Goal: Information Seeking & Learning: Learn about a topic

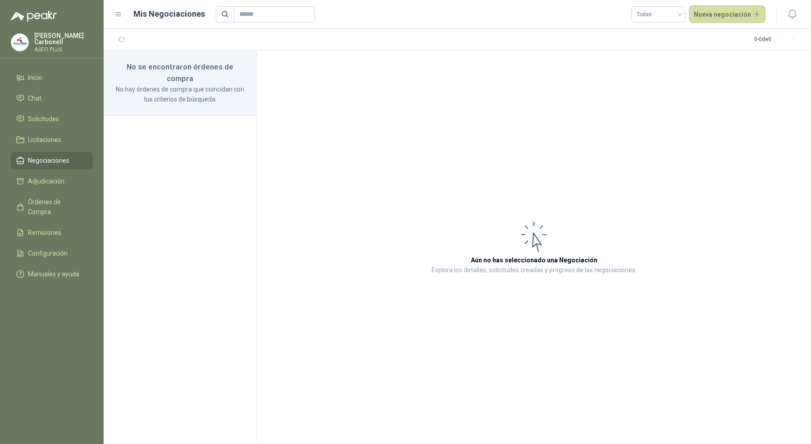
click at [58, 41] on p "[PERSON_NAME]" at bounding box center [63, 38] width 59 height 13
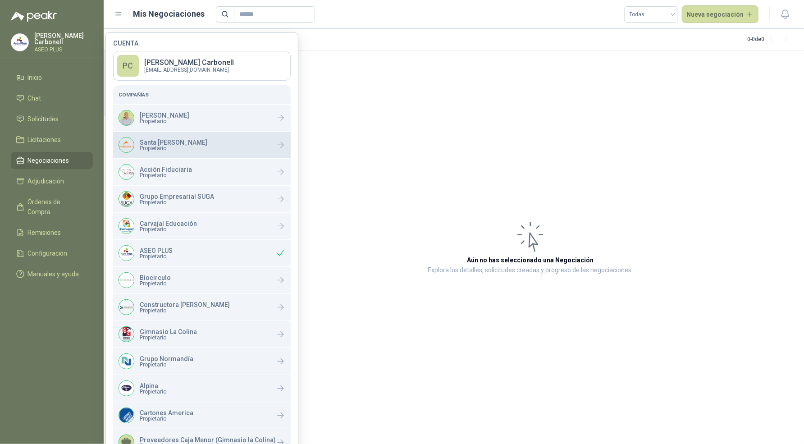
click at [144, 142] on p "Santa [PERSON_NAME]" at bounding box center [174, 142] width 68 height 6
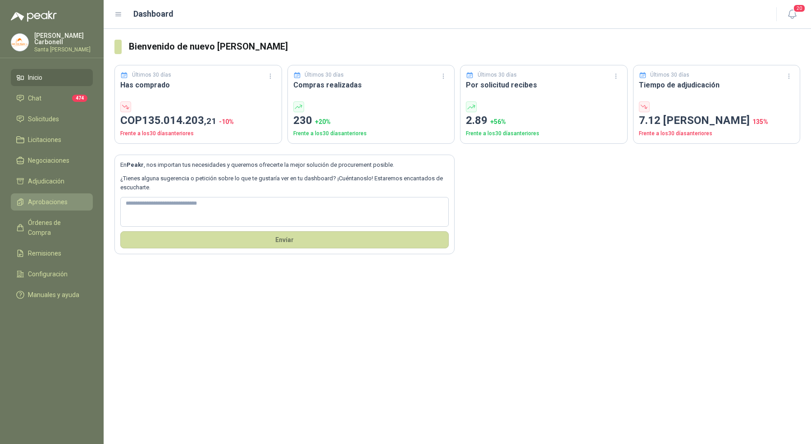
click at [64, 197] on span "Aprobaciones" at bounding box center [48, 202] width 40 height 10
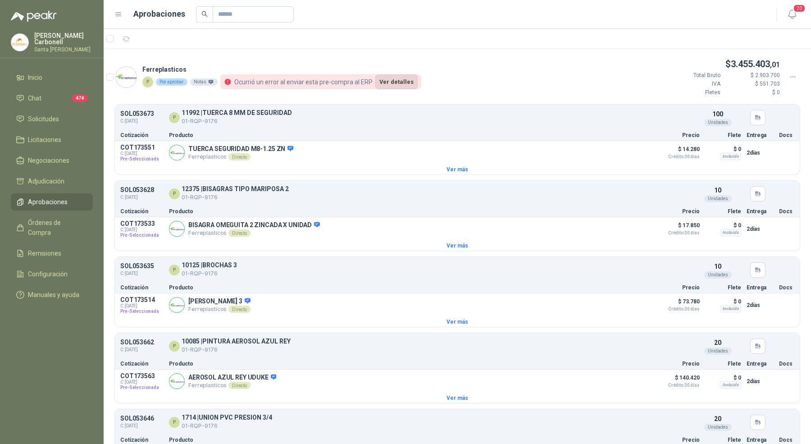
click at [383, 85] on button "Ver detalles" at bounding box center [396, 81] width 42 height 15
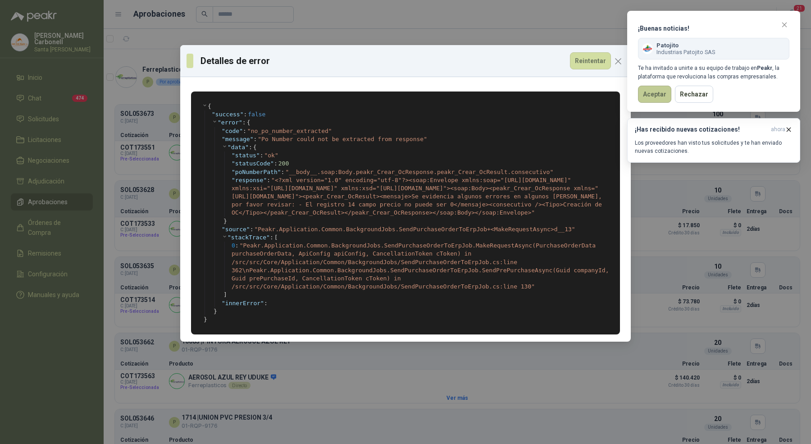
click at [656, 89] on button "Aceptar" at bounding box center [654, 94] width 33 height 17
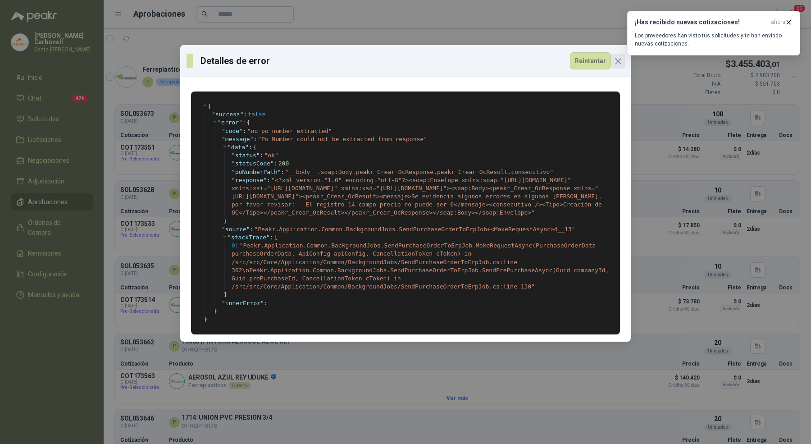
click at [620, 62] on icon "Close" at bounding box center [618, 61] width 11 height 11
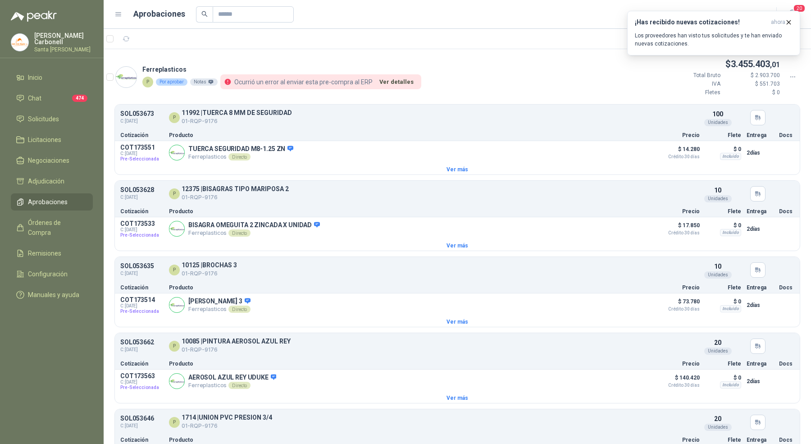
click at [63, 39] on p "Pablo Carbonell" at bounding box center [63, 38] width 59 height 13
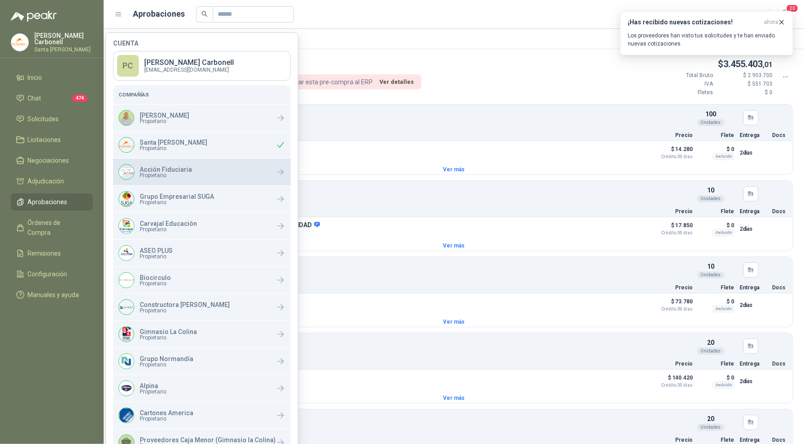
scroll to position [155, 0]
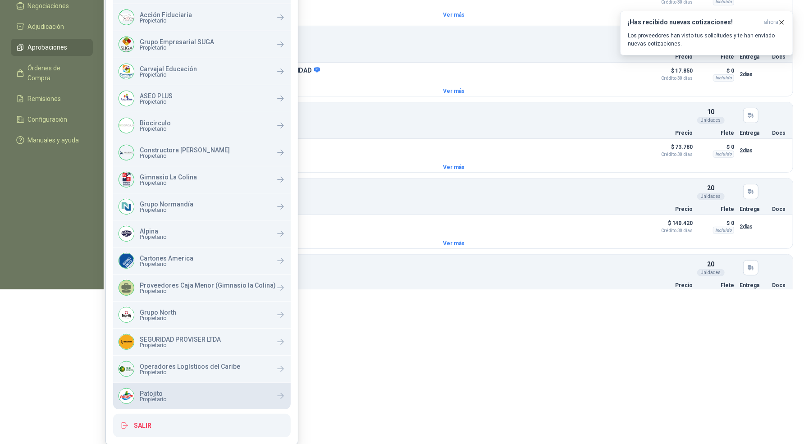
click at [157, 393] on p "Patojito" at bounding box center [153, 393] width 27 height 6
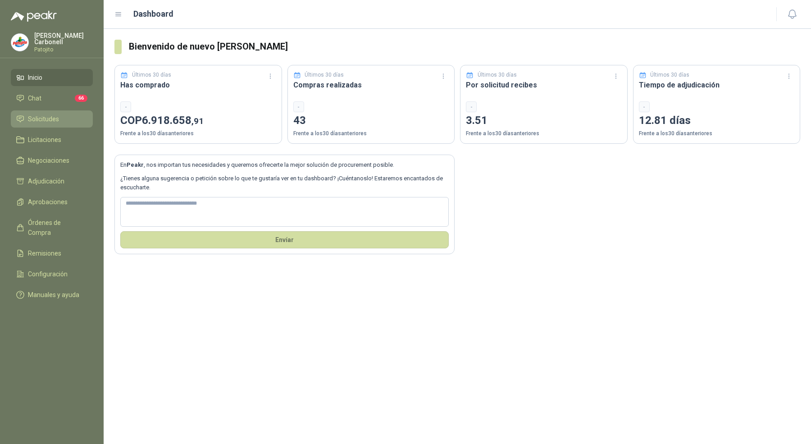
click at [62, 124] on link "Solicitudes" at bounding box center [52, 118] width 82 height 17
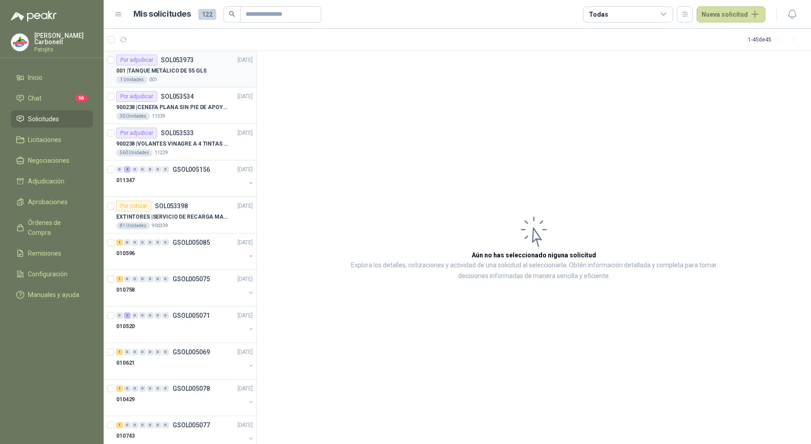
click at [193, 82] on div "1 Unidades 001" at bounding box center [184, 79] width 137 height 7
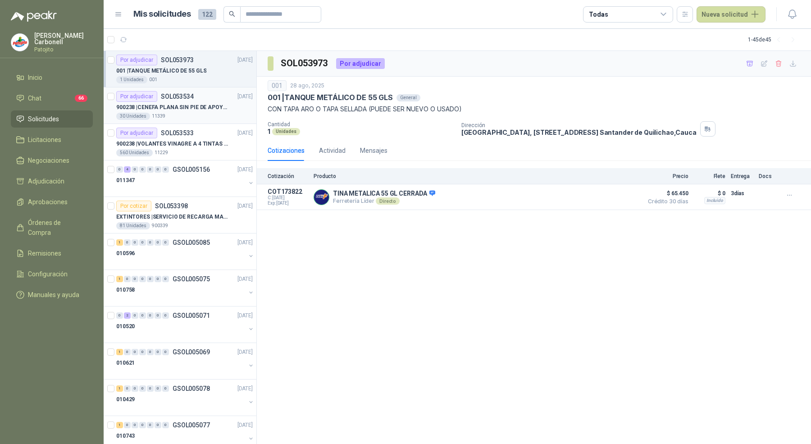
click at [191, 110] on p "900238 | CENEFA PLANA SIN PIE DE APOYO DE ACUERDO A LA IMAGEN ADJUNTA" at bounding box center [172, 107] width 112 height 9
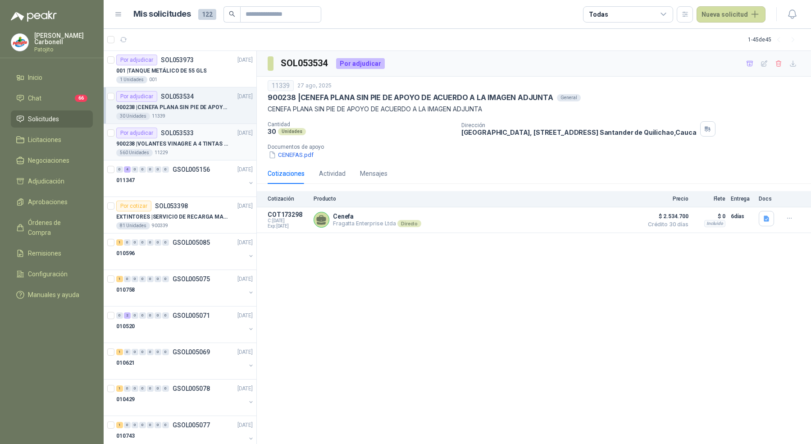
click at [191, 141] on p "900238 | VOLANTES VINAGRE A 4 TINTAS EN PROPALCOTE VER ARCHIVO ADJUNTO" at bounding box center [172, 144] width 112 height 9
click at [191, 109] on p "900238 | CENEFA PLANA SIN PIE DE APOYO DE ACUERDO A LA IMAGEN ADJUNTA" at bounding box center [172, 107] width 112 height 9
click at [200, 70] on p "001 | TANQUE METÁLICO DE 55 GLS" at bounding box center [161, 71] width 90 height 9
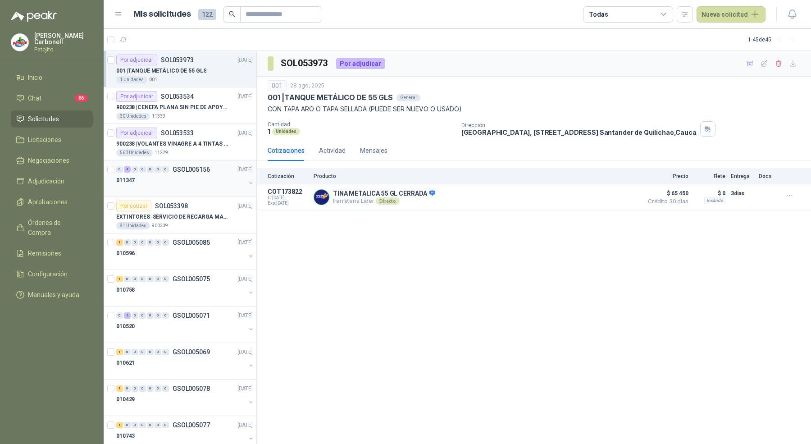
click at [210, 184] on div "011347" at bounding box center [180, 180] width 129 height 11
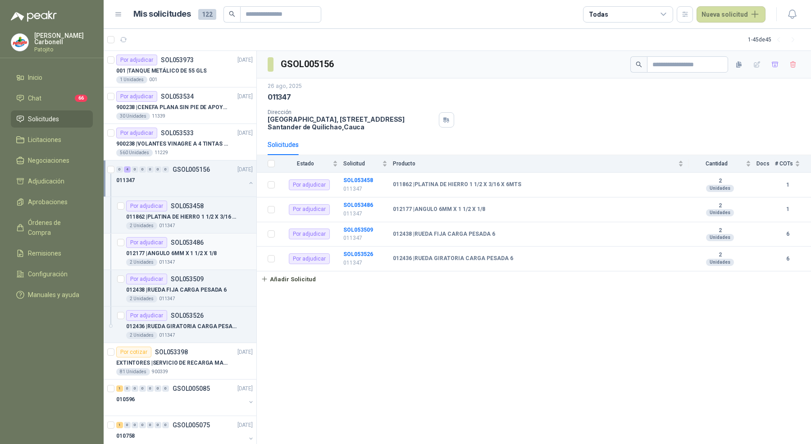
click at [211, 233] on article "Por adjudicar SOL053486 012177 | ANGULO 6MM X 1 1/2 X 1/8 2 Unidades 011347" at bounding box center [180, 251] width 153 height 36
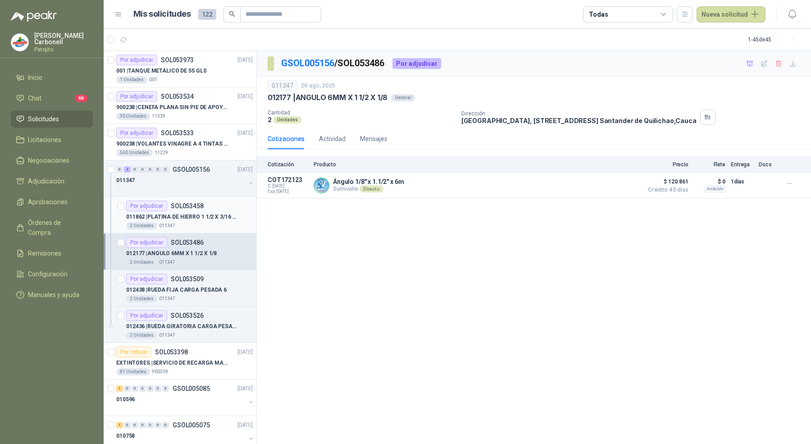
click at [212, 220] on p "011862 | PLATINA DE HIERRO 1 1/2 X 3/16 X 6MTS" at bounding box center [182, 217] width 112 height 9
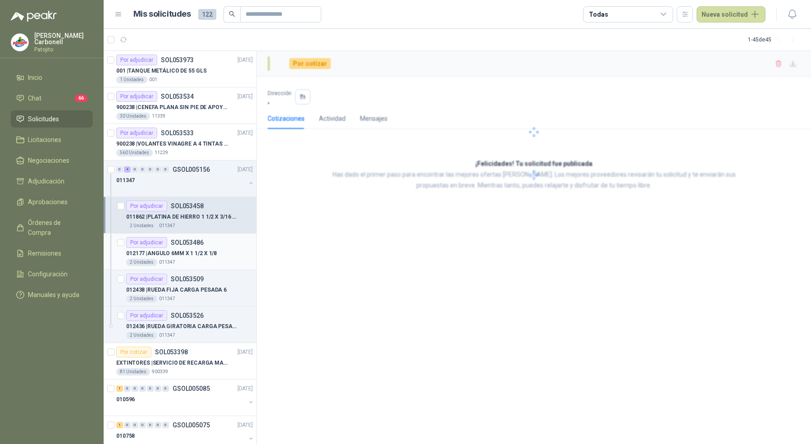
click at [207, 261] on div "2 Unidades 011347" at bounding box center [189, 262] width 127 height 7
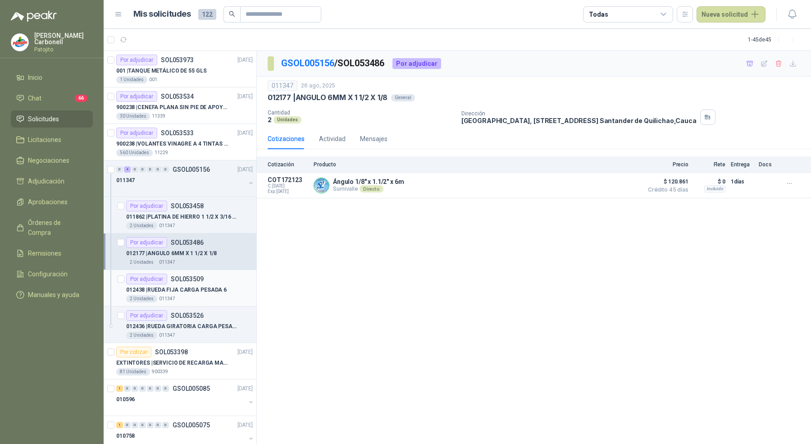
click at [204, 289] on p "012438 | RUEDA FIJA CARGA PESADA 6" at bounding box center [176, 290] width 100 height 9
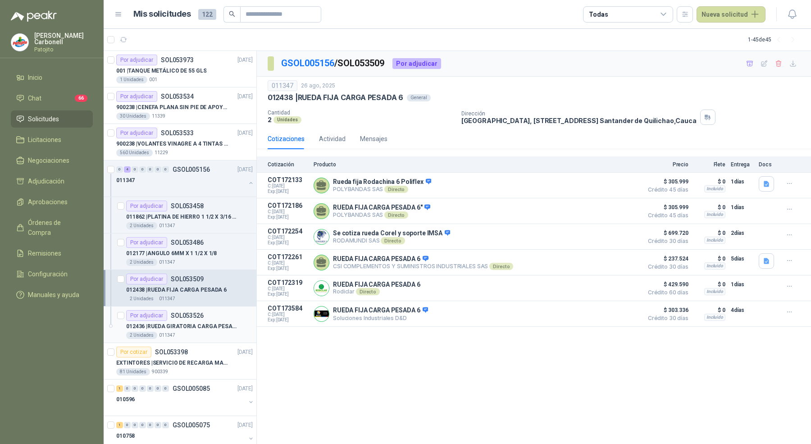
click at [198, 319] on div "Por adjudicar SOL053526" at bounding box center [164, 315] width 77 height 11
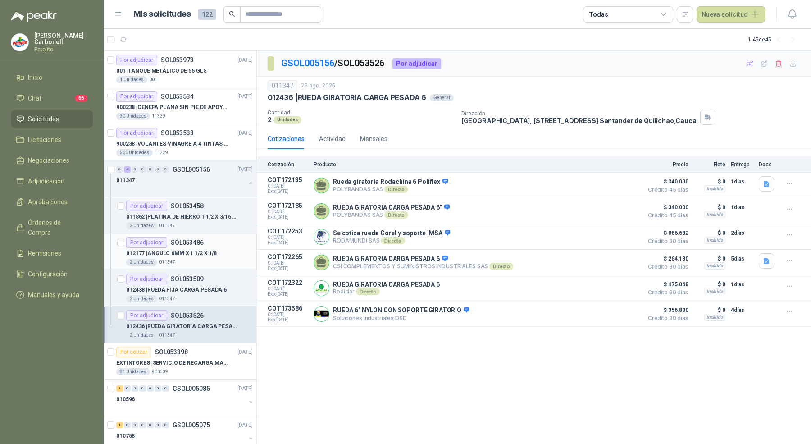
click at [212, 260] on div "2 Unidades 011347" at bounding box center [189, 262] width 127 height 7
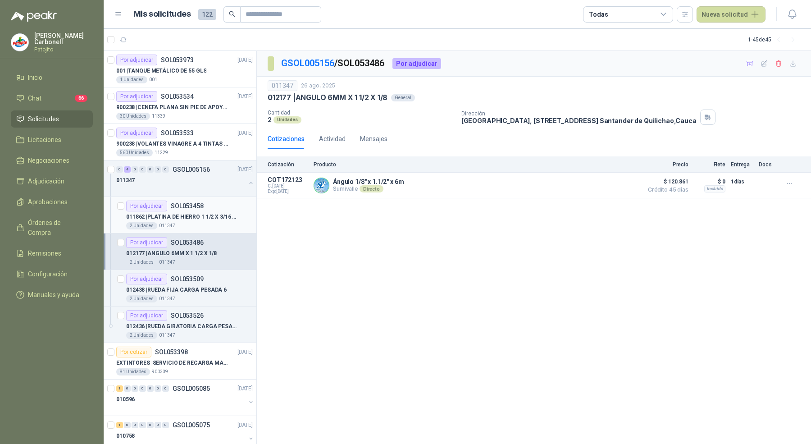
click at [217, 211] on div "011862 | PLATINA DE HIERRO 1 1/2 X 3/16 X 6MTS" at bounding box center [189, 216] width 127 height 11
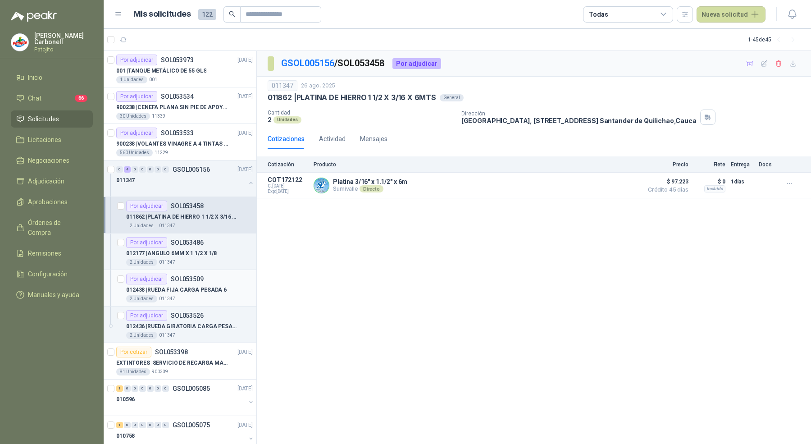
click at [201, 292] on p "012438 | RUEDA FIJA CARGA PESADA 6" at bounding box center [176, 290] width 100 height 9
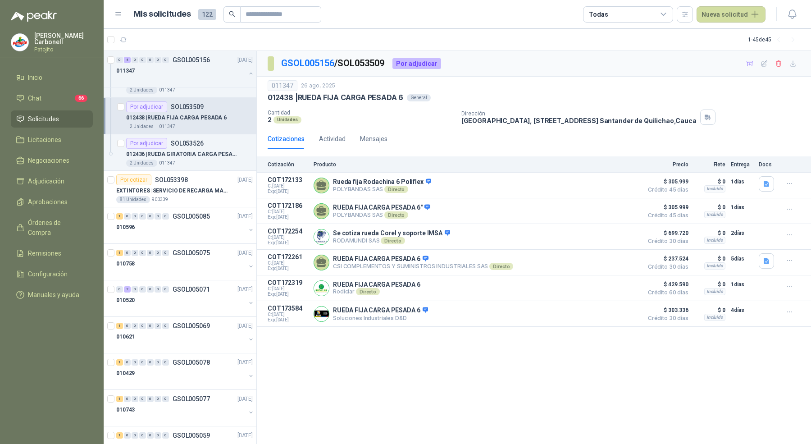
scroll to position [178, 0]
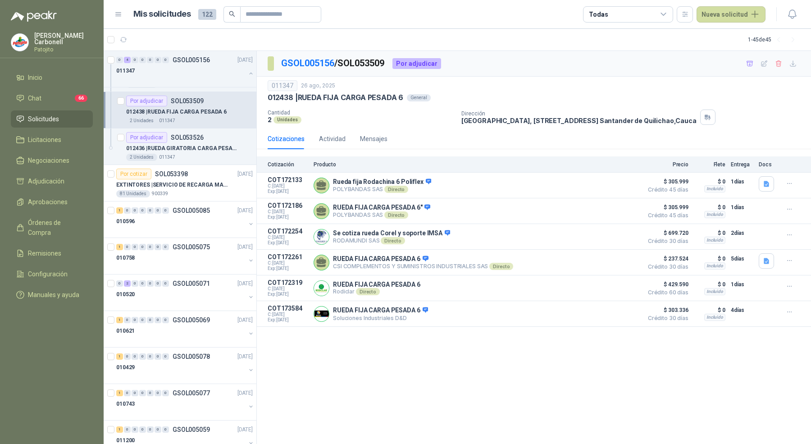
click at [201, 292] on div "010520" at bounding box center [180, 294] width 129 height 11
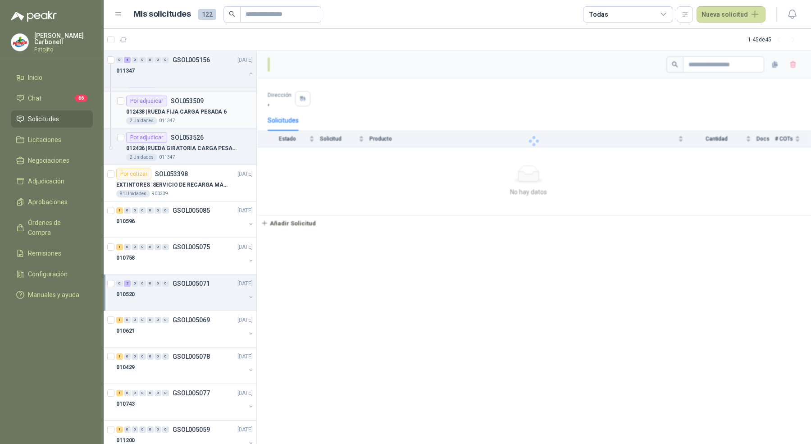
click at [201, 292] on div "010520" at bounding box center [180, 294] width 129 height 11
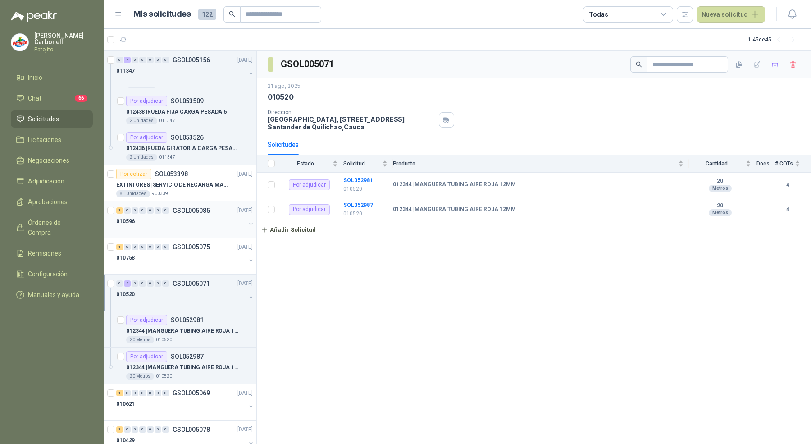
click at [201, 216] on div "010596" at bounding box center [180, 221] width 129 height 11
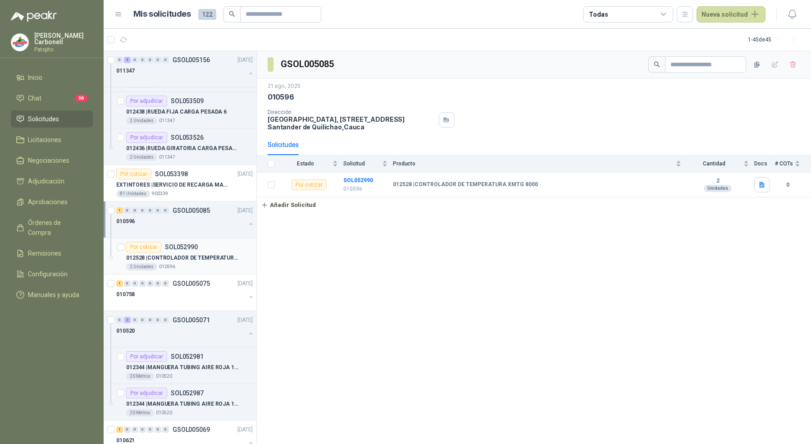
click at [191, 265] on div "2 Unidades 010596" at bounding box center [189, 266] width 127 height 7
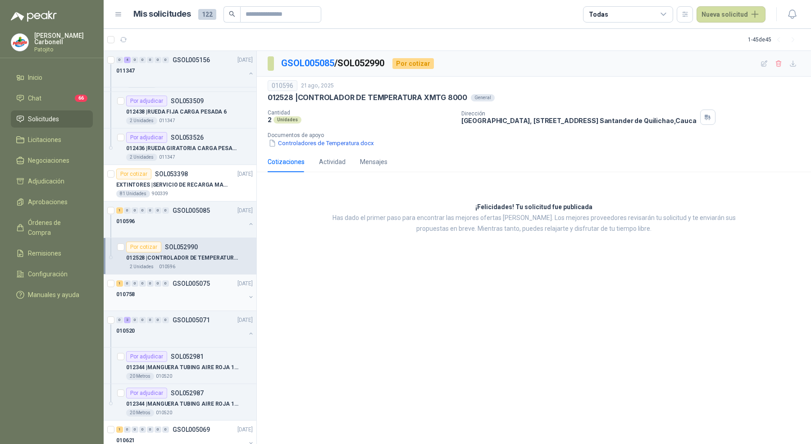
click at [184, 291] on div "010758" at bounding box center [180, 294] width 129 height 11
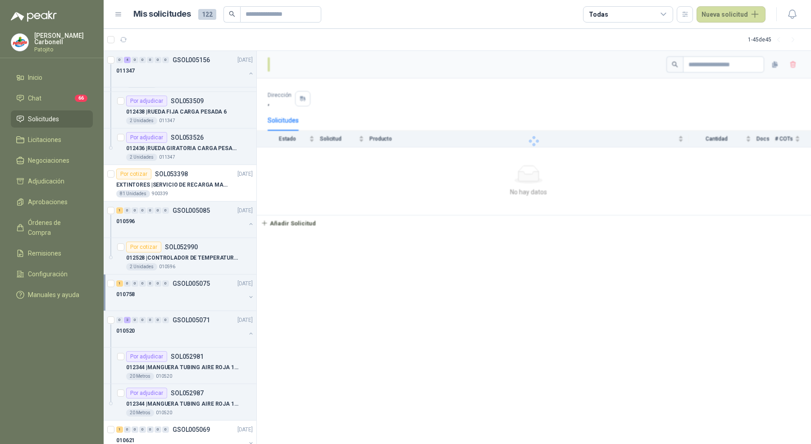
click at [184, 291] on div "010758" at bounding box center [180, 294] width 129 height 11
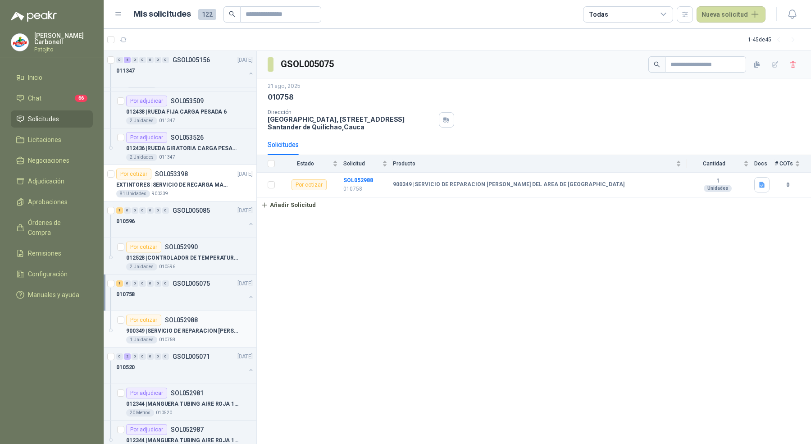
click at [185, 332] on p "900349 | SERVICIO DE REPARACION [PERSON_NAME] DEL AREA DE [GEOGRAPHIC_DATA]" at bounding box center [182, 331] width 112 height 9
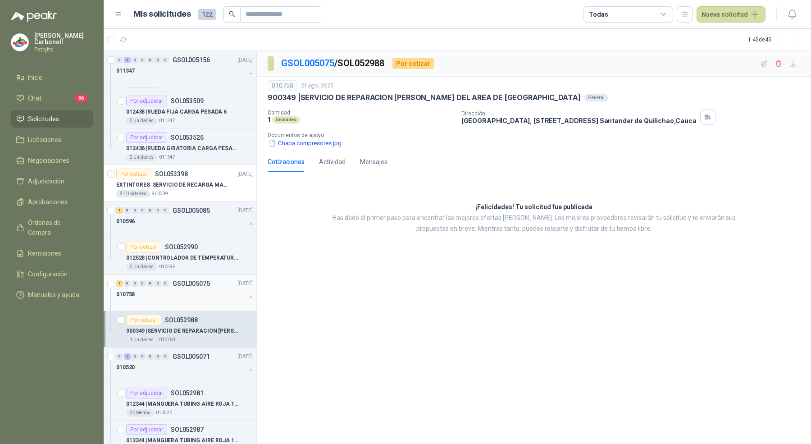
click at [187, 300] on div at bounding box center [180, 303] width 129 height 7
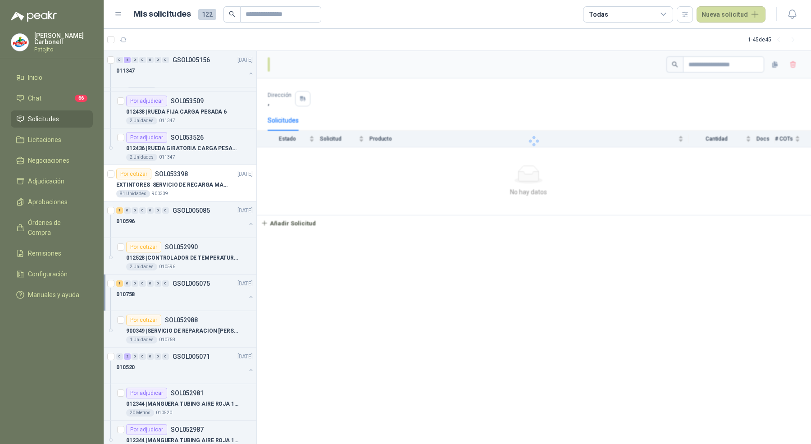
click at [187, 300] on div at bounding box center [180, 303] width 129 height 7
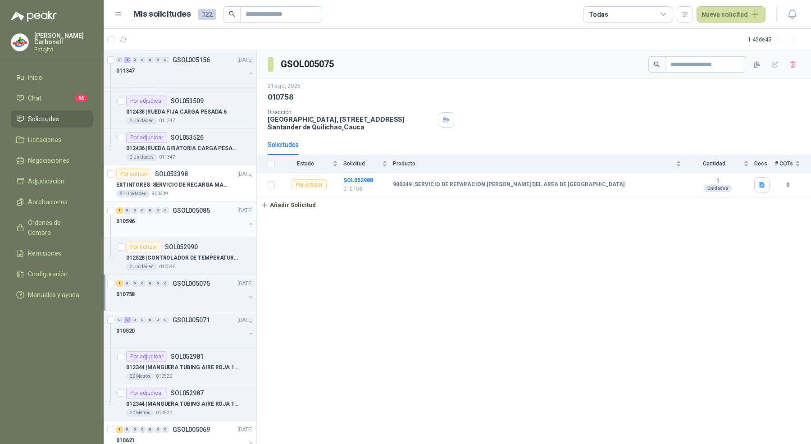
click at [195, 213] on div "1 0 0 0 0 0 0 GSOL005085 [DATE]" at bounding box center [185, 210] width 138 height 11
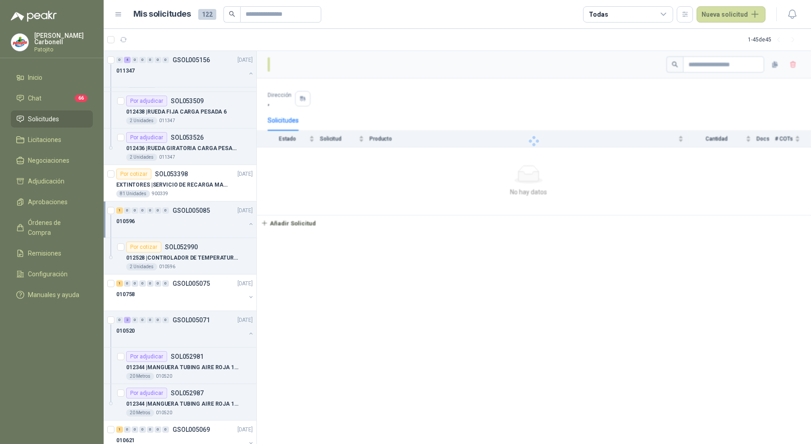
click at [195, 213] on div "1 0 0 0 0 0 0 GSOL005085 [DATE]" at bounding box center [185, 210] width 138 height 11
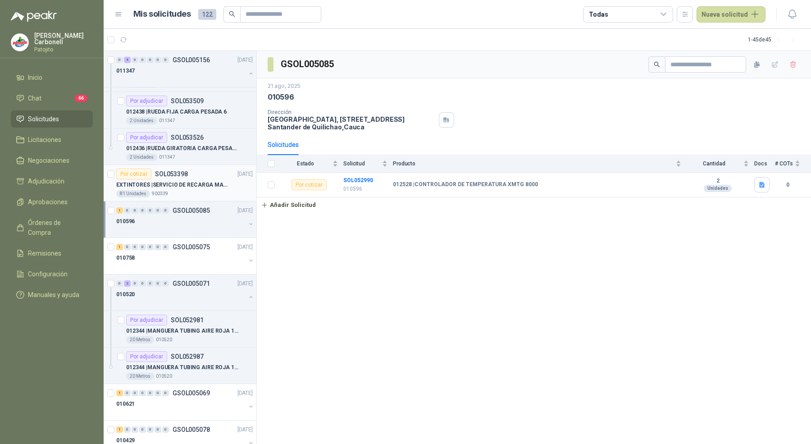
click at [199, 179] on div "EXTINTORES | SERVICIO DE RECARGA MANTENIMIENTO Y PRESTAMOS DE EXTINTORES" at bounding box center [184, 184] width 137 height 11
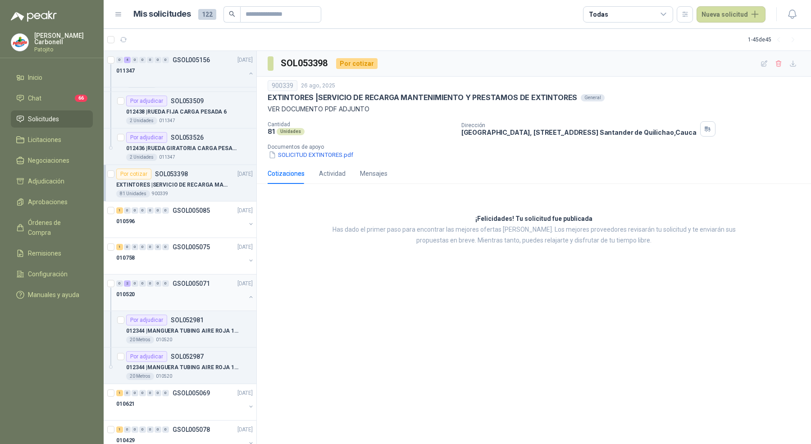
click at [184, 289] on div "010520" at bounding box center [180, 294] width 129 height 11
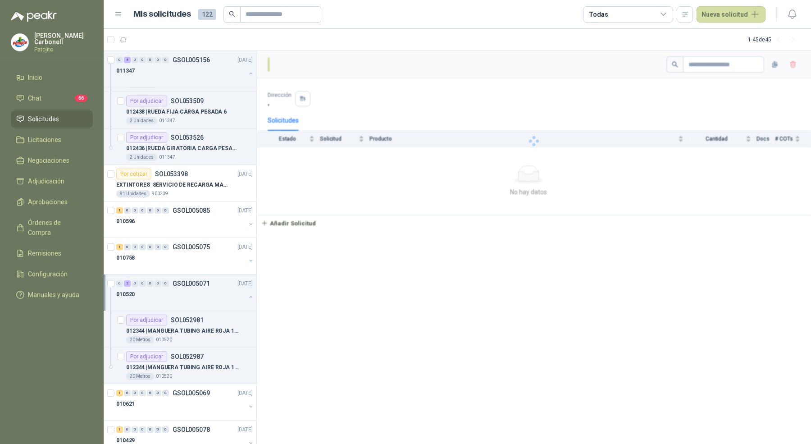
click at [184, 289] on div "010520" at bounding box center [180, 294] width 129 height 11
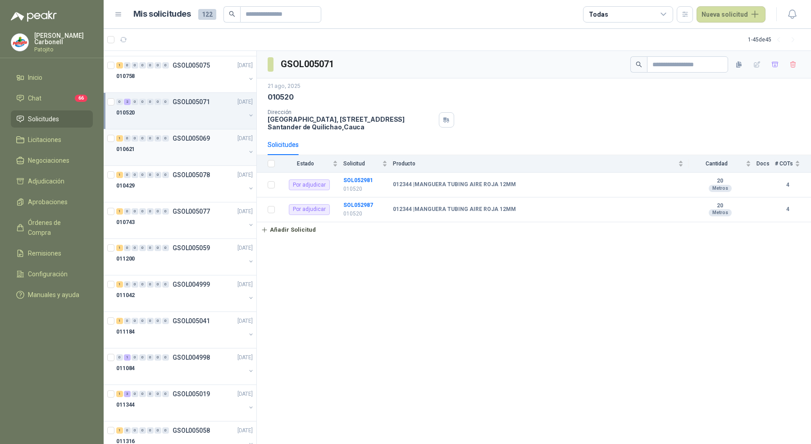
scroll to position [357, 0]
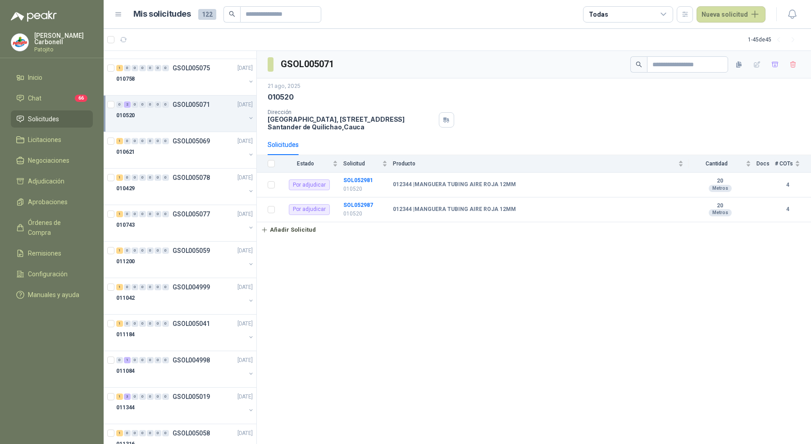
click at [179, 126] on div "0 2 0 0 0 0 0 GSOL005071 [DATE] 010520" at bounding box center [180, 114] width 153 height 36
click at [179, 143] on div "1 0 0 0 0 0 0 GSOL005069 [DATE]" at bounding box center [185, 141] width 138 height 11
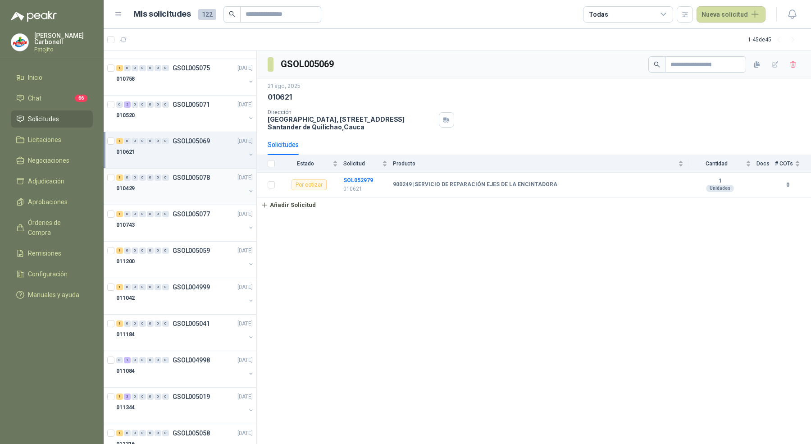
click at [176, 194] on div at bounding box center [180, 197] width 129 height 7
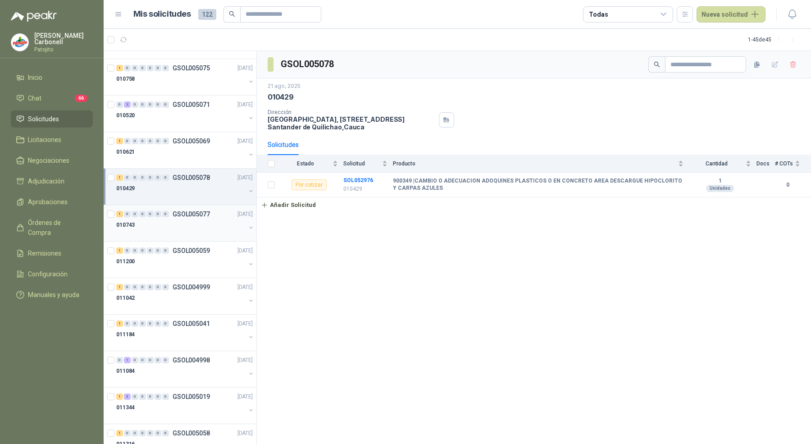
click at [184, 230] on div at bounding box center [180, 233] width 129 height 7
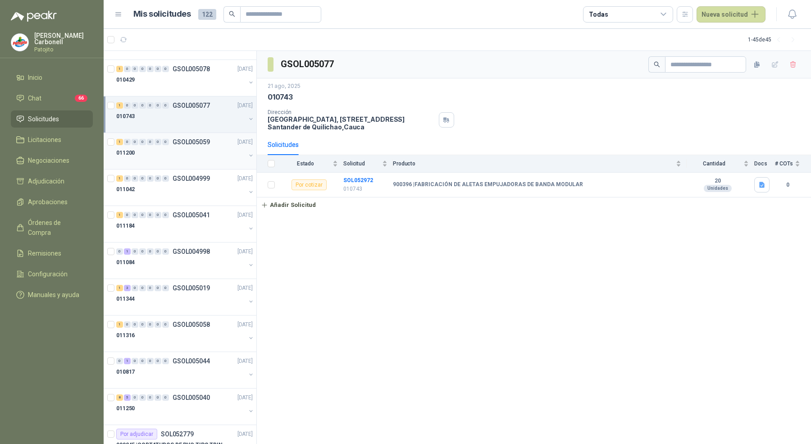
scroll to position [473, 0]
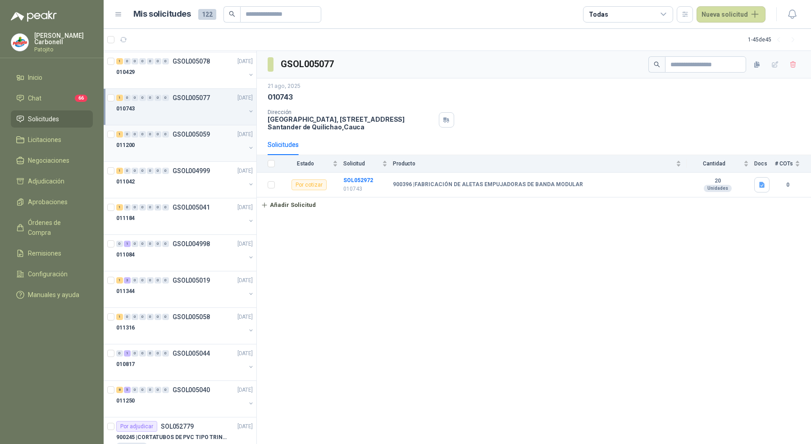
click at [191, 260] on div at bounding box center [180, 263] width 129 height 7
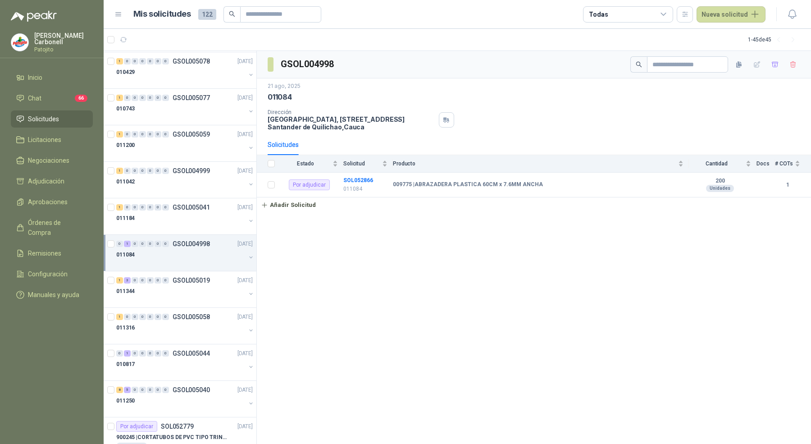
click at [189, 255] on div "011084" at bounding box center [180, 254] width 129 height 11
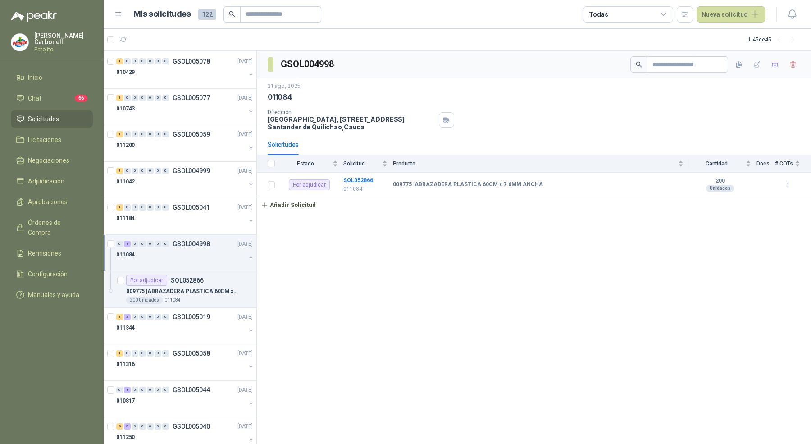
click at [189, 255] on div "011084" at bounding box center [180, 254] width 129 height 11
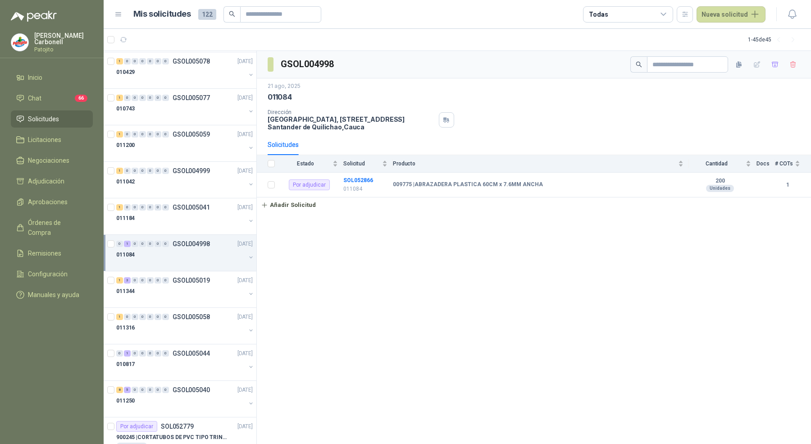
click at [189, 255] on div "011084" at bounding box center [180, 254] width 129 height 11
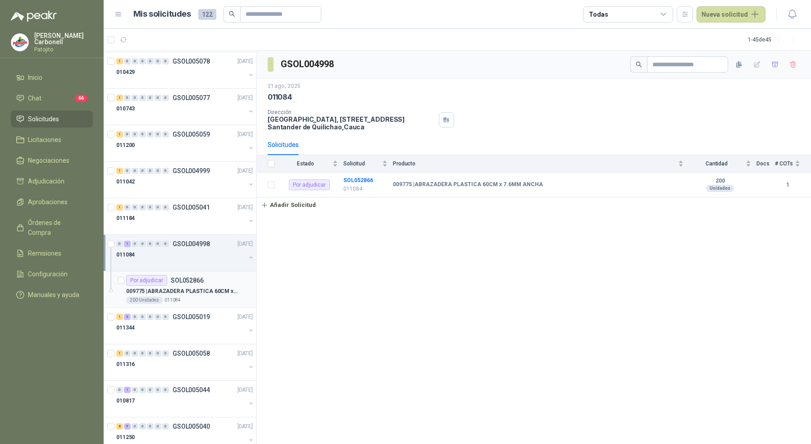
click at [184, 287] on p "009775 | ABRAZADERA PLASTICA 60CM x 7.6MM ANCHA" at bounding box center [182, 291] width 112 height 9
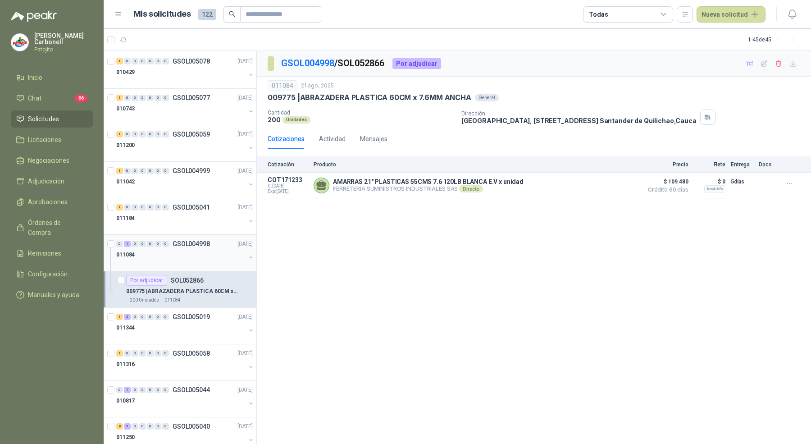
click at [189, 253] on div "011084" at bounding box center [180, 254] width 129 height 11
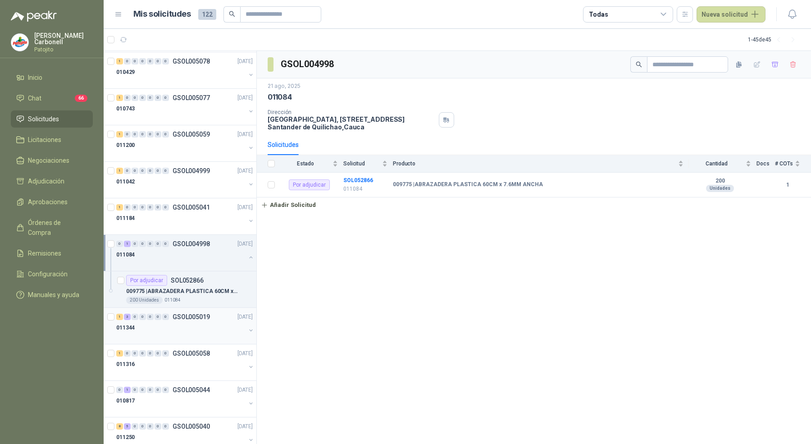
click at [174, 311] on div "1 3 0 0 0 0 0 GSOL005019 [DATE]" at bounding box center [185, 316] width 138 height 11
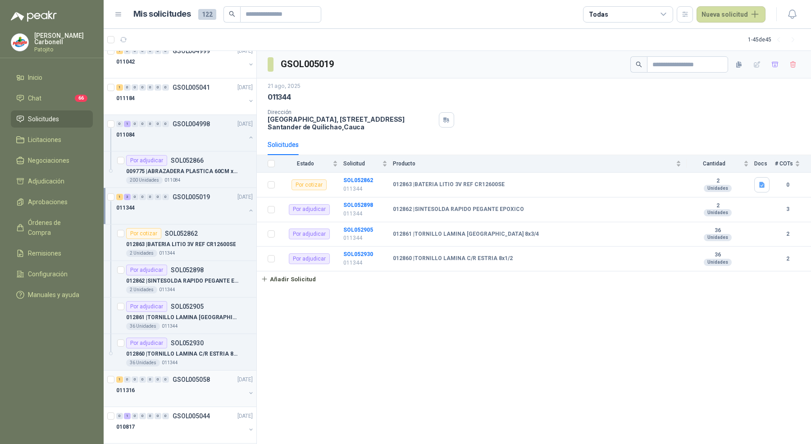
scroll to position [597, 0]
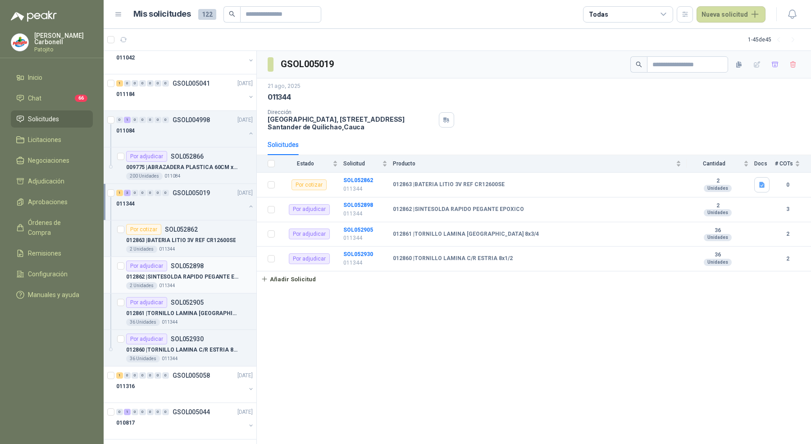
click at [187, 271] on div "012862 | SINTESOLDA RAPIDO PEGANTE EPOXICO" at bounding box center [189, 276] width 127 height 11
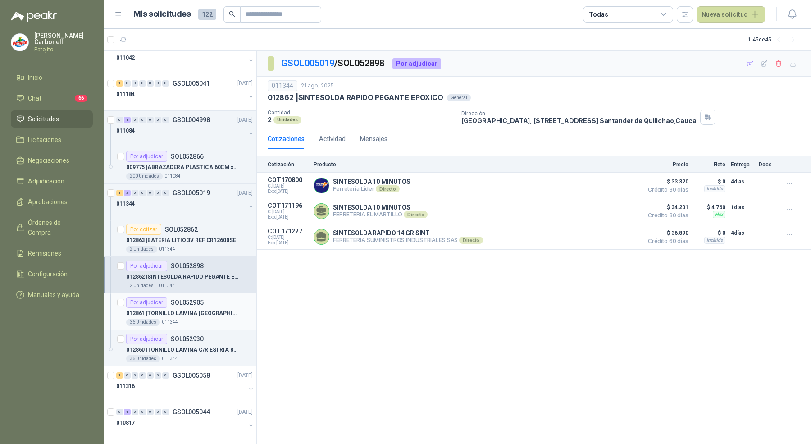
click at [184, 299] on p "SOL052905" at bounding box center [187, 302] width 33 height 6
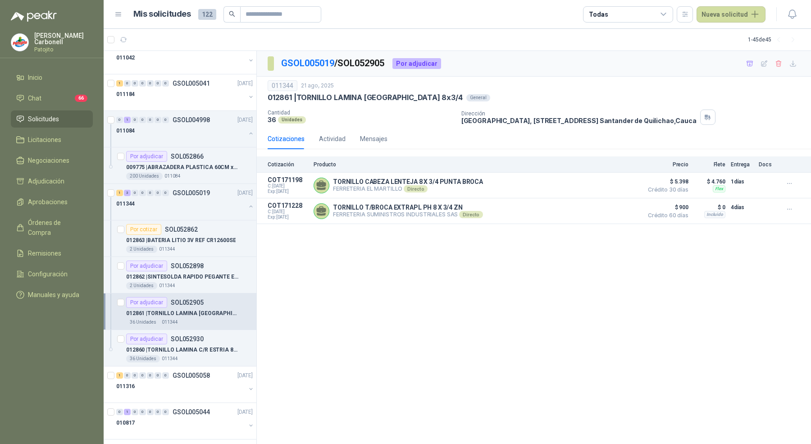
click at [191, 312] on p "012861 | TORNILLO LAMINA PUNTA BROCA 8x3/4" at bounding box center [182, 313] width 112 height 9
click at [188, 336] on p "SOL052930" at bounding box center [187, 339] width 33 height 6
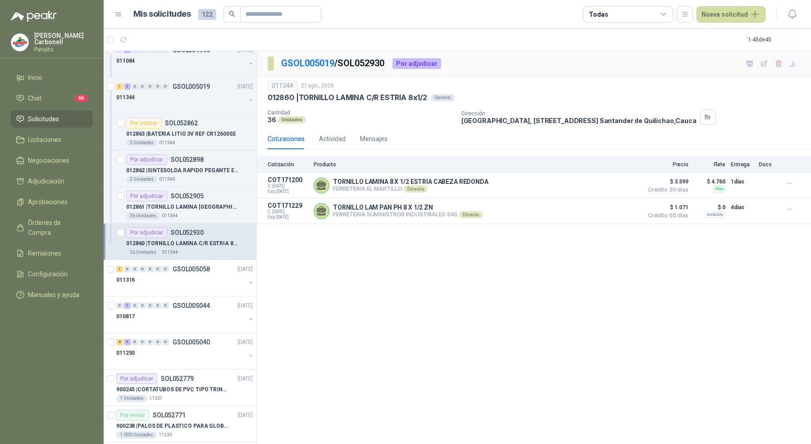
scroll to position [730, 0]
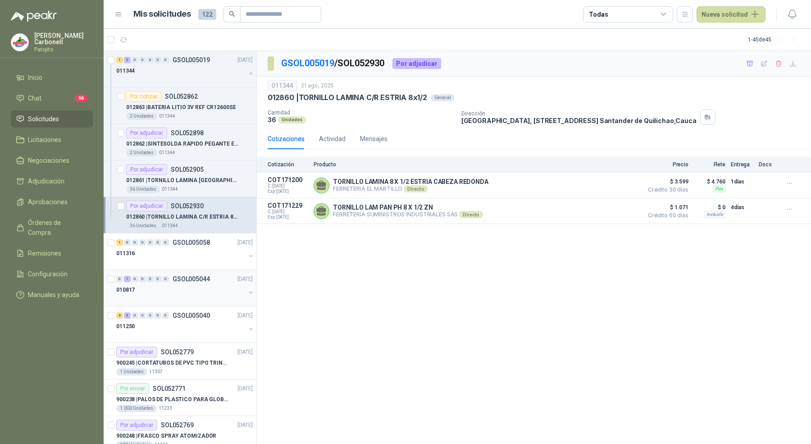
click at [182, 295] on div at bounding box center [180, 298] width 129 height 7
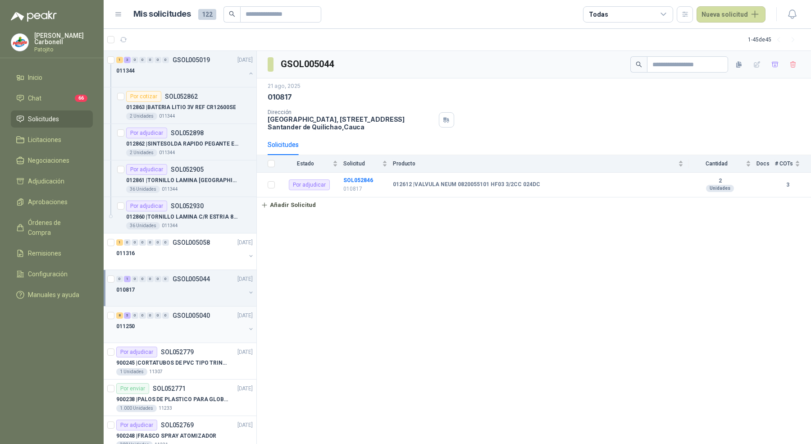
click at [187, 321] on div "011250" at bounding box center [180, 326] width 129 height 11
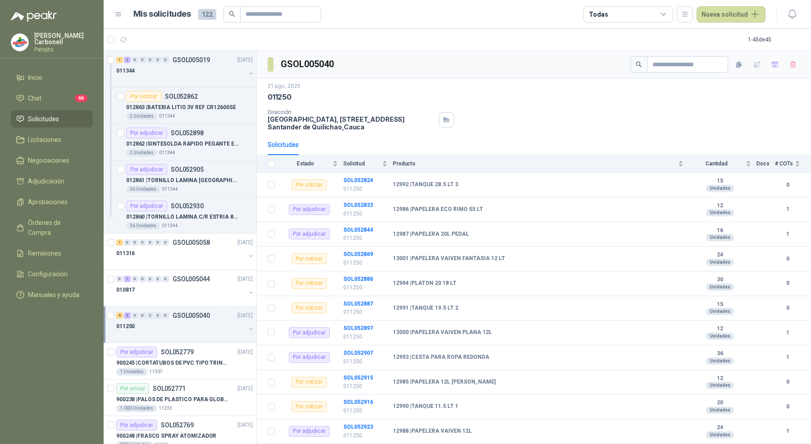
click at [187, 321] on div "011250" at bounding box center [180, 326] width 129 height 11
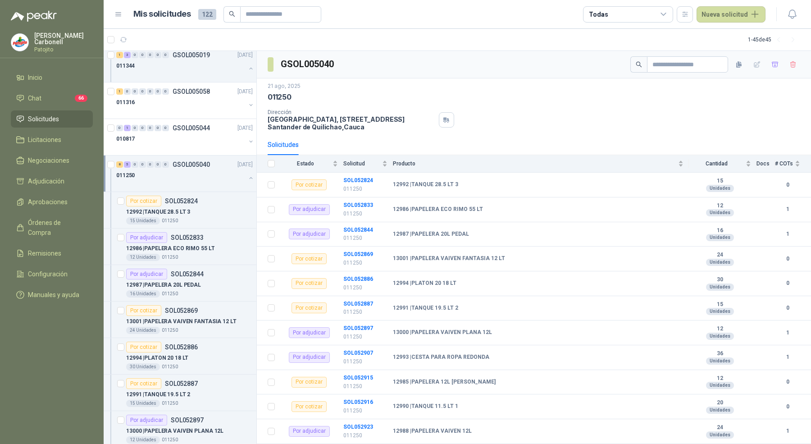
scroll to position [882, 0]
click at [194, 279] on p "12987 | PAPELERA 20L PEDAL" at bounding box center [163, 283] width 75 height 9
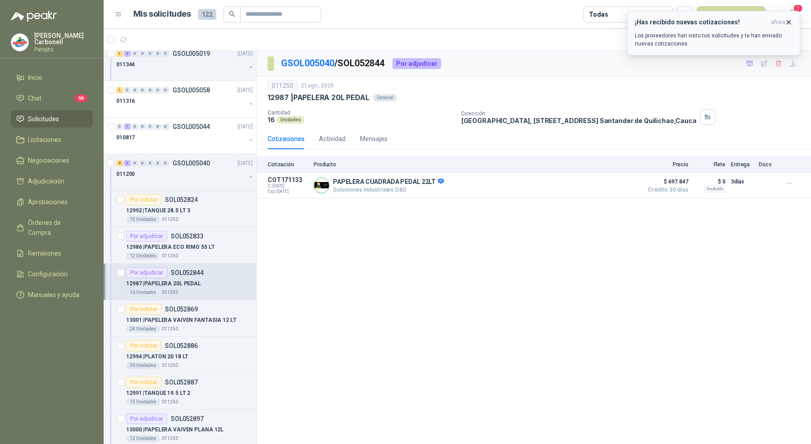
click at [788, 23] on icon "button" at bounding box center [789, 22] width 4 height 4
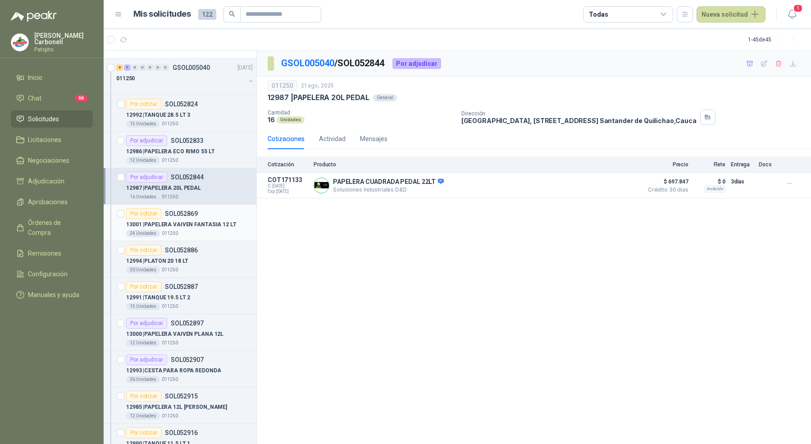
scroll to position [977, 0]
click at [178, 331] on p "13000 | PAPELERA VAIVEN PLANA 12L" at bounding box center [174, 335] width 97 height 9
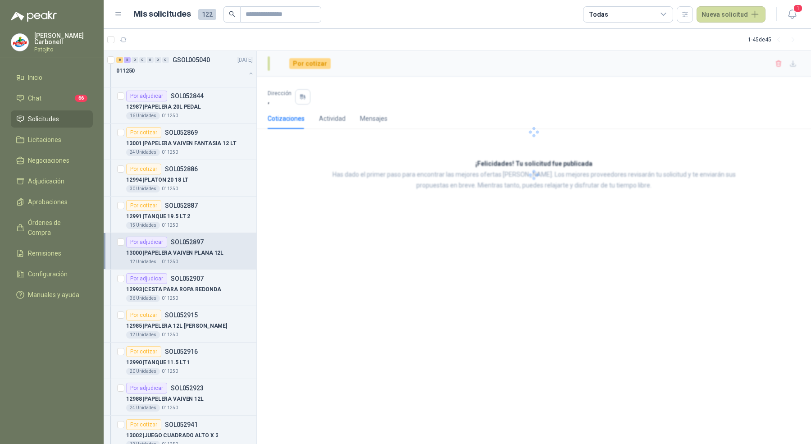
scroll to position [1071, 0]
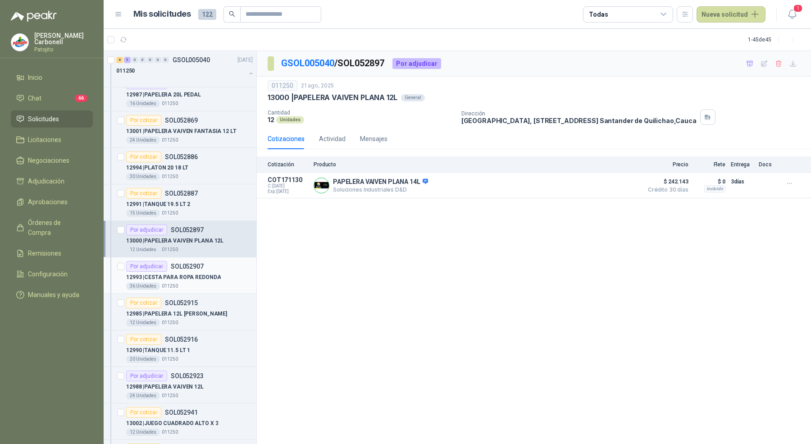
click at [180, 282] on div "36 Unidades 011250" at bounding box center [189, 285] width 127 height 7
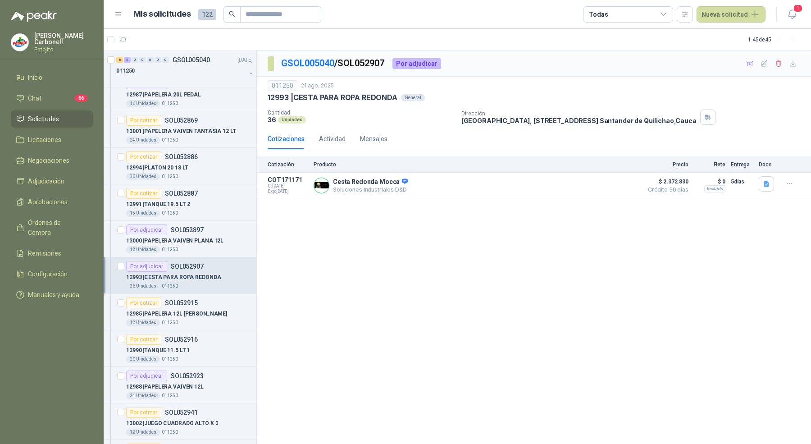
scroll to position [1191, 0]
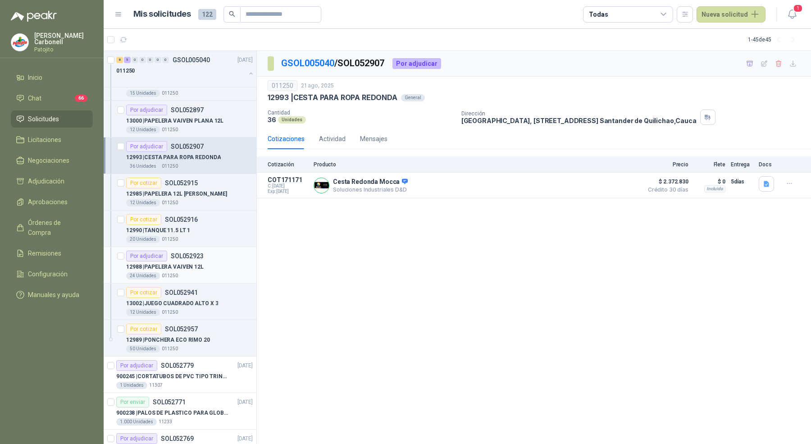
click at [193, 253] on div "Por adjudicar SOL052923" at bounding box center [164, 255] width 77 height 11
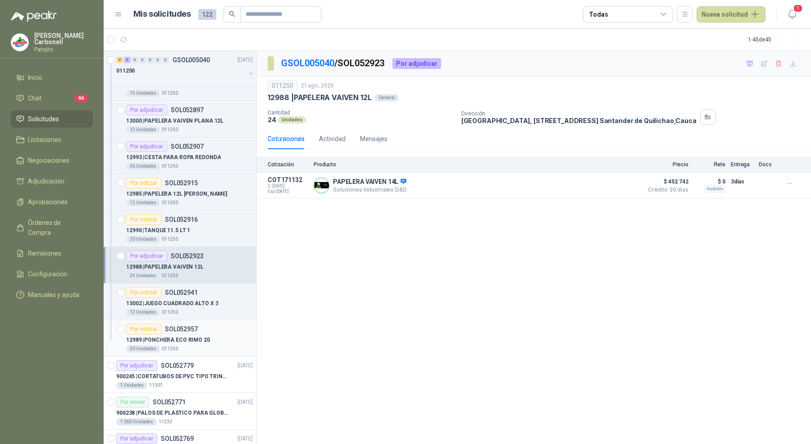
click at [200, 336] on p "12989 | PONCHERA ECO RIMO 20" at bounding box center [168, 340] width 84 height 9
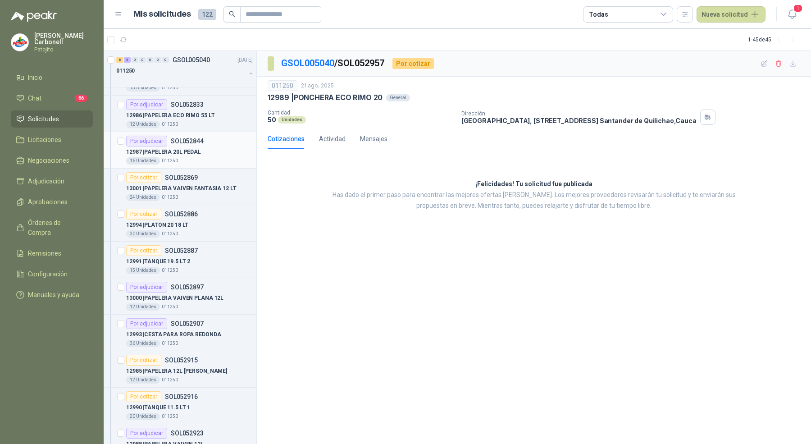
scroll to position [924, 0]
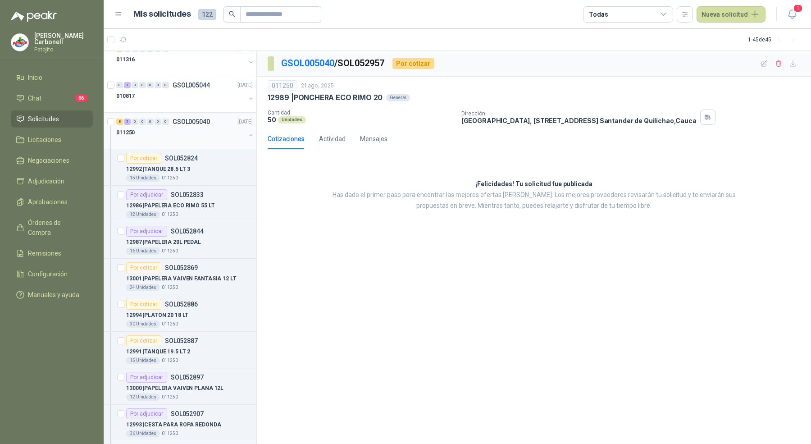
click at [197, 129] on div "011250" at bounding box center [180, 132] width 129 height 11
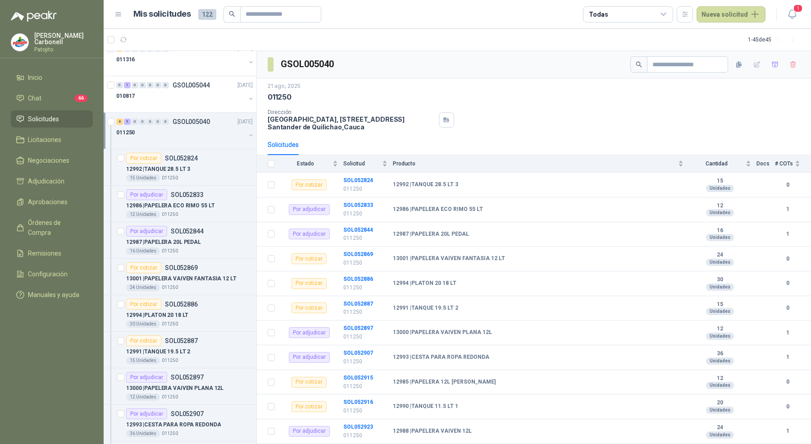
click at [227, 127] on div "011250" at bounding box center [180, 132] width 129 height 11
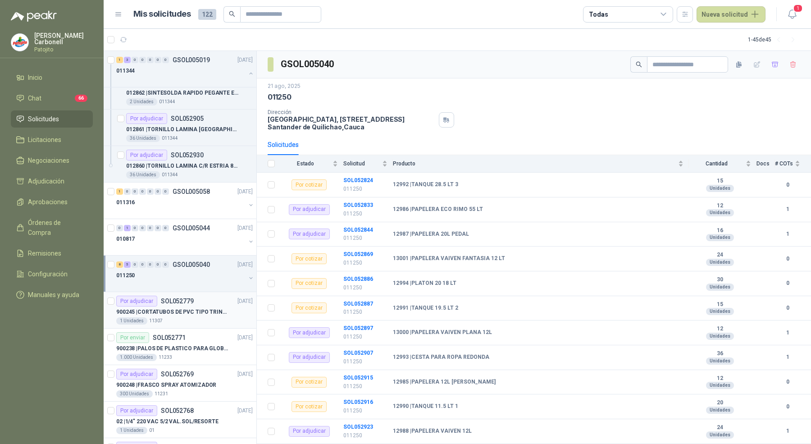
scroll to position [780, 0]
click at [211, 162] on p "012860 | TORNILLO LAMINA C/R ESTRIA 8x1/2" at bounding box center [182, 166] width 112 height 9
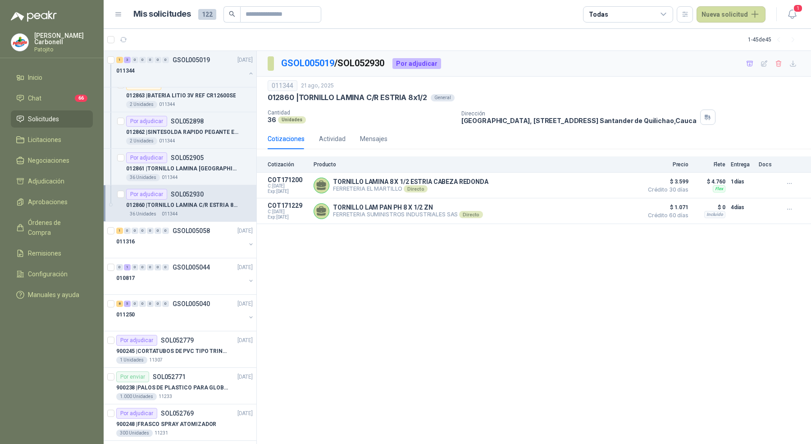
scroll to position [741, 0]
click at [213, 131] on p "012862 | SINTESOLDA RAPIDO PEGANTE EPOXICO" at bounding box center [182, 132] width 112 height 9
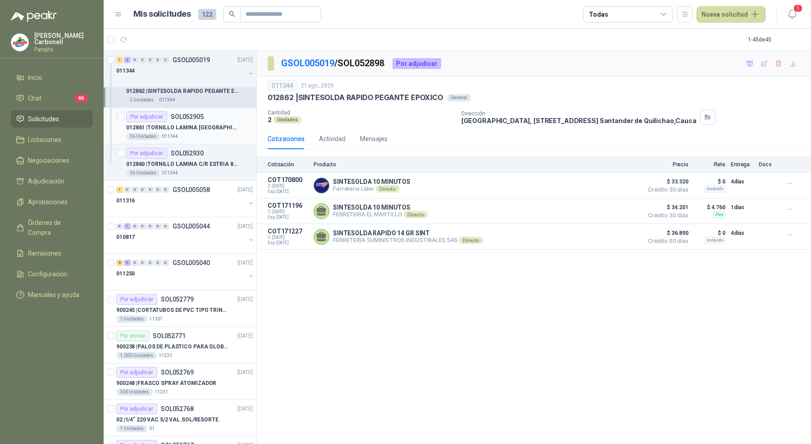
scroll to position [784, 0]
click at [202, 224] on div "0 1 0 0 0 0 0 GSOL005044 [DATE]" at bounding box center [185, 224] width 138 height 11
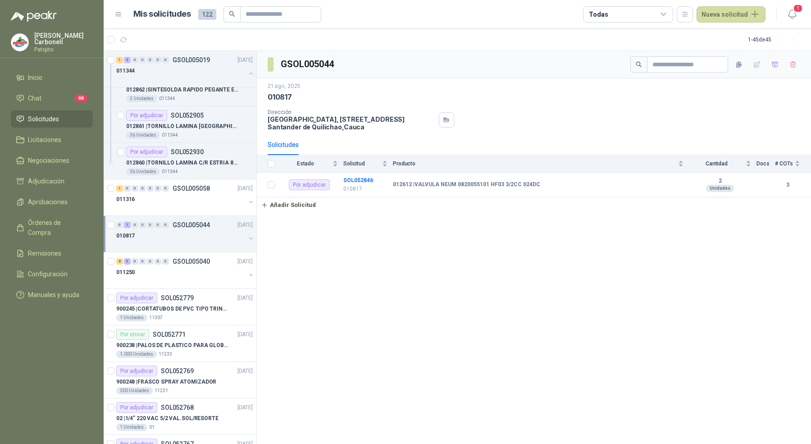
click at [197, 230] on div "010817" at bounding box center [180, 235] width 129 height 11
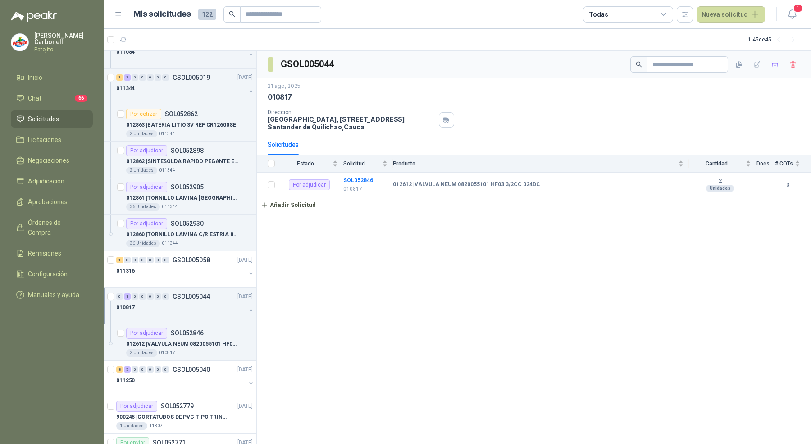
scroll to position [712, 0]
click at [205, 184] on div "Por adjudicar SOL052905" at bounding box center [189, 187] width 127 height 11
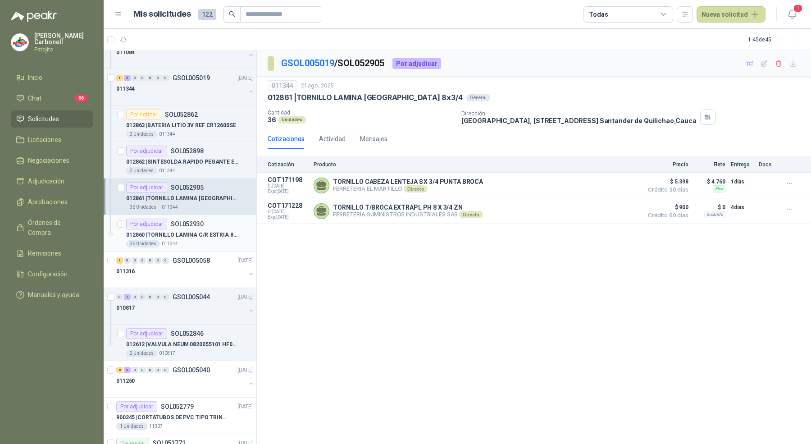
click at [204, 232] on p "012860 | TORNILLO LAMINA C/R ESTRIA 8x1/2" at bounding box center [182, 235] width 112 height 9
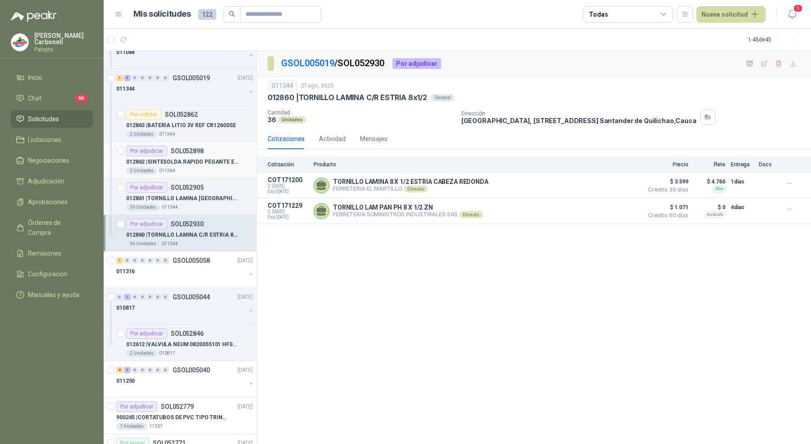
click at [215, 167] on div "2 Unidades 011344" at bounding box center [189, 170] width 127 height 7
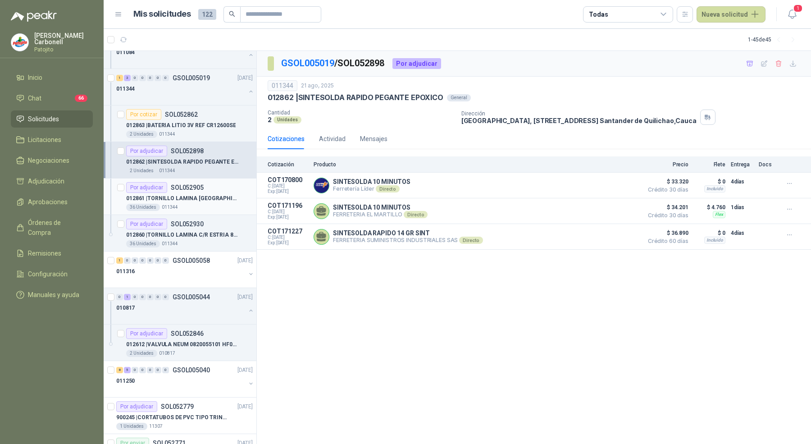
click at [188, 204] on div "36 Unidades 011344" at bounding box center [189, 207] width 127 height 7
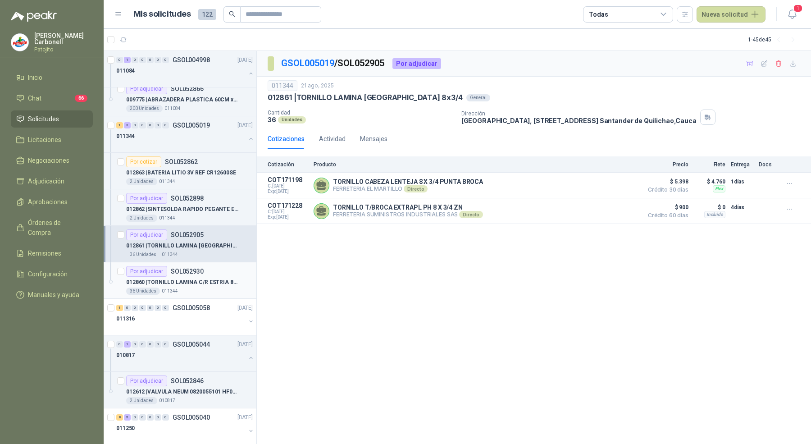
scroll to position [665, 0]
click at [193, 188] on article "Por adjudicar SOL052898 012862 | SINTESOLDA RAPIDO PEGANTE EPOXICO 2 Unidades 0…" at bounding box center [180, 206] width 153 height 36
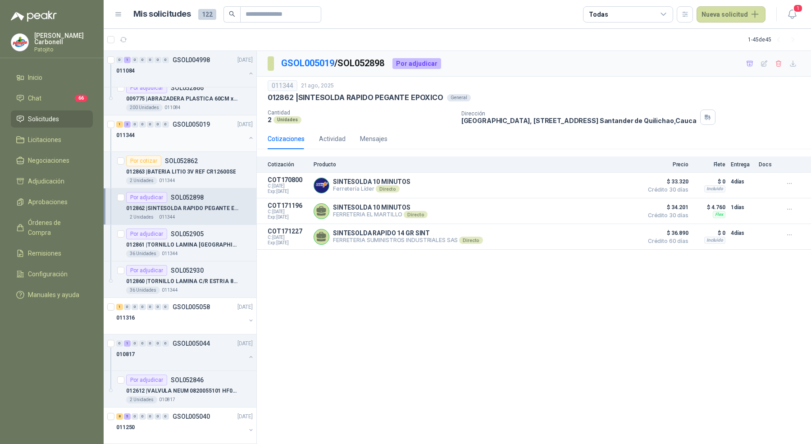
click at [187, 141] on div at bounding box center [180, 144] width 129 height 7
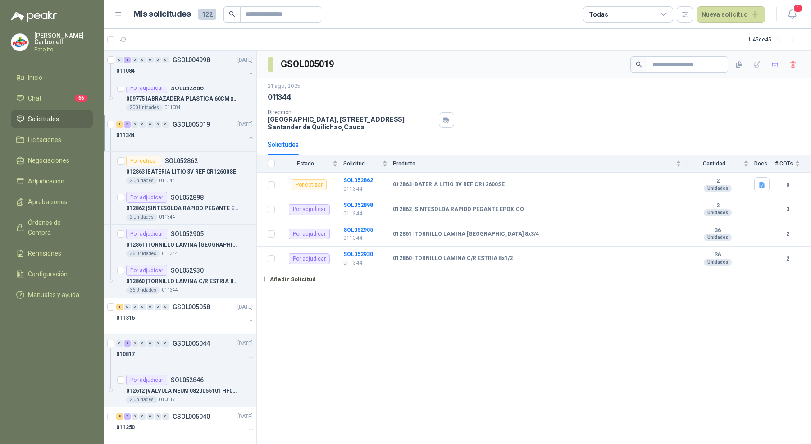
click at [187, 141] on div at bounding box center [180, 144] width 129 height 7
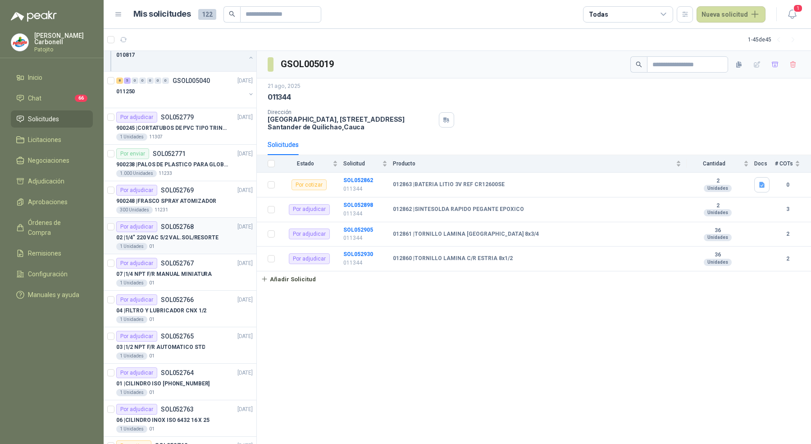
scroll to position [869, 0]
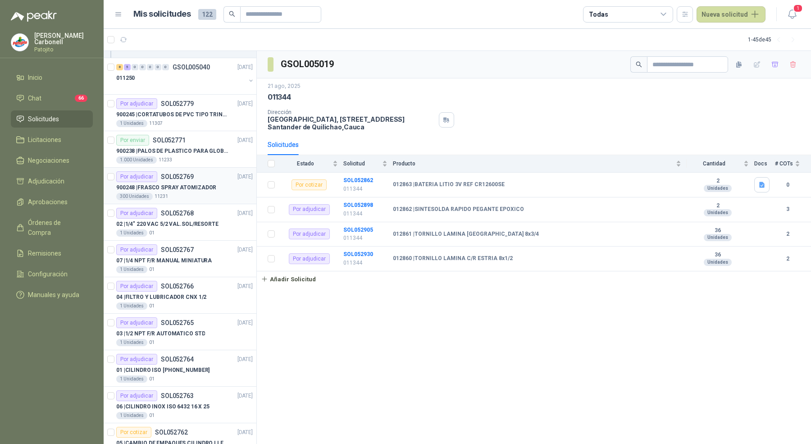
click at [192, 171] on div "Por adjudicar SOL052769 [DATE]" at bounding box center [184, 176] width 137 height 11
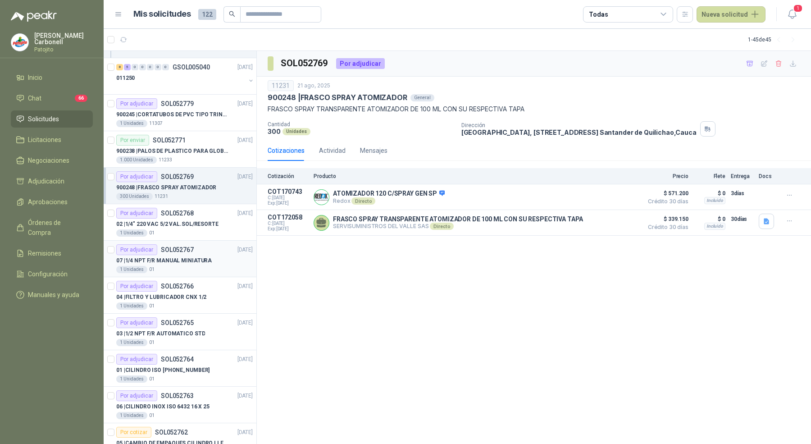
click at [192, 244] on div "Por adjudicar SOL052767 [DATE]" at bounding box center [184, 249] width 137 height 11
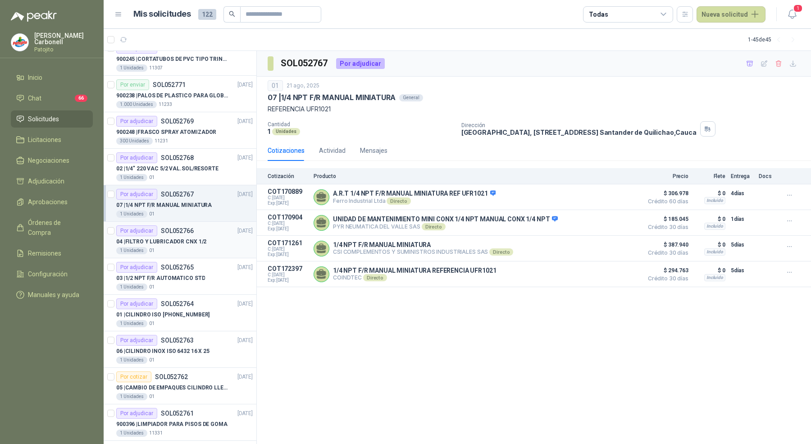
scroll to position [950, 0]
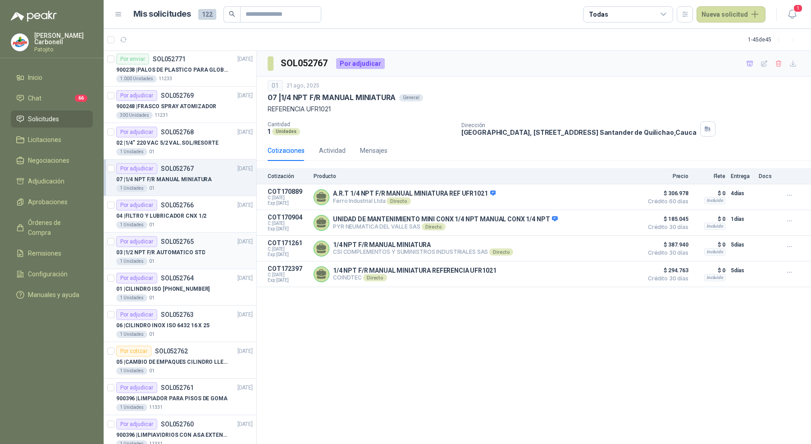
click at [209, 247] on div "03 | 1/2 NPT F/R AUTOMATICO STD" at bounding box center [184, 252] width 137 height 11
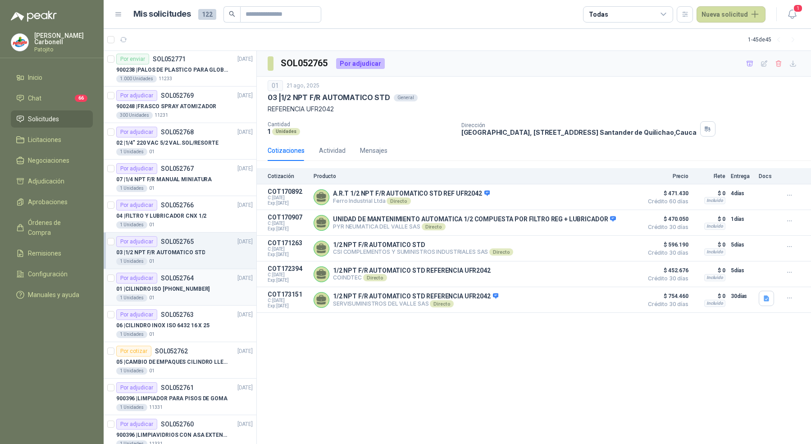
click at [204, 283] on div "01 | CILINDRO ISO [PHONE_NUMBER]" at bounding box center [184, 288] width 137 height 11
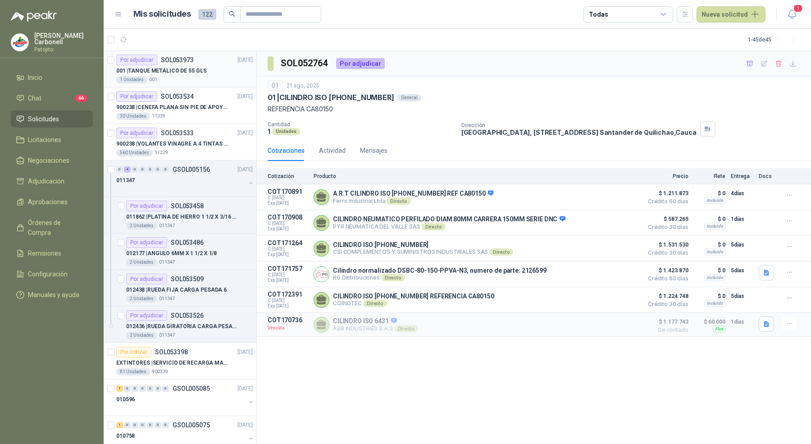
click at [197, 72] on p "001 | TANQUE METÁLICO DE 55 GLS" at bounding box center [161, 71] width 90 height 9
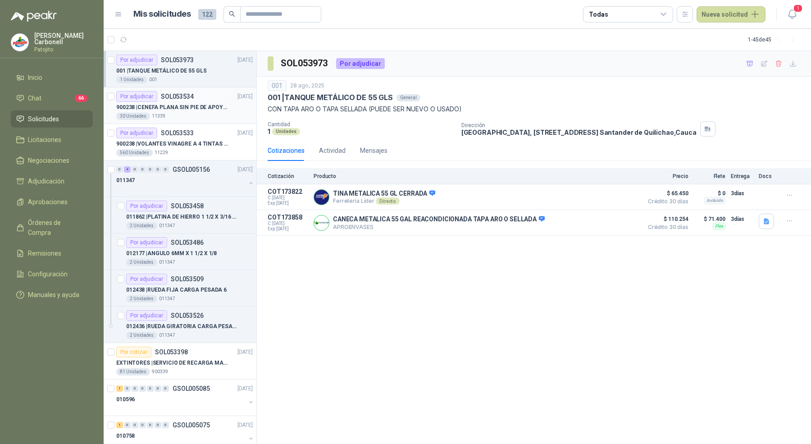
click at [189, 108] on p "900238 | CENEFA PLANA SIN PIE DE APOYO DE ACUERDO A LA IMAGEN ADJUNTA" at bounding box center [172, 107] width 112 height 9
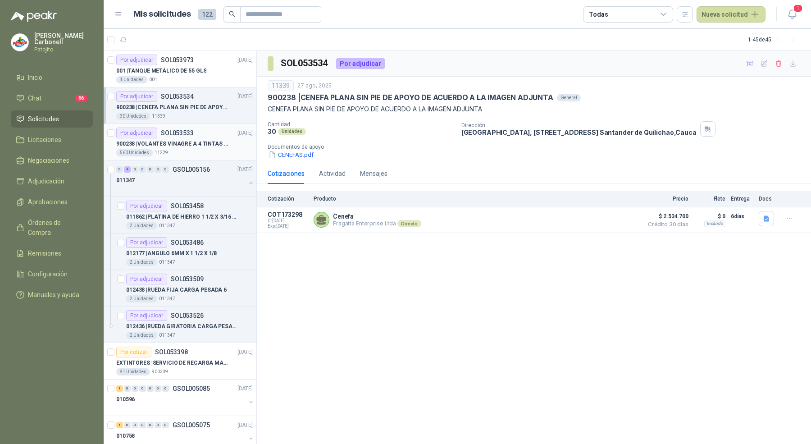
click at [191, 141] on p "900238 | VOLANTES VINAGRE A 4 TINTAS EN PROPALCOTE VER ARCHIVO ADJUNTO" at bounding box center [172, 144] width 112 height 9
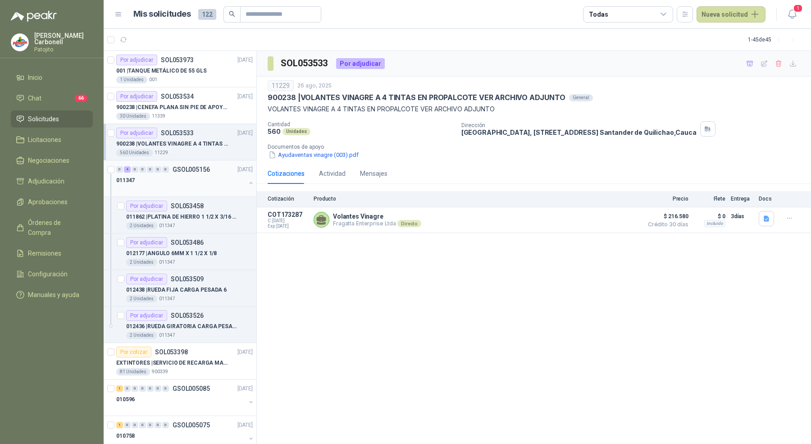
click at [189, 179] on div "011347" at bounding box center [180, 180] width 129 height 11
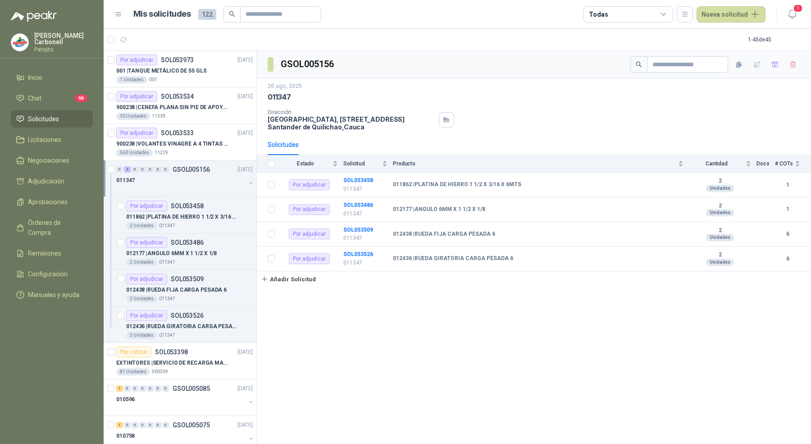
click at [247, 183] on button "button" at bounding box center [250, 182] width 7 height 7
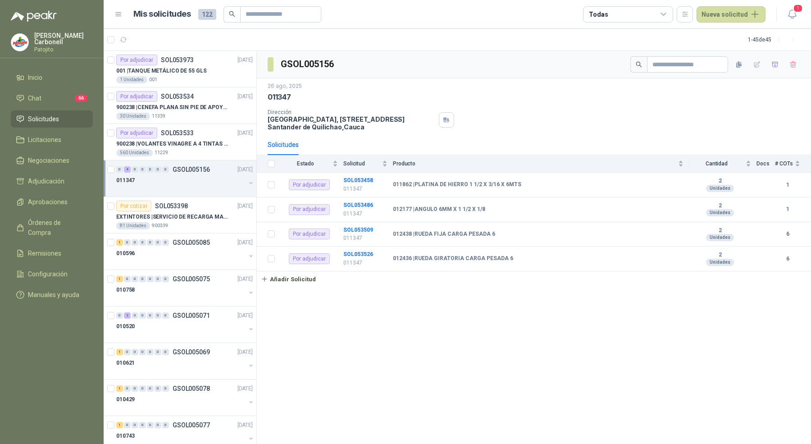
click at [247, 183] on button "button" at bounding box center [250, 182] width 7 height 7
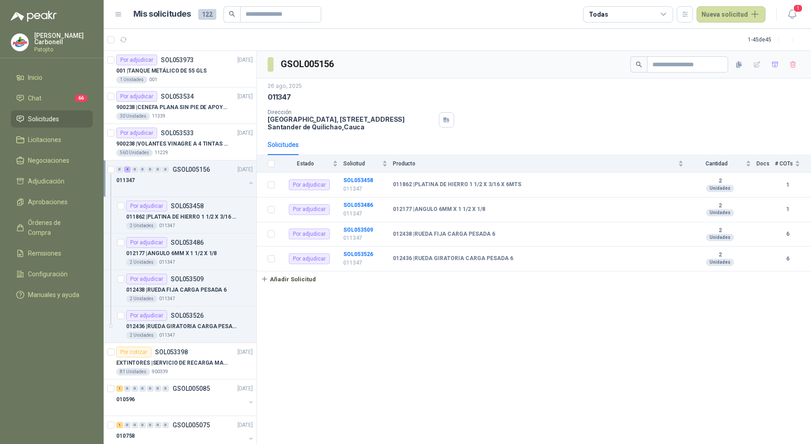
click at [247, 183] on button "button" at bounding box center [250, 182] width 7 height 7
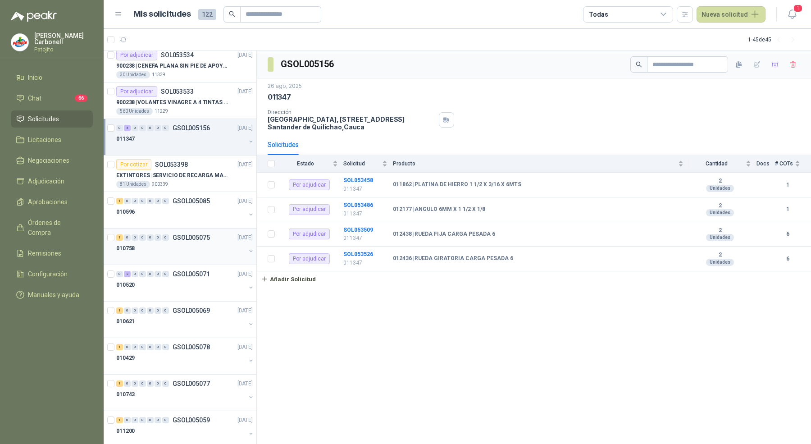
scroll to position [57, 0]
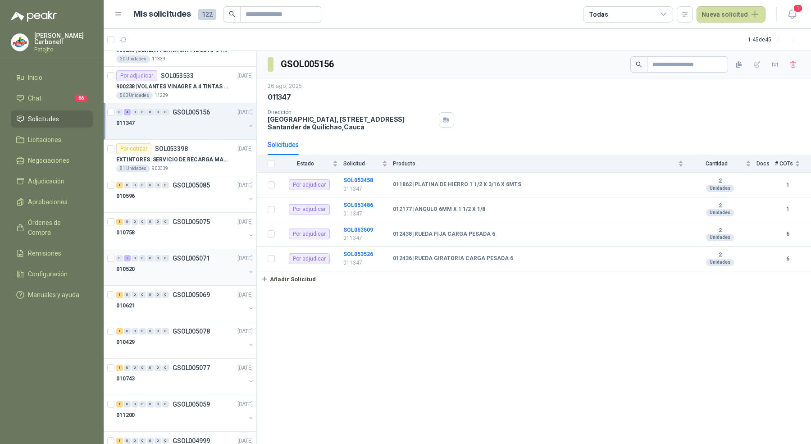
click at [203, 266] on div "010520" at bounding box center [180, 269] width 129 height 11
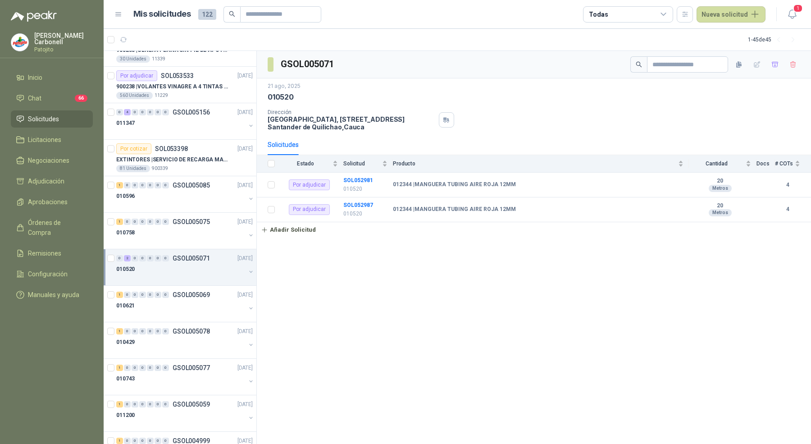
click at [247, 271] on button "button" at bounding box center [250, 271] width 7 height 7
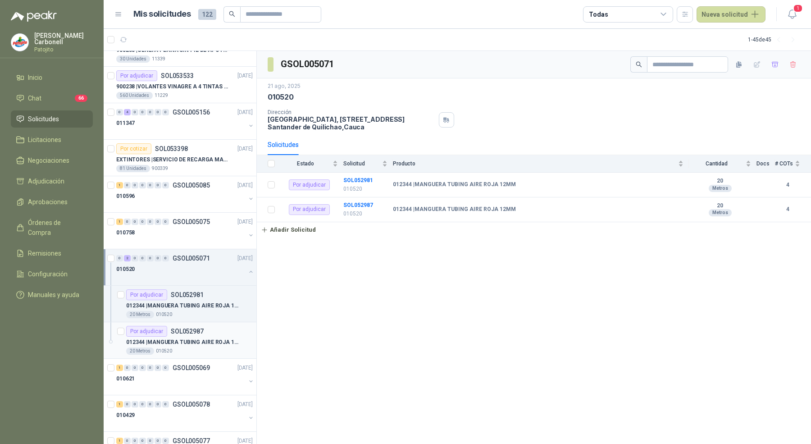
click at [209, 322] on article "Por adjudicar SOL052987 012344 | MANGUERA TUBING AIRE ROJA 12MM 20 Metros 010520" at bounding box center [180, 340] width 153 height 36
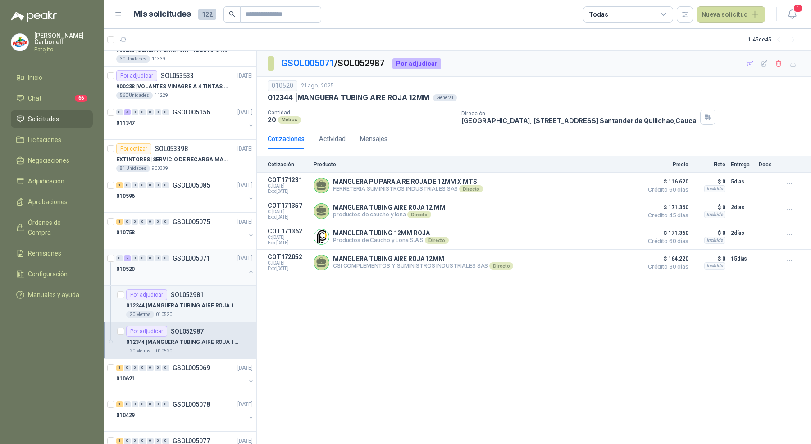
click at [247, 270] on button "button" at bounding box center [250, 271] width 7 height 7
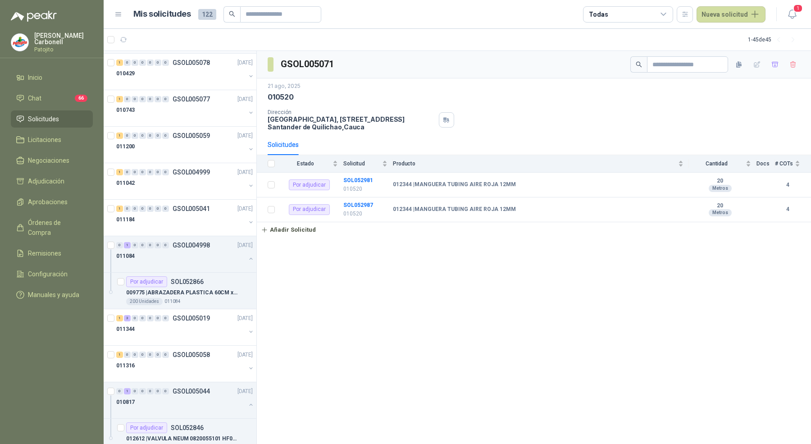
scroll to position [334, 0]
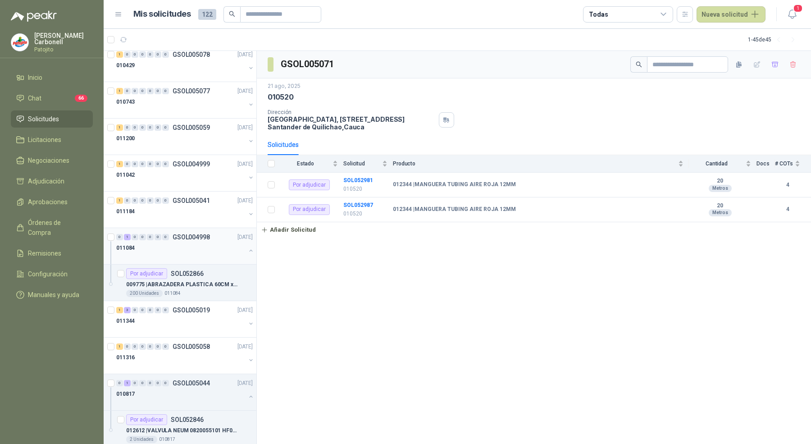
click at [247, 247] on button "button" at bounding box center [250, 250] width 7 height 7
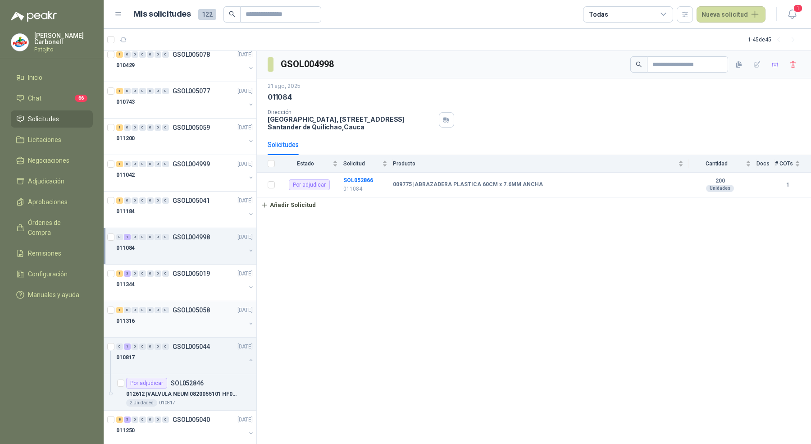
scroll to position [382, 0]
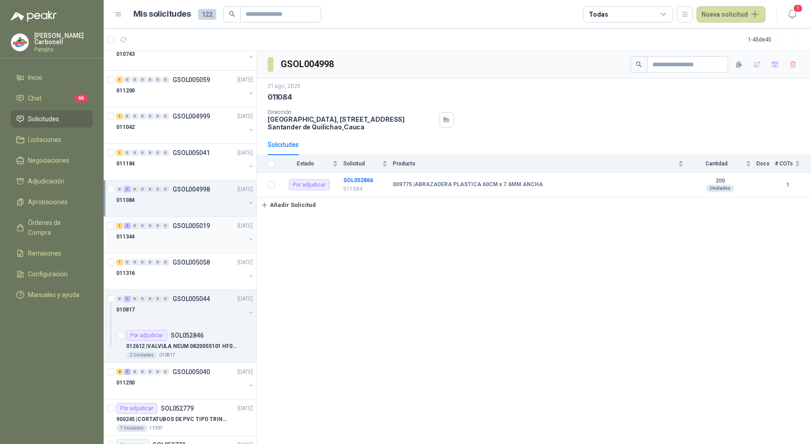
click at [216, 232] on div "011344" at bounding box center [180, 236] width 129 height 11
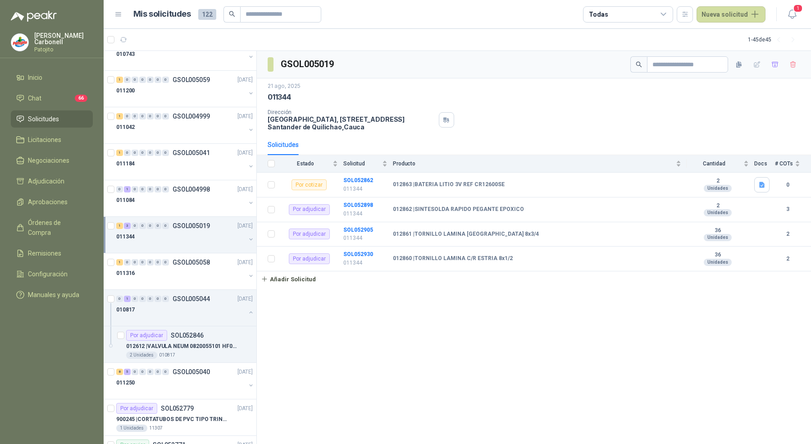
click at [247, 236] on button "button" at bounding box center [250, 239] width 7 height 7
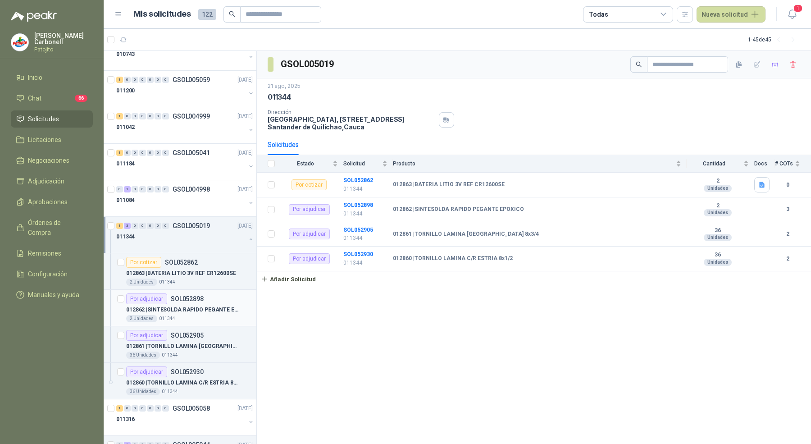
click at [197, 305] on p "012862 | SINTESOLDA RAPIDO PEGANTE EPOXICO" at bounding box center [182, 309] width 112 height 9
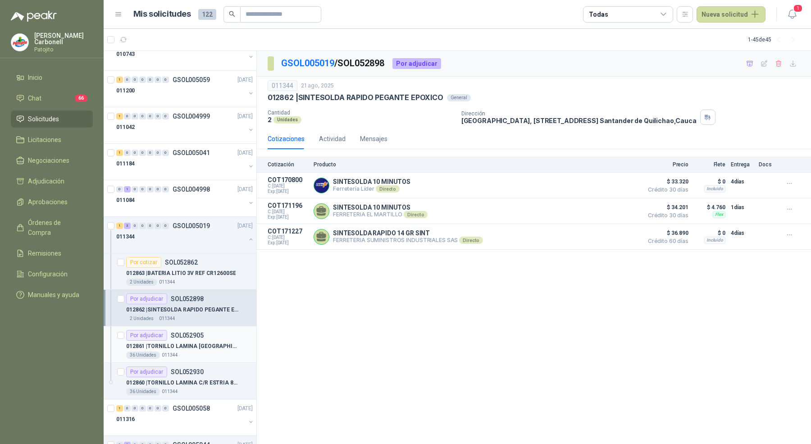
click at [199, 347] on div "012861 | TORNILLO LAMINA PUNTA BROCA 8x3/4" at bounding box center [189, 346] width 127 height 11
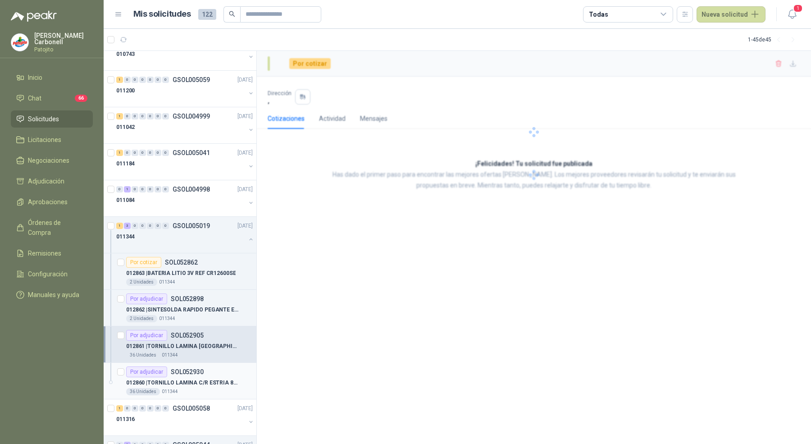
click at [199, 369] on p "SOL052930" at bounding box center [187, 372] width 33 height 6
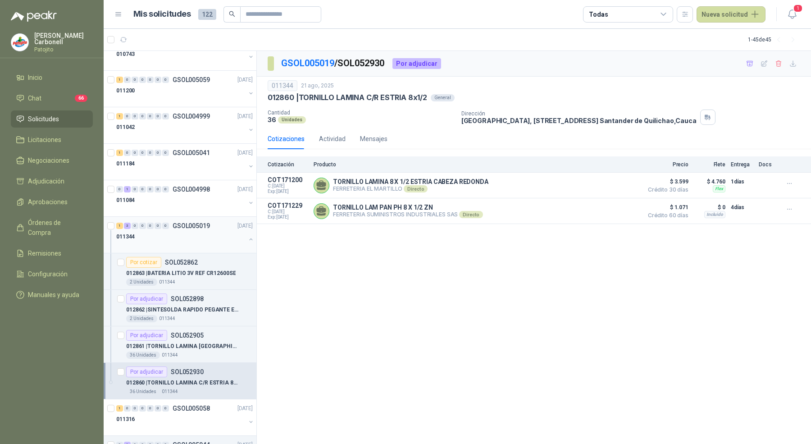
click at [247, 236] on button "button" at bounding box center [250, 239] width 7 height 7
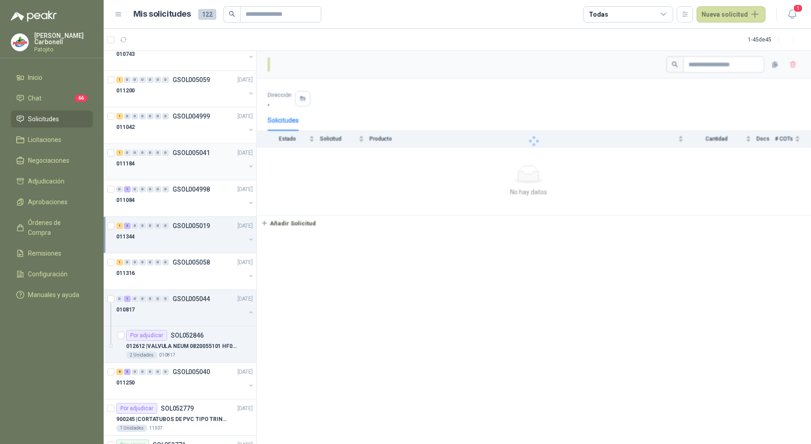
click at [200, 154] on div "1 0 0 0 0 0 0 GSOL005041 [DATE]" at bounding box center [185, 152] width 138 height 11
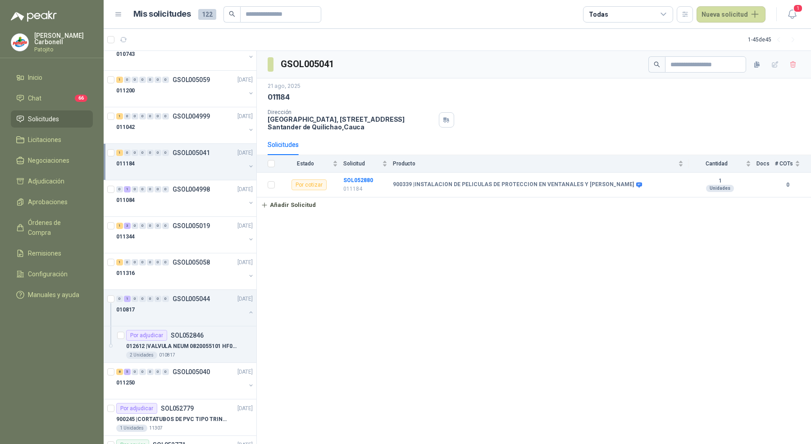
click at [247, 164] on button "button" at bounding box center [250, 166] width 7 height 7
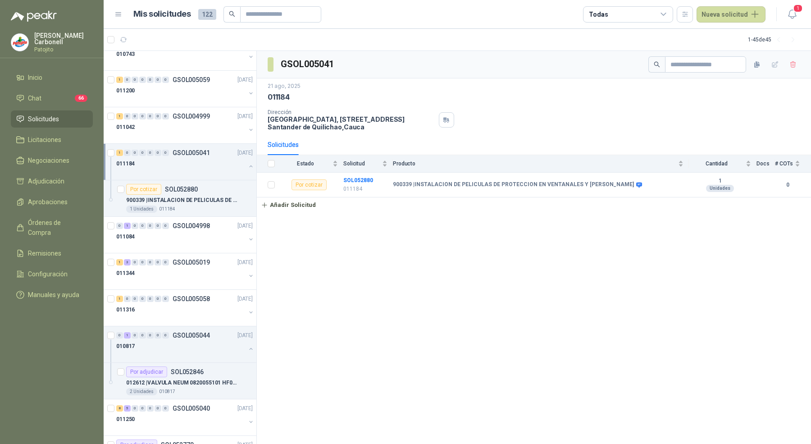
click at [247, 164] on button "button" at bounding box center [250, 166] width 7 height 7
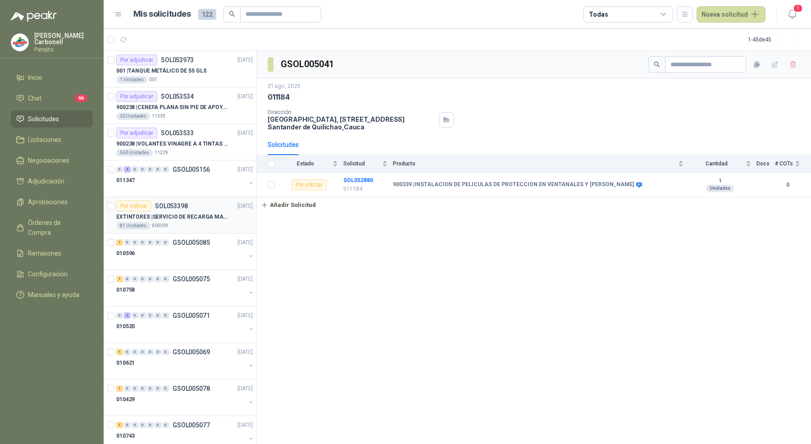
click at [181, 222] on div "81 Unidades 900339" at bounding box center [184, 225] width 137 height 7
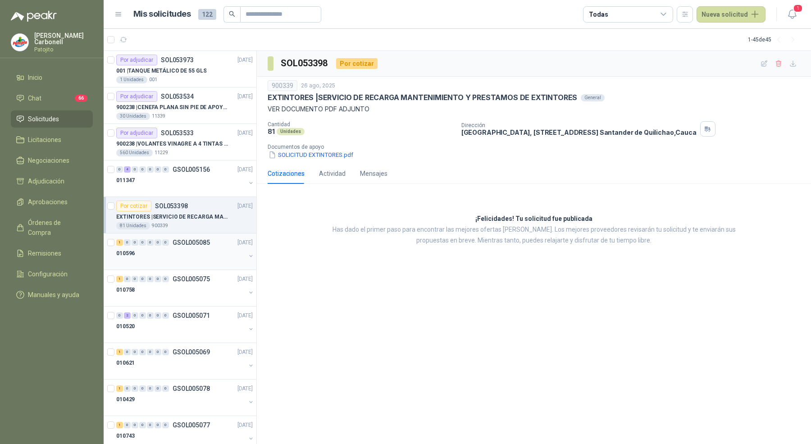
click at [177, 259] on div at bounding box center [180, 262] width 129 height 7
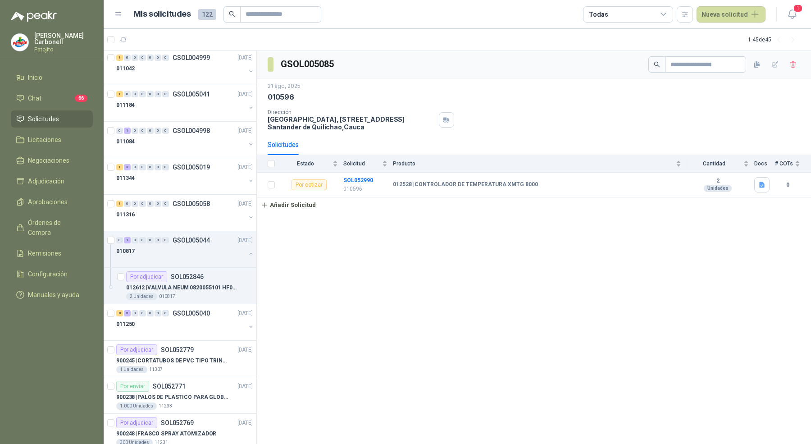
scroll to position [442, 0]
click at [178, 248] on div "010817" at bounding box center [180, 248] width 129 height 11
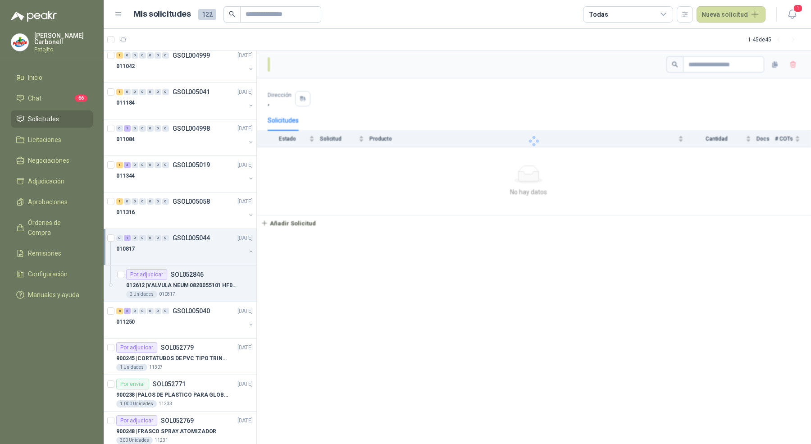
click at [178, 248] on div "010817" at bounding box center [180, 248] width 129 height 11
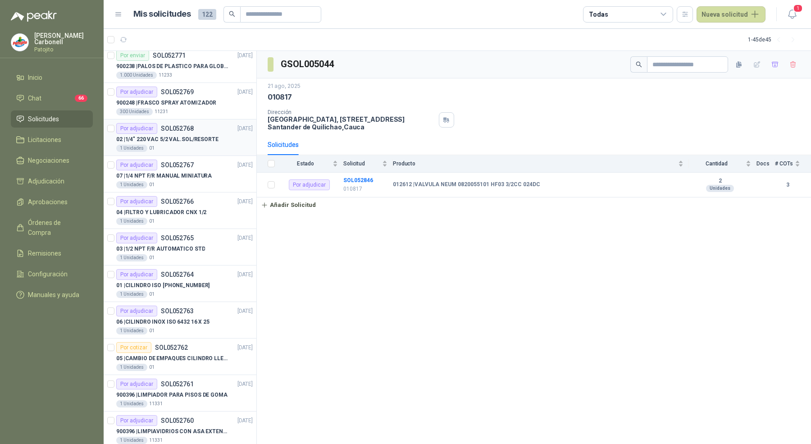
scroll to position [850, 0]
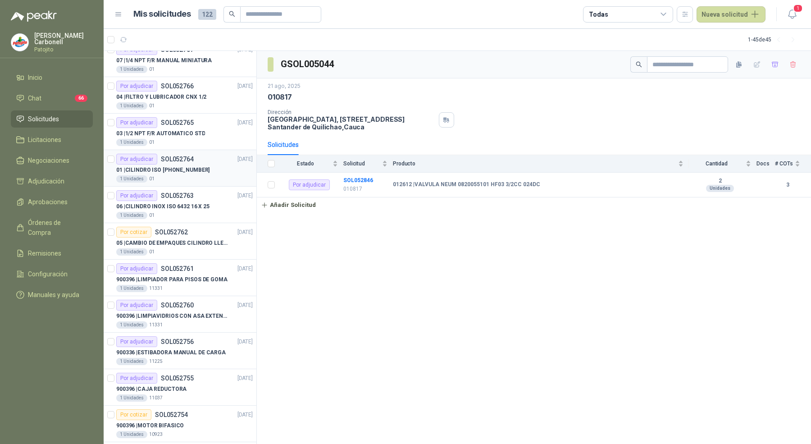
click at [204, 175] on div "1 Unidades 01" at bounding box center [184, 178] width 137 height 7
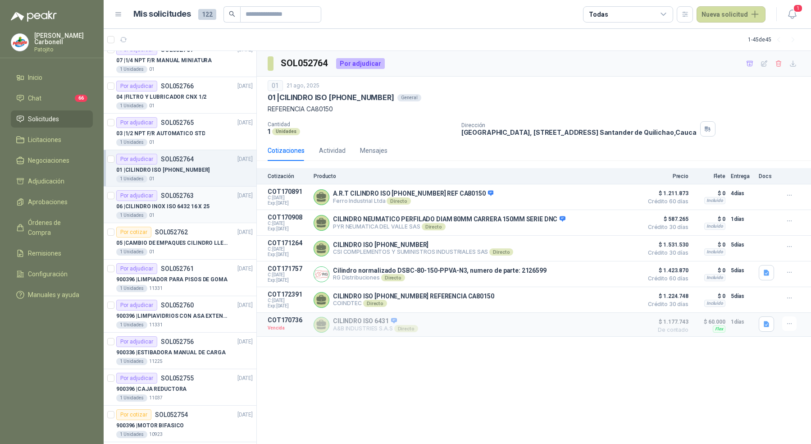
click at [200, 201] on div "06 | CILINDRO INOX ISO 6432 16 X 25" at bounding box center [184, 206] width 137 height 11
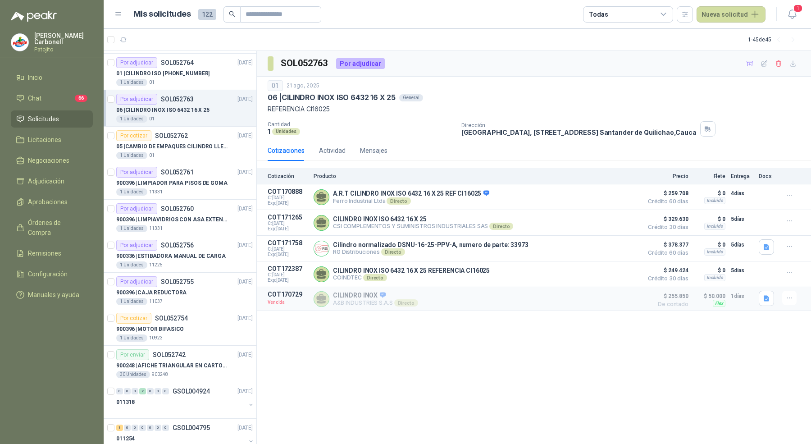
scroll to position [947, 0]
click at [192, 216] on p "900396 | LIMPIAVIDRIOS CON ASA EXTENSIBLE" at bounding box center [172, 218] width 112 height 9
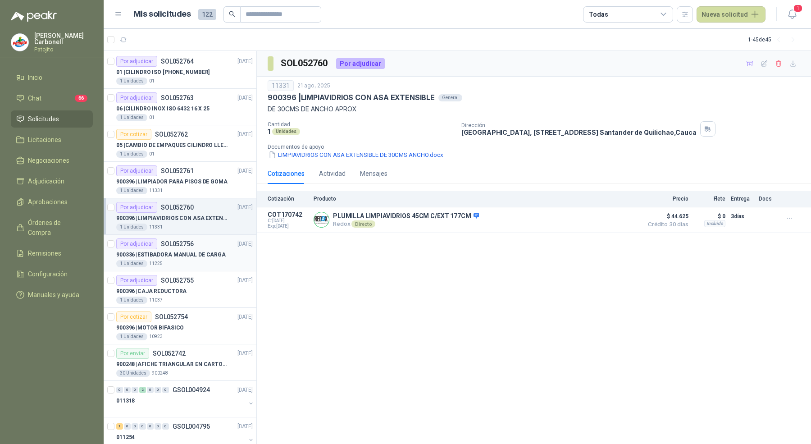
click at [191, 249] on div "900336 | ESTIBADORA MANUAL DE CARGA" at bounding box center [184, 254] width 137 height 11
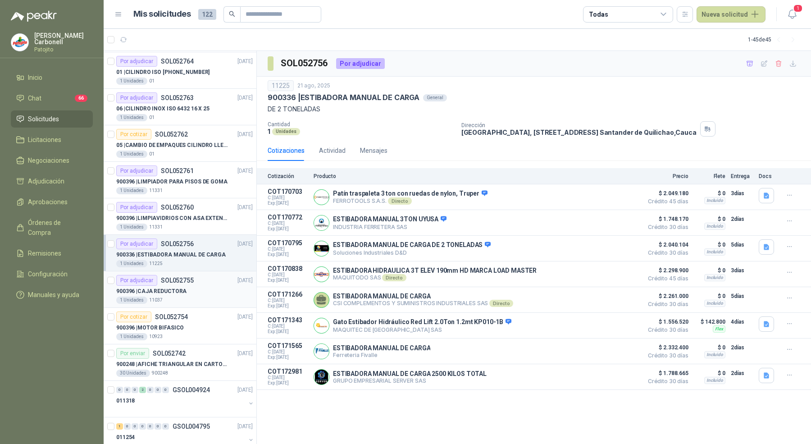
click at [186, 287] on div "900396 | CAJA REDUCTORA" at bounding box center [184, 291] width 137 height 11
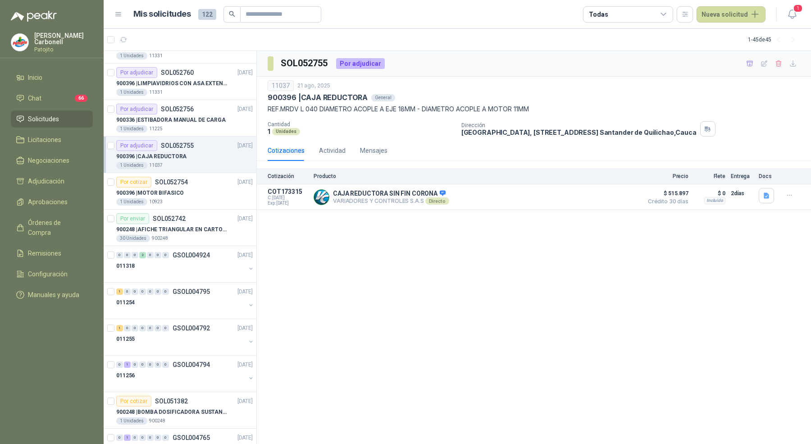
scroll to position [1136, 0]
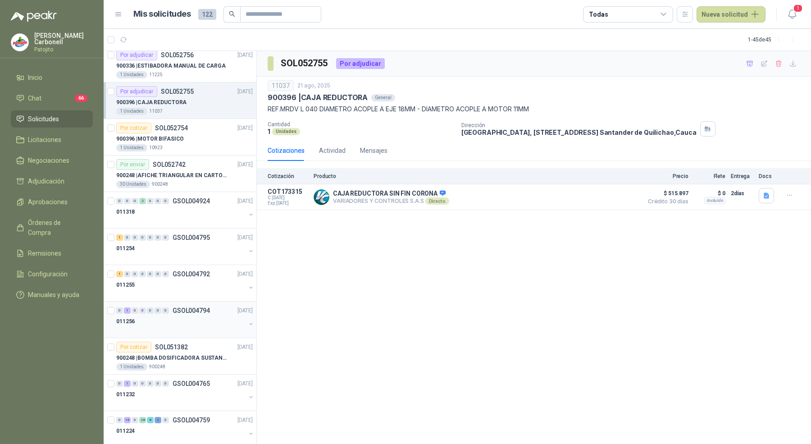
click at [182, 307] on p "GSOL004794" at bounding box center [191, 310] width 37 height 6
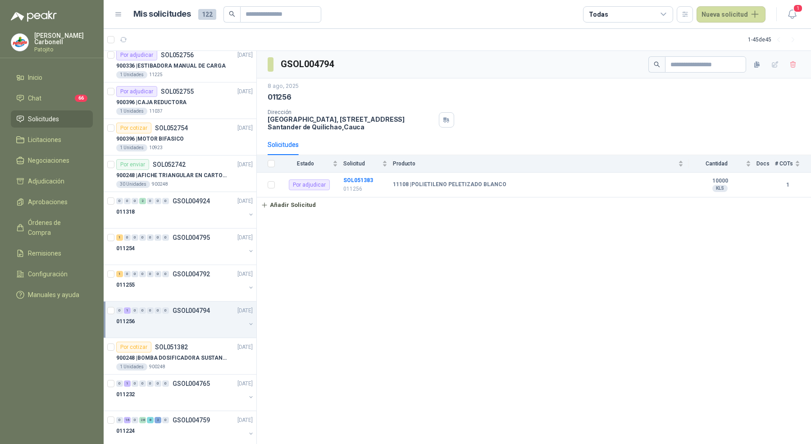
click at [180, 316] on div "011256" at bounding box center [180, 321] width 129 height 11
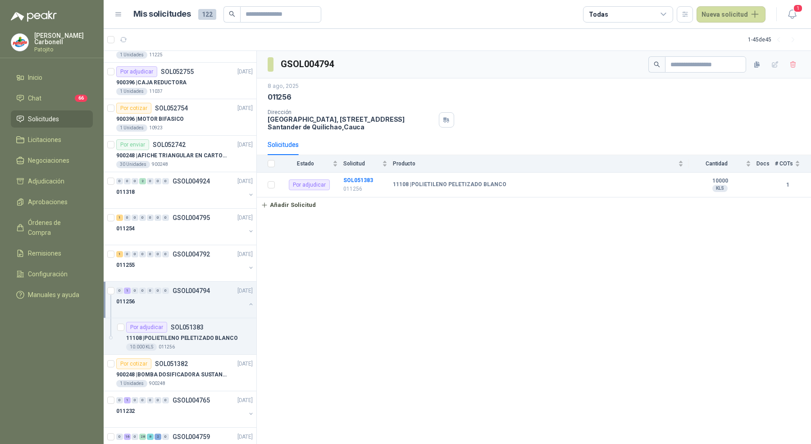
scroll to position [1157, 0]
click at [181, 323] on div "Por adjudicar SOL051383" at bounding box center [164, 326] width 77 height 11
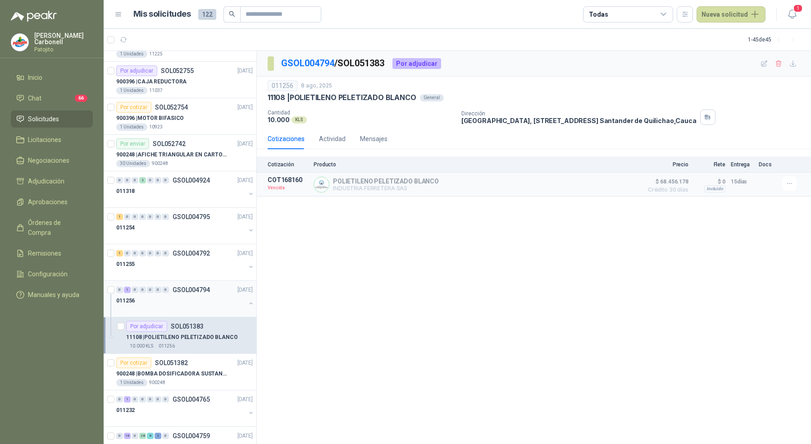
click at [188, 295] on div "011256" at bounding box center [180, 300] width 129 height 11
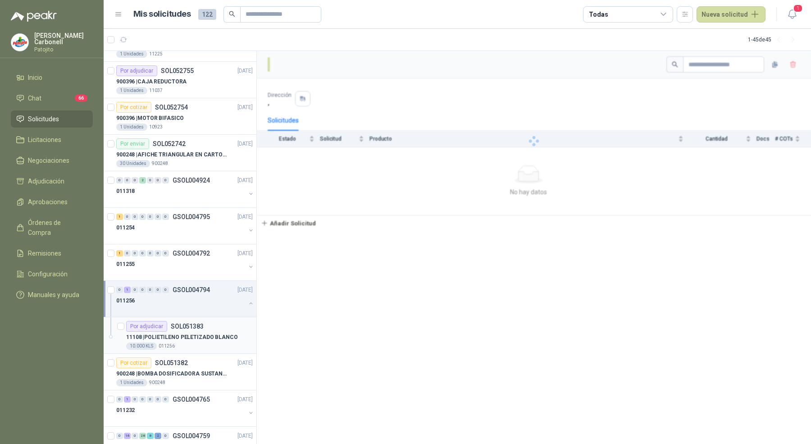
scroll to position [1205, 0]
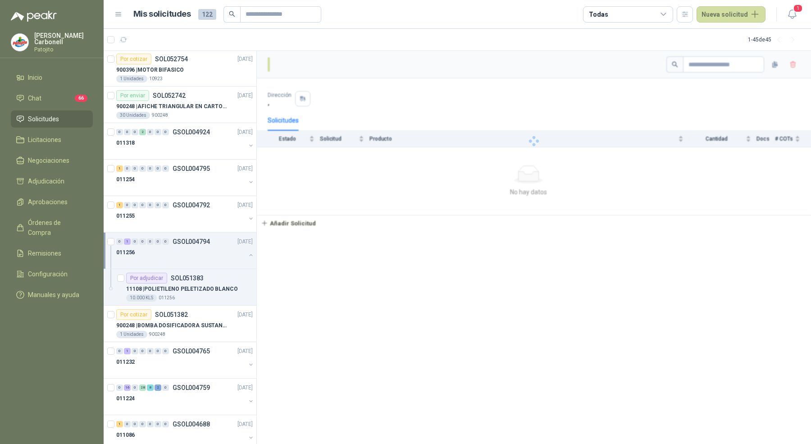
click at [219, 258] on div at bounding box center [180, 261] width 129 height 7
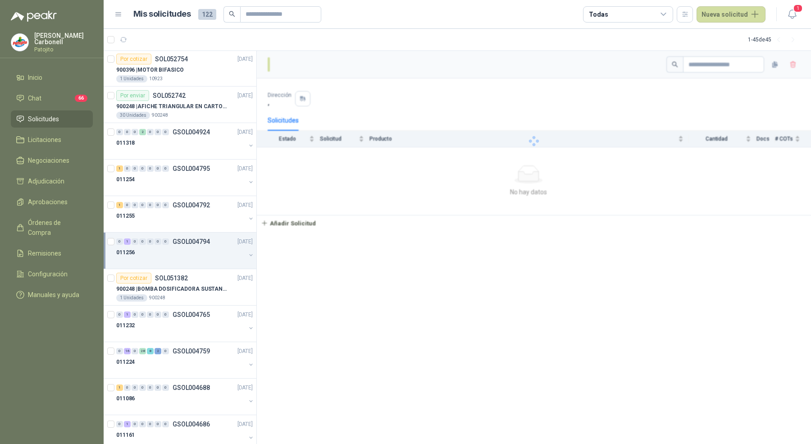
scroll to position [1253, 0]
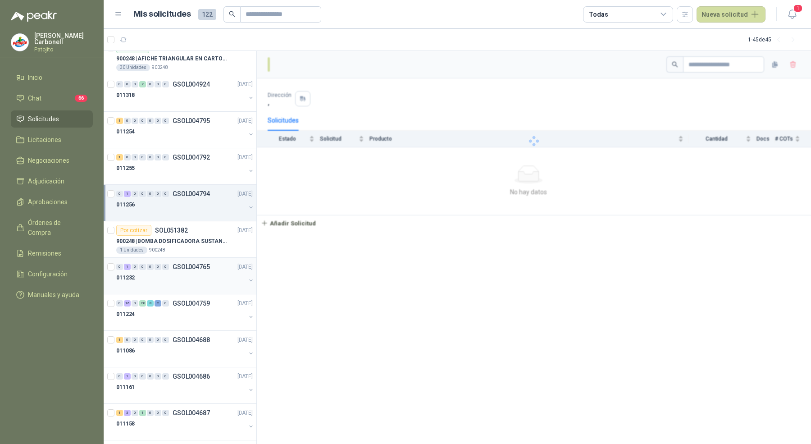
click at [208, 264] on p "GSOL004765" at bounding box center [191, 267] width 37 height 6
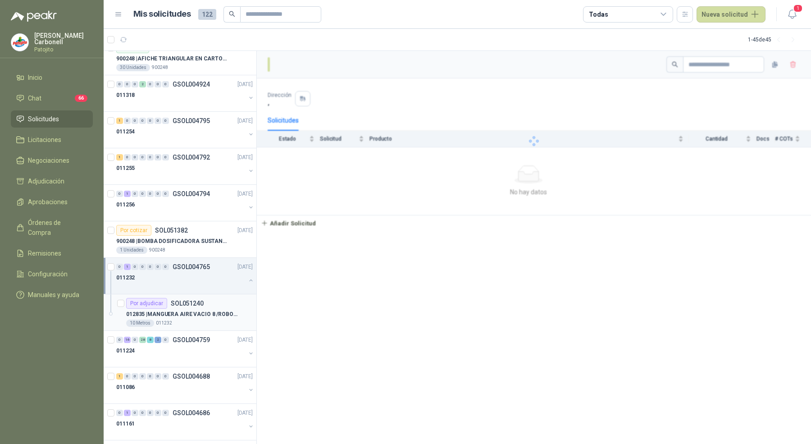
click at [194, 300] on p "SOL051240" at bounding box center [187, 303] width 33 height 6
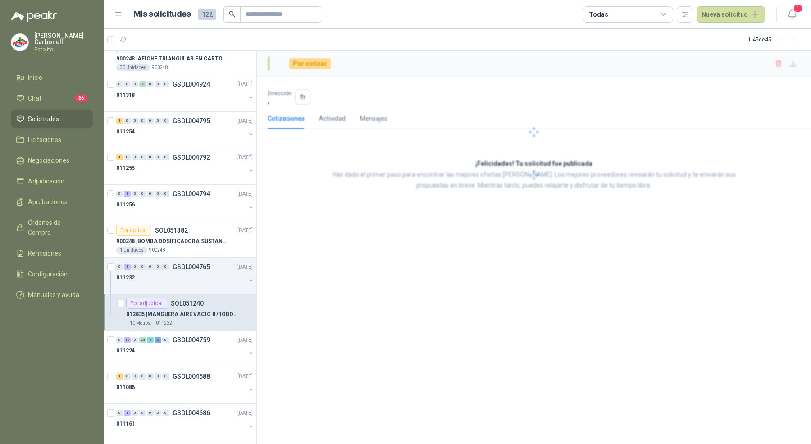
click at [192, 310] on p "012835 | MANGUERA AIRE VACIO 8 /ROBOPAC" at bounding box center [182, 314] width 112 height 9
click at [196, 264] on p "GSOL004765" at bounding box center [191, 267] width 37 height 6
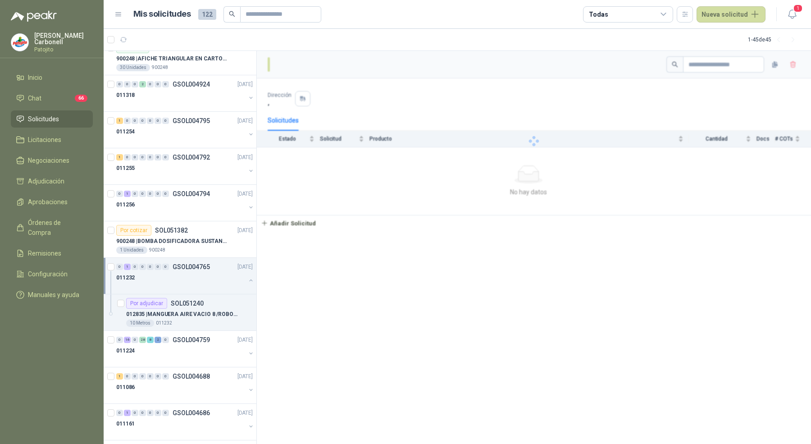
click at [204, 264] on p "GSOL004765" at bounding box center [191, 267] width 37 height 6
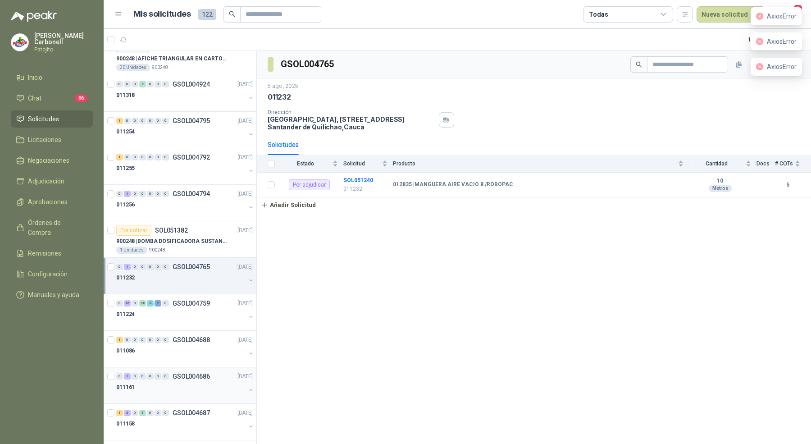
click at [170, 382] on div "011161" at bounding box center [180, 387] width 129 height 11
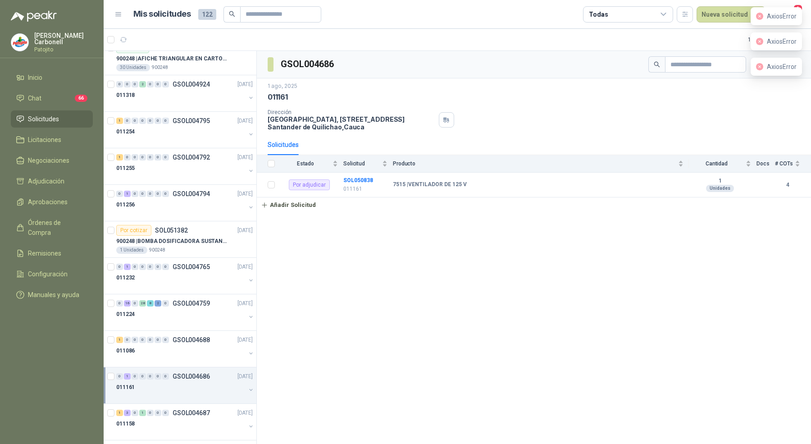
click at [170, 382] on div "011161" at bounding box center [180, 387] width 129 height 11
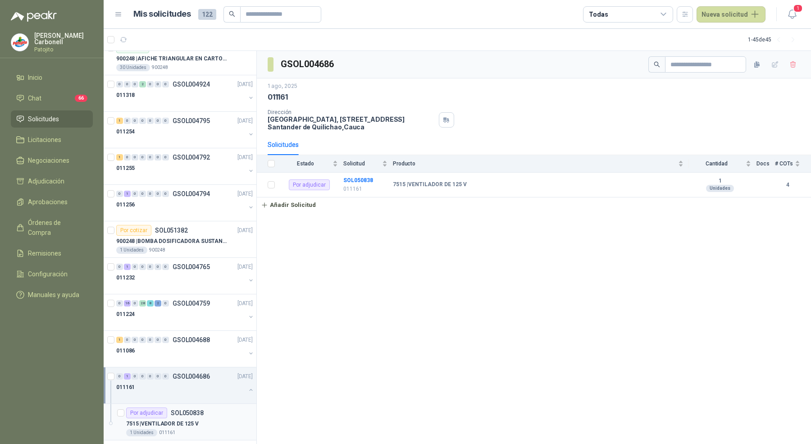
click at [178, 419] on p "7515 | VENTILADOR DE 125 V" at bounding box center [162, 423] width 73 height 9
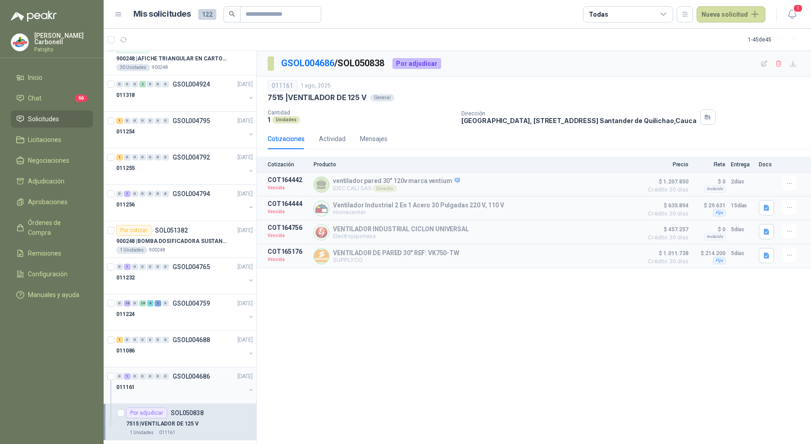
scroll to position [1289, 0]
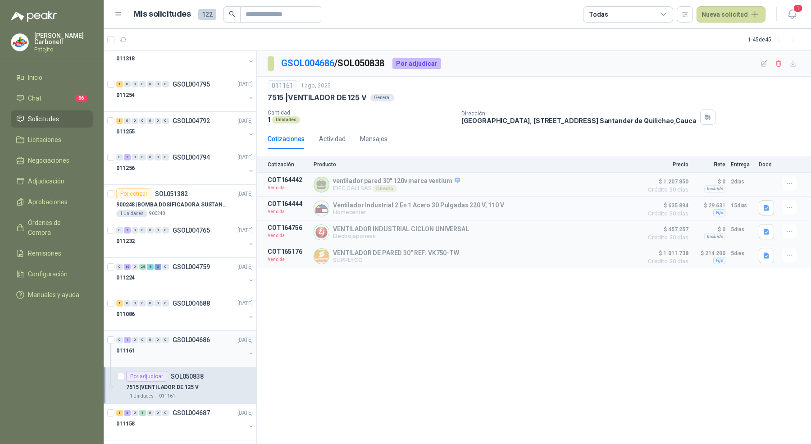
click at [248, 344] on div "0 1 0 0 0 0 0 GSOL004686 [DATE] 011161" at bounding box center [180, 349] width 153 height 36
click at [247, 350] on button "button" at bounding box center [250, 353] width 7 height 7
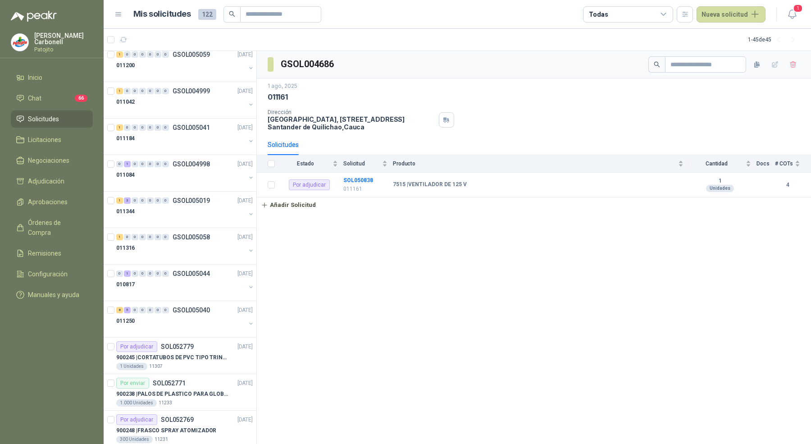
scroll to position [420, 0]
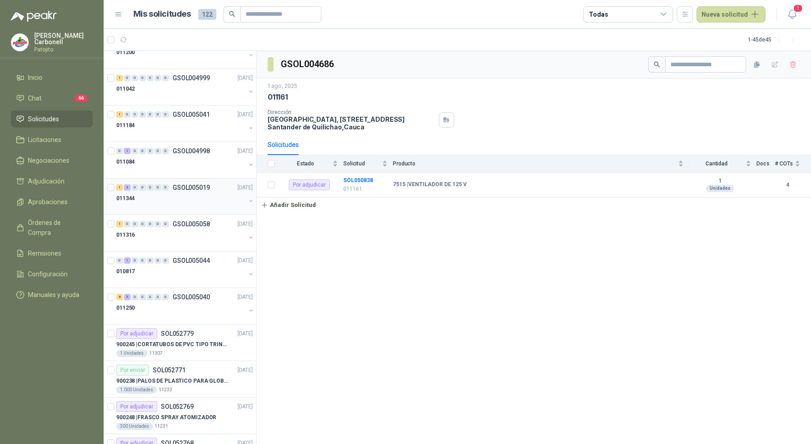
click at [192, 178] on div "1 3 0 0 0 0 0 GSOL005019 [DATE] 011344" at bounding box center [180, 196] width 153 height 36
click at [193, 171] on div "0 1 0 0 0 0 0 GSOL004998 [DATE] 011084" at bounding box center [180, 160] width 153 height 36
click at [247, 165] on div at bounding box center [250, 165] width 7 height 9
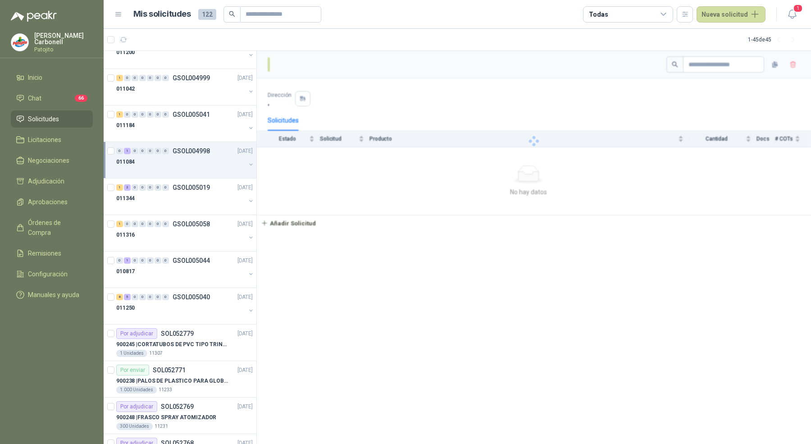
click at [247, 161] on button "button" at bounding box center [250, 164] width 7 height 7
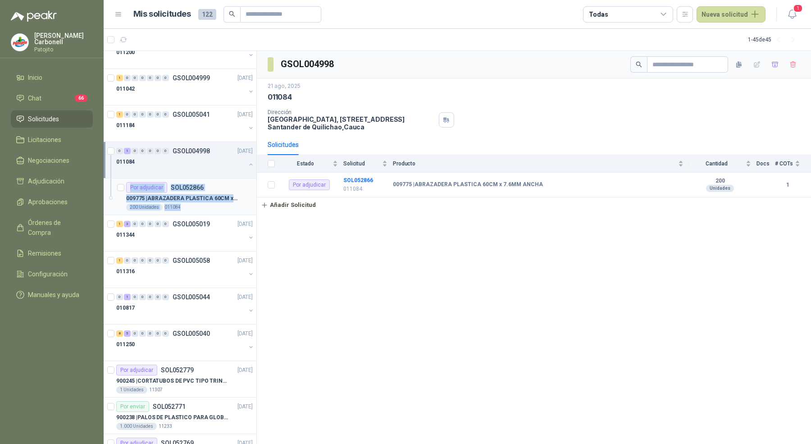
click at [230, 199] on p "009775 | ABRAZADERA PLASTICA 60CM x 7.6MM ANCHA" at bounding box center [182, 198] width 112 height 9
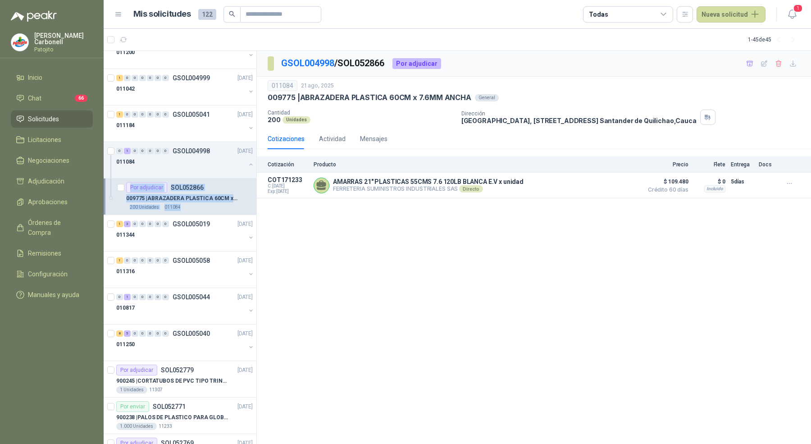
click at [219, 204] on div "200 Unidades 011084" at bounding box center [189, 207] width 127 height 7
click at [182, 207] on div "200 Unidades 011084" at bounding box center [189, 207] width 127 height 7
click at [168, 205] on p "011084" at bounding box center [172, 207] width 16 height 7
click at [149, 194] on p "009775 | ABRAZADERA PLASTICA 60CM x 7.6MM ANCHA" at bounding box center [182, 198] width 112 height 9
click at [176, 163] on div "011084" at bounding box center [180, 161] width 129 height 11
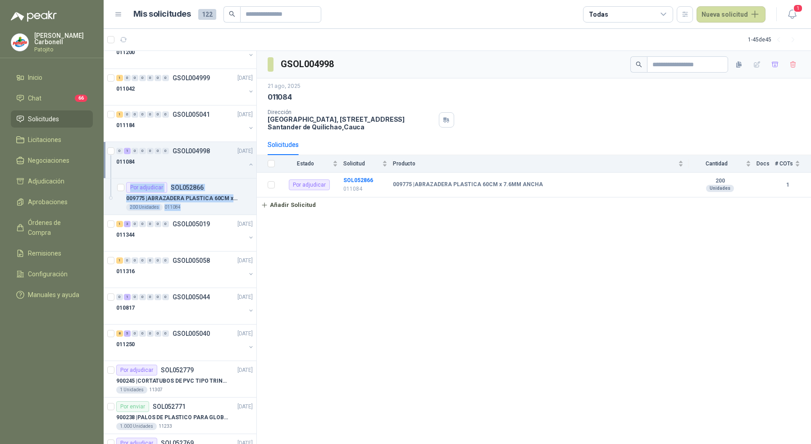
click at [176, 163] on div "011084" at bounding box center [180, 161] width 129 height 11
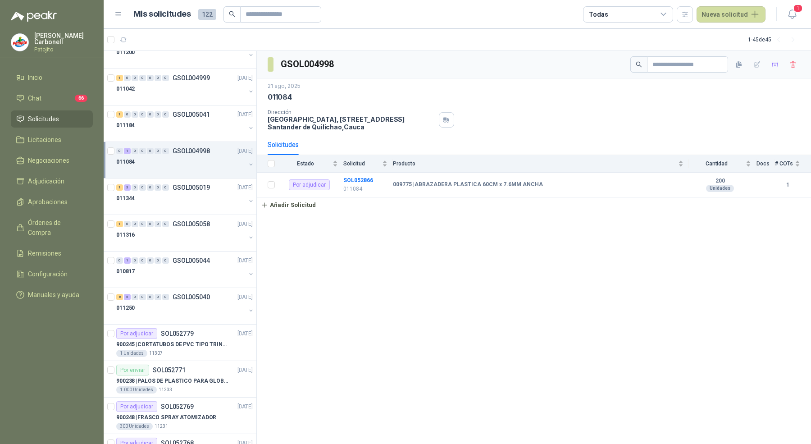
click at [125, 148] on div "1" at bounding box center [127, 151] width 7 height 6
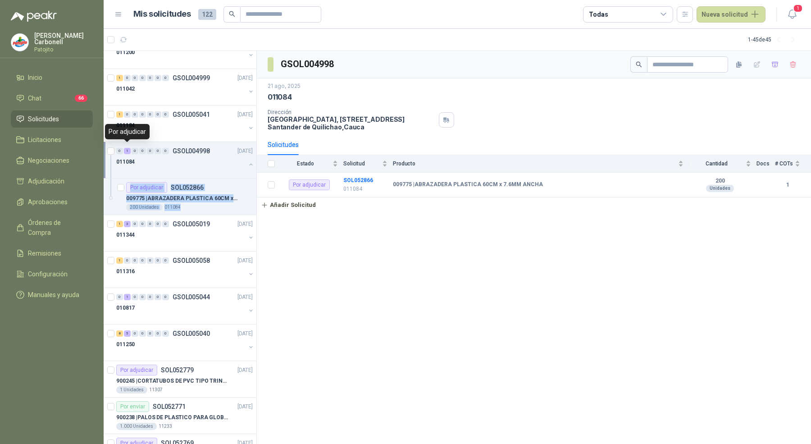
click at [127, 148] on div "1" at bounding box center [127, 151] width 7 height 6
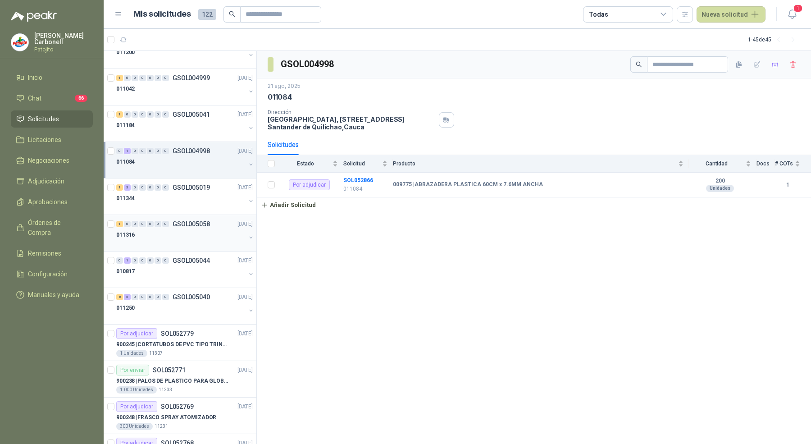
click at [168, 219] on div "1 0 0 0 0 0 0 GSOL005058 [DATE]" at bounding box center [185, 224] width 138 height 11
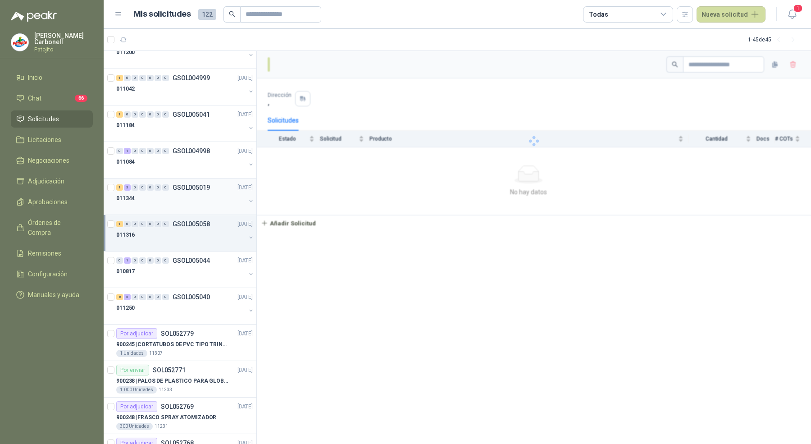
click at [171, 204] on div at bounding box center [180, 207] width 129 height 7
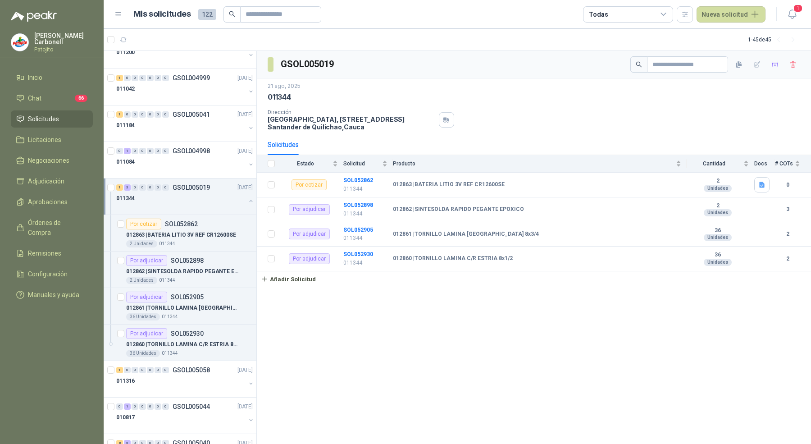
click at [171, 204] on div at bounding box center [180, 207] width 129 height 7
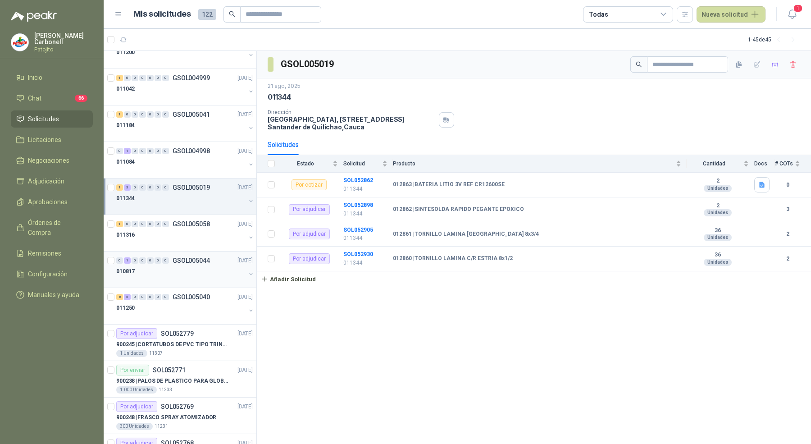
click at [172, 266] on div "010817" at bounding box center [180, 271] width 129 height 11
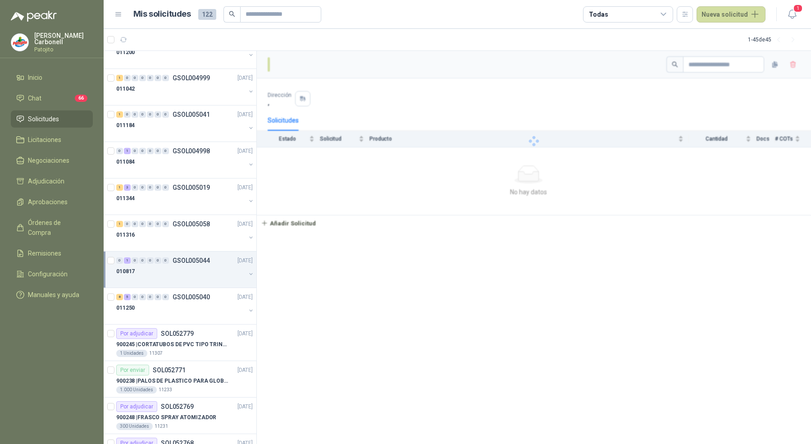
click at [172, 266] on div "010817" at bounding box center [180, 271] width 129 height 11
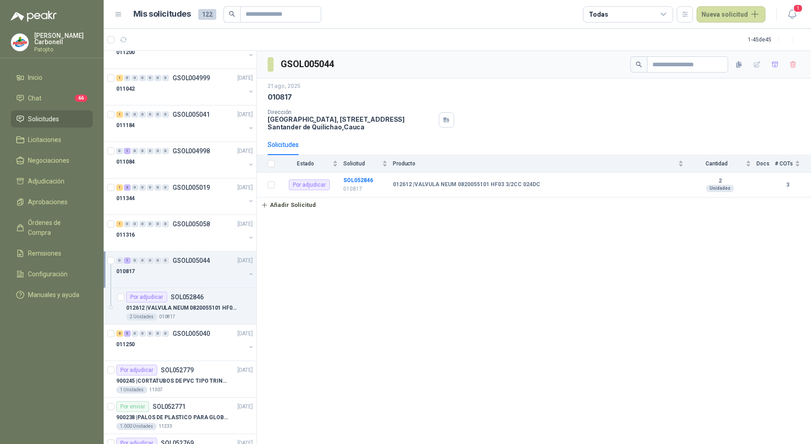
click at [173, 266] on div "010817" at bounding box center [180, 271] width 129 height 11
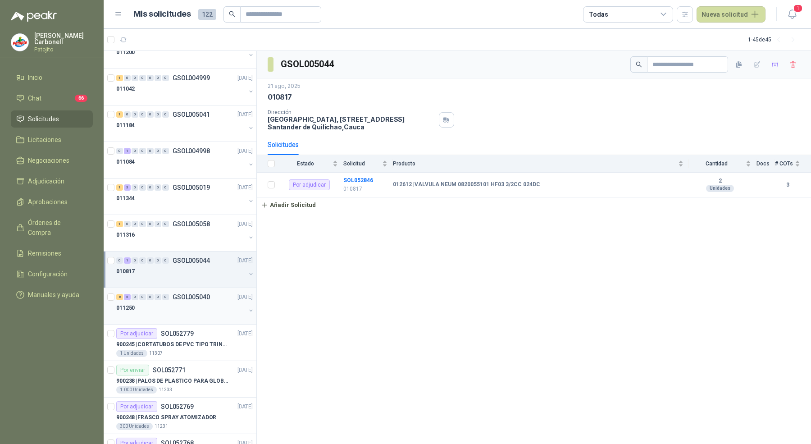
click at [173, 302] on div "011250" at bounding box center [180, 307] width 129 height 11
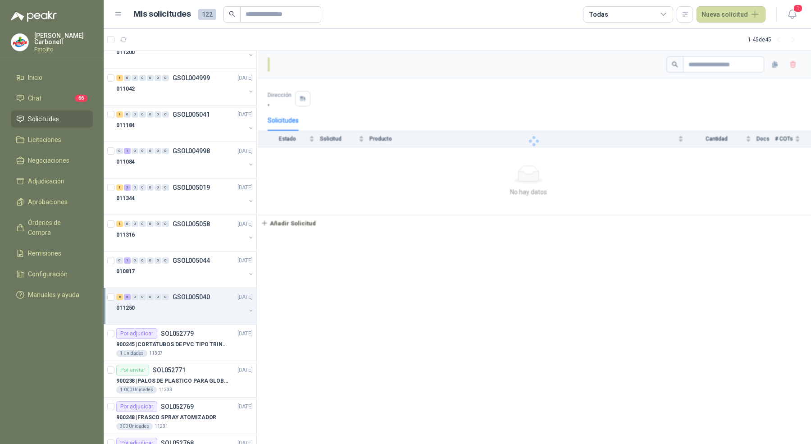
click at [173, 302] on div "011250" at bounding box center [180, 307] width 129 height 11
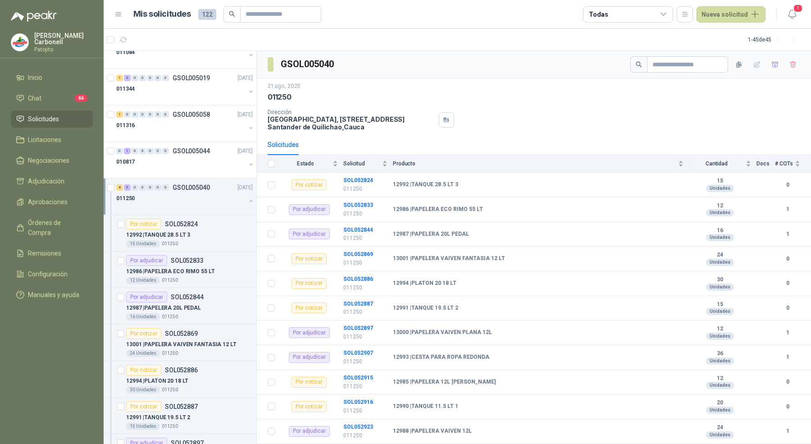
scroll to position [530, 0]
click at [179, 278] on div "12 Unidades 011250" at bounding box center [189, 279] width 127 height 7
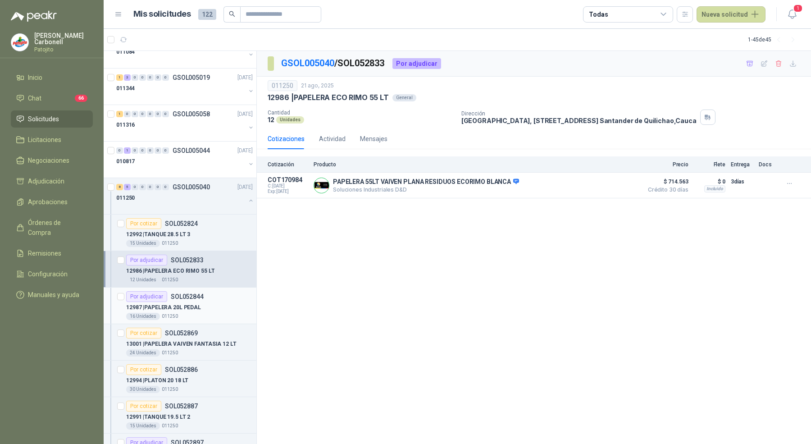
click at [186, 305] on p "12987 | PAPELERA 20L PEDAL" at bounding box center [163, 307] width 75 height 9
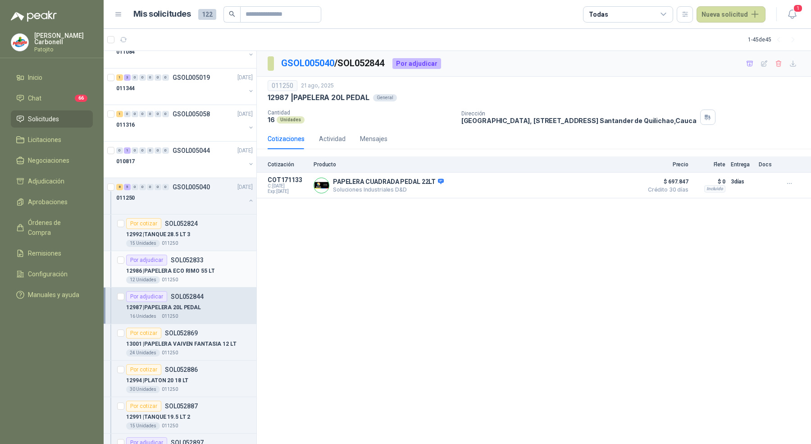
click at [190, 276] on div "12 Unidades 011250" at bounding box center [189, 279] width 127 height 7
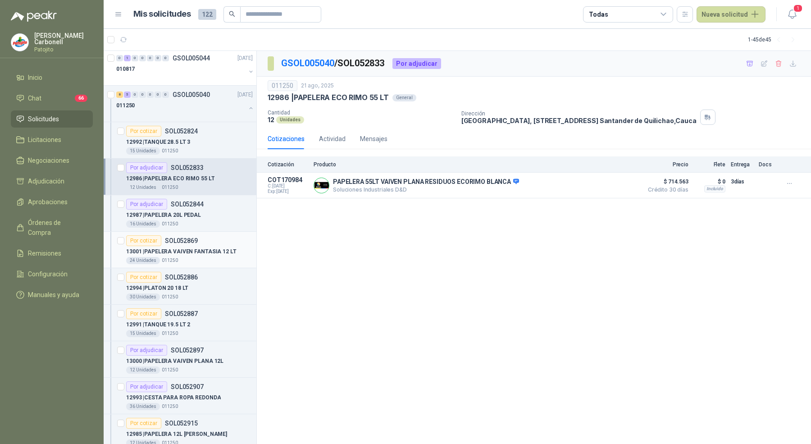
scroll to position [657, 0]
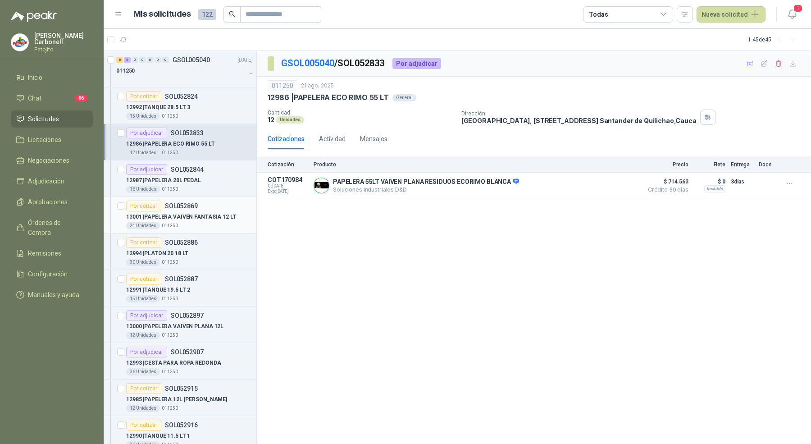
click at [188, 332] on div "12 Unidades 011250" at bounding box center [189, 335] width 127 height 7
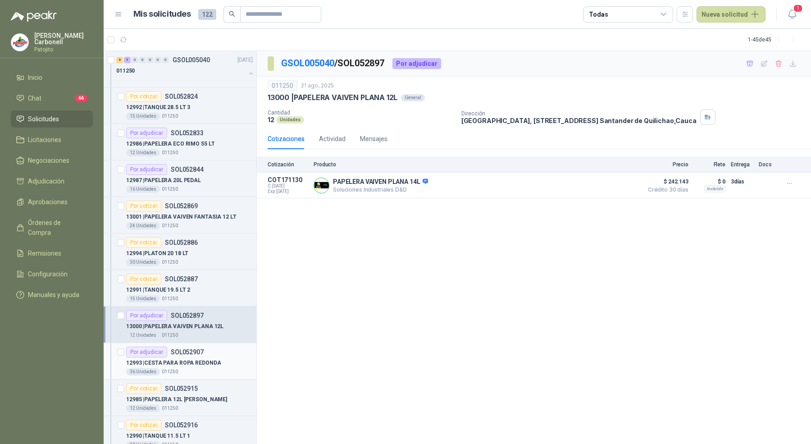
click at [191, 359] on p "12993 | CESTA PARA ROPA REDONDA" at bounding box center [173, 363] width 95 height 9
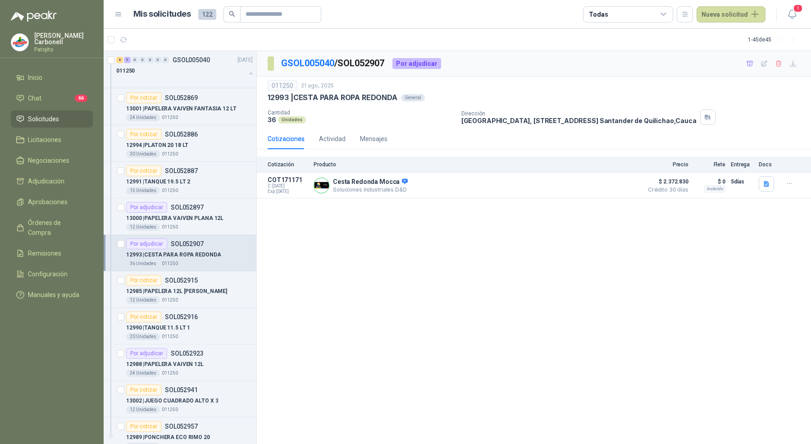
scroll to position [824, 0]
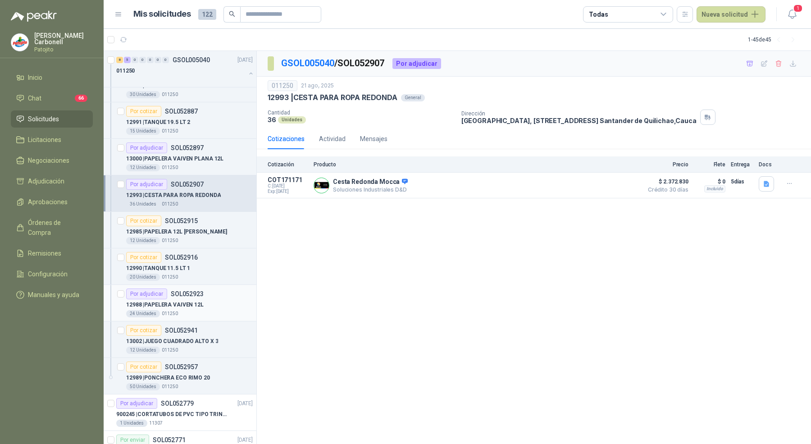
click at [192, 310] on div "24 Unidades 011250" at bounding box center [189, 313] width 127 height 7
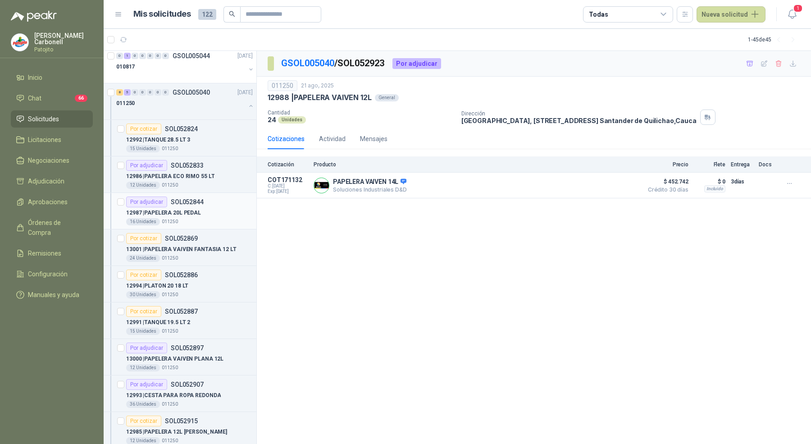
scroll to position [596, 0]
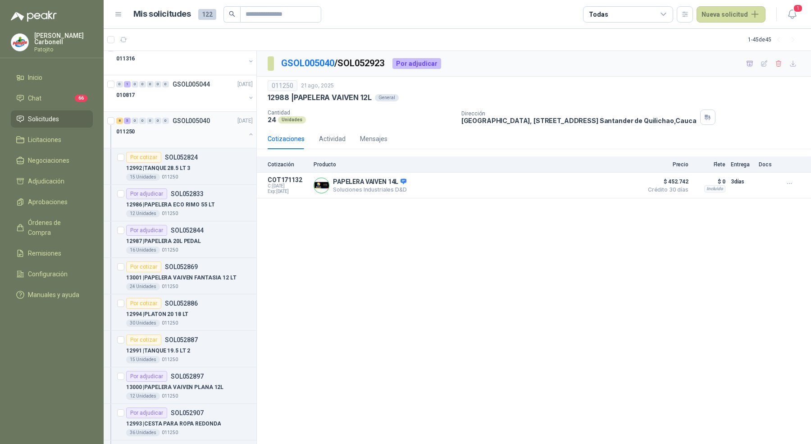
click at [247, 131] on button "button" at bounding box center [250, 134] width 7 height 7
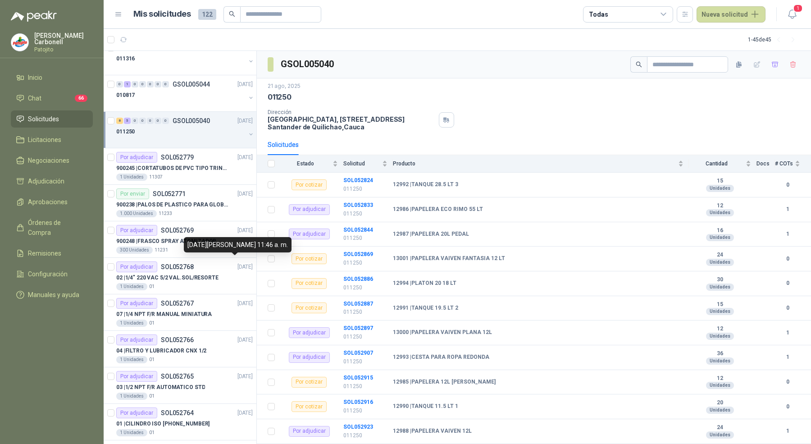
click at [227, 238] on div "[DATE][PERSON_NAME] 11:46 a. m." at bounding box center [238, 244] width 108 height 15
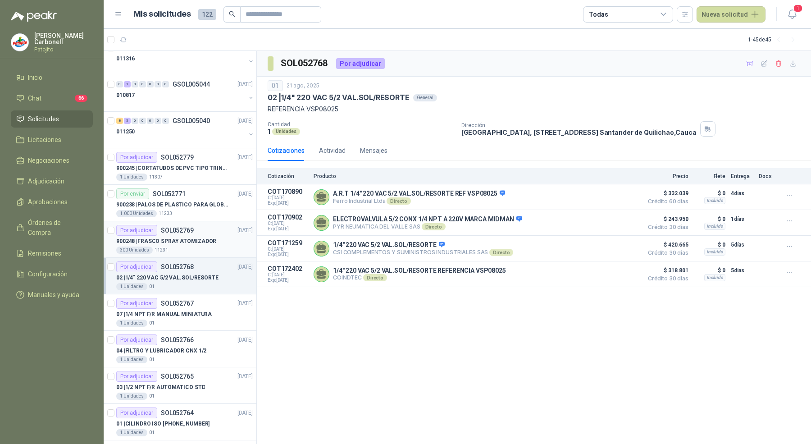
click at [219, 226] on div "Por adjudicar SOL052769 [DATE]" at bounding box center [184, 230] width 137 height 11
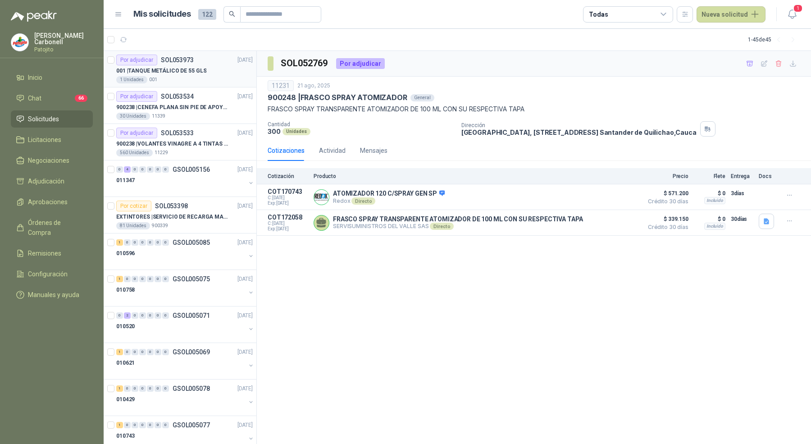
click at [225, 72] on div "001 | TANQUE METÁLICO DE 55 GLS" at bounding box center [184, 70] width 137 height 11
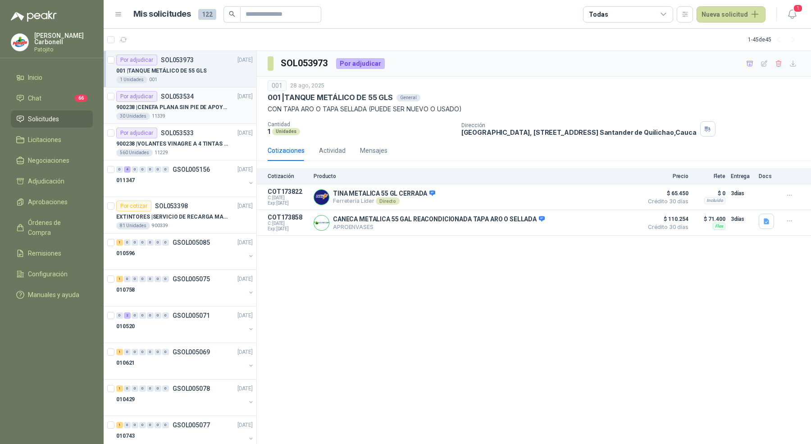
click at [219, 111] on div "900238 | CENEFA PLANA SIN PIE DE APOYO DE ACUERDO A LA IMAGEN ADJUNTA" at bounding box center [184, 107] width 137 height 11
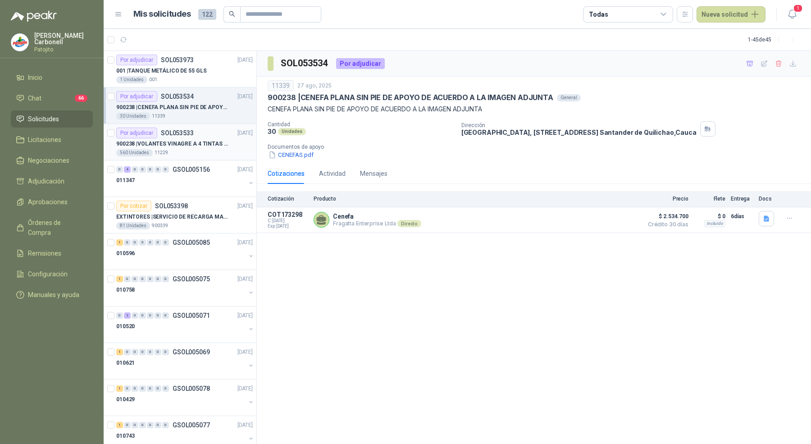
click at [216, 141] on p "900238 | VOLANTES VINAGRE A 4 TINTAS EN PROPALCOTE VER ARCHIVO ADJUNTO" at bounding box center [172, 144] width 112 height 9
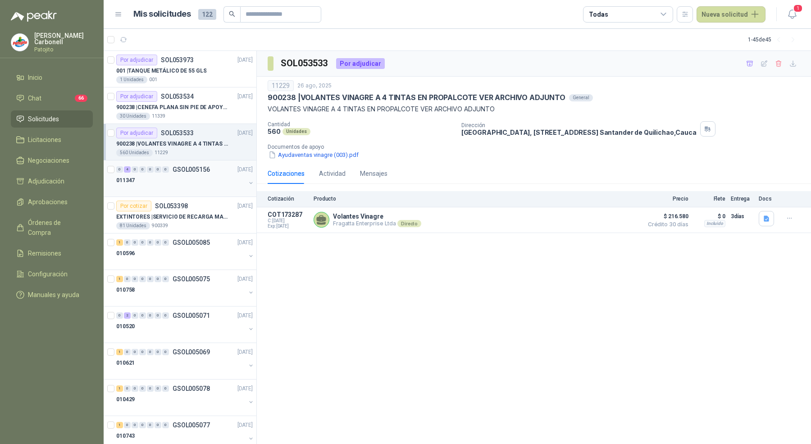
click at [209, 175] on div "011347" at bounding box center [180, 180] width 129 height 11
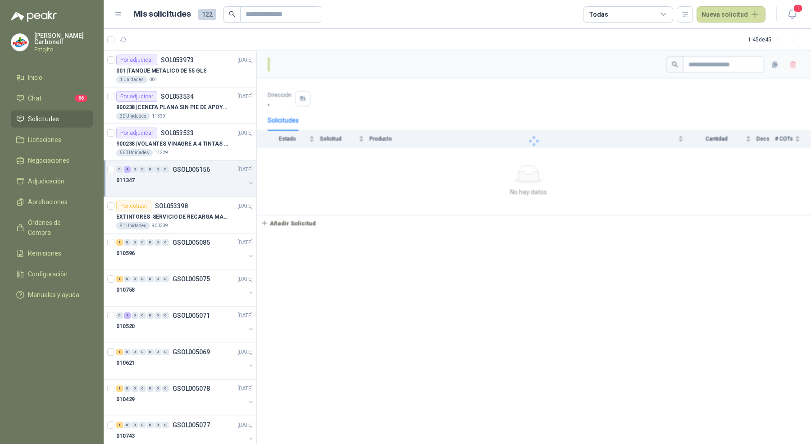
click at [209, 175] on div "011347" at bounding box center [180, 180] width 129 height 11
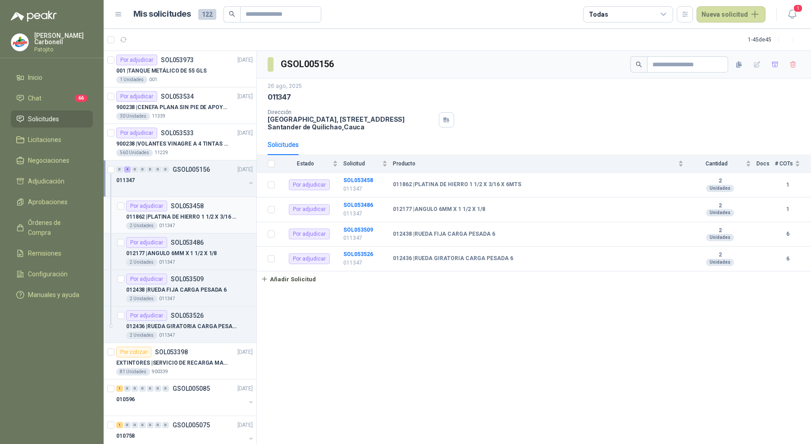
click at [207, 222] on div "2 Unidades 011347" at bounding box center [189, 225] width 127 height 7
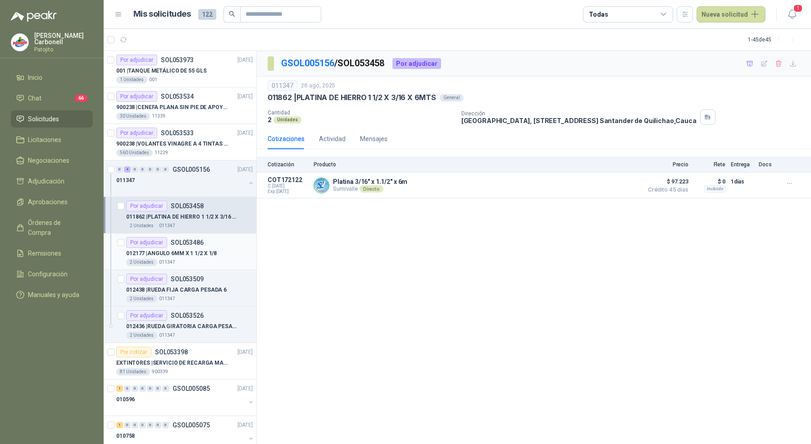
click at [206, 260] on div "2 Unidades 011347" at bounding box center [189, 262] width 127 height 7
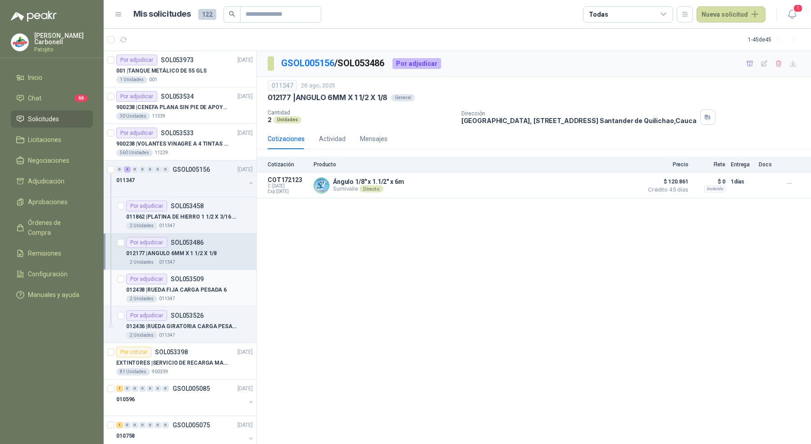
click at [210, 290] on p "012438 | RUEDA FIJA CARGA PESADA 6" at bounding box center [176, 290] width 100 height 9
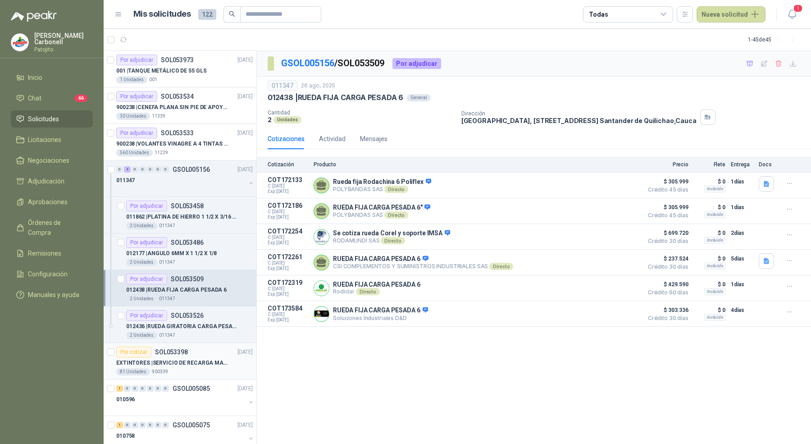
click at [221, 346] on div "Por cotizar SOL053398 [DATE]" at bounding box center [184, 351] width 137 height 11
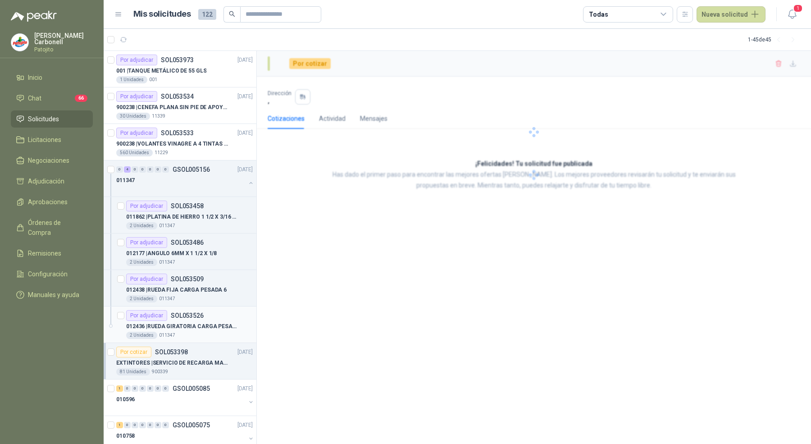
click at [227, 329] on div "012436 | RUEDA GIRATORIA CARGA PESADA 6" at bounding box center [189, 326] width 127 height 11
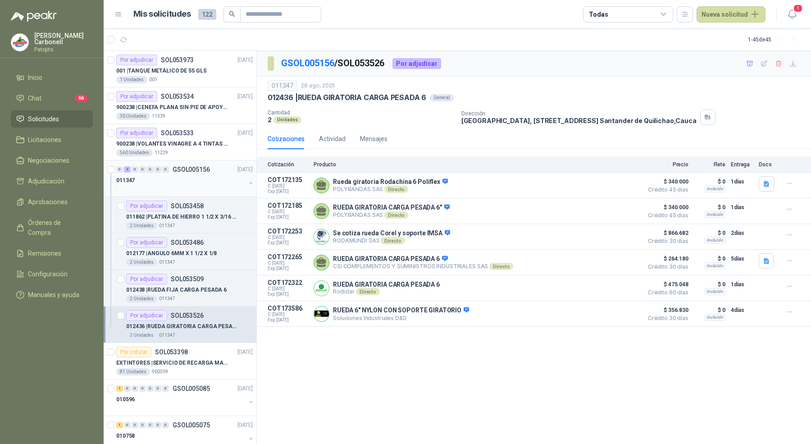
click at [247, 182] on button "button" at bounding box center [250, 182] width 7 height 7
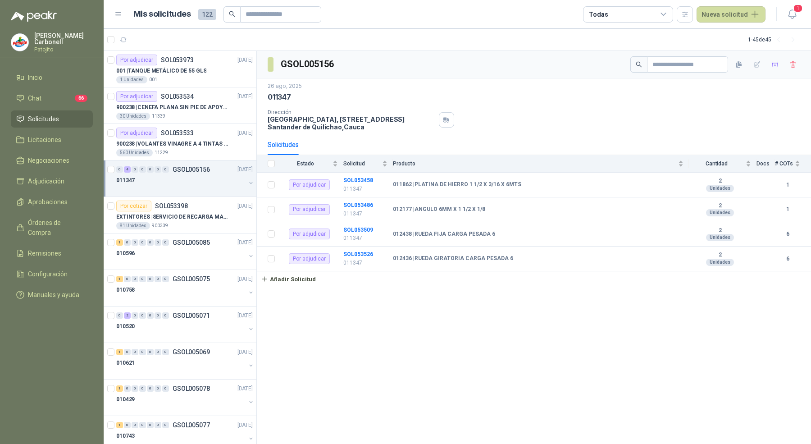
click at [247, 182] on button "button" at bounding box center [250, 182] width 7 height 7
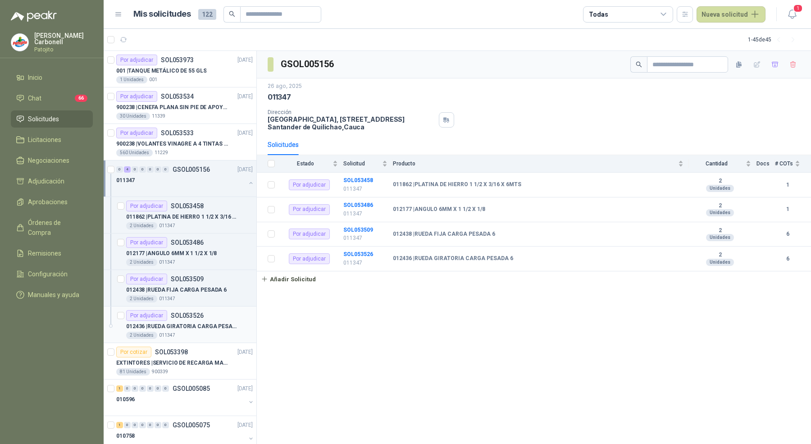
click at [181, 328] on p "012436 | RUEDA GIRATORIA CARGA PESADA 6" at bounding box center [182, 326] width 112 height 9
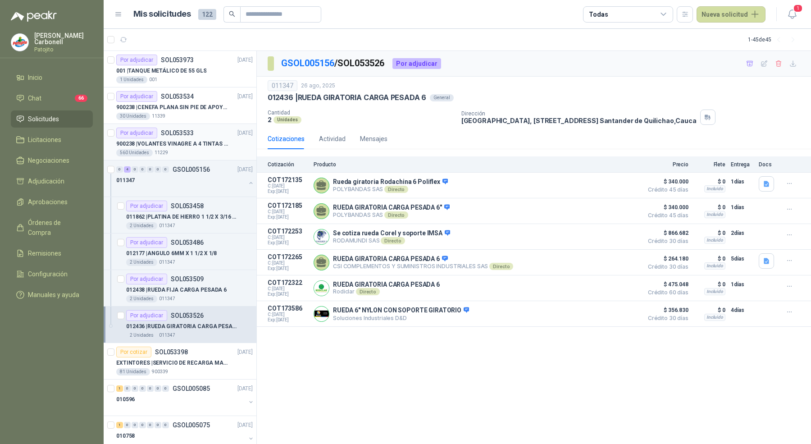
click at [155, 150] on p "11229" at bounding box center [162, 152] width 14 height 7
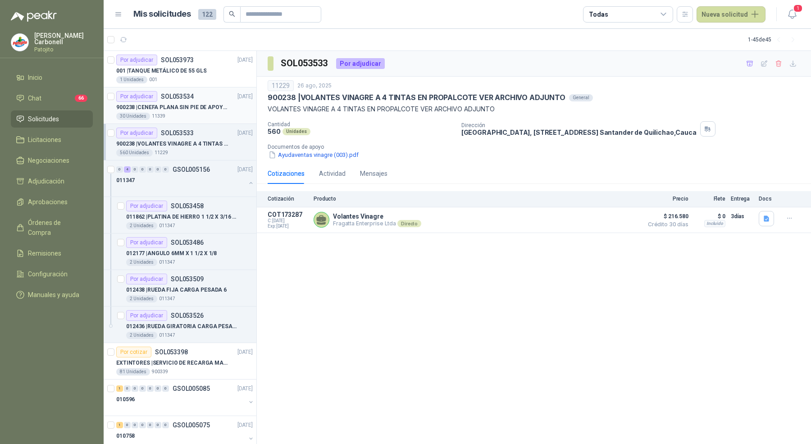
click at [176, 113] on div "30 Unidades 11339" at bounding box center [184, 116] width 137 height 7
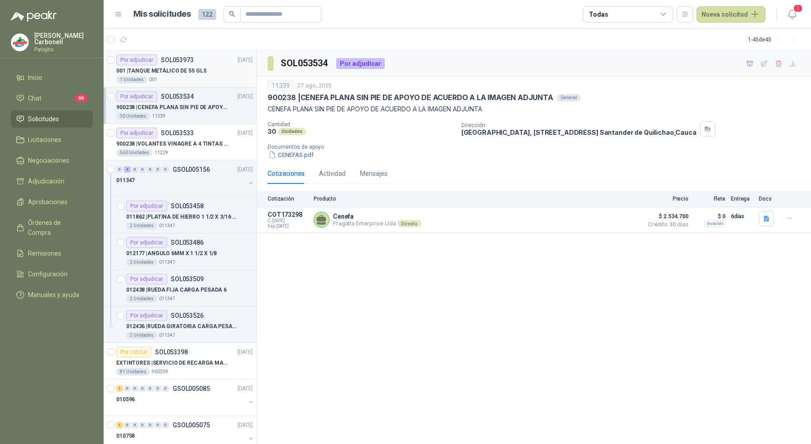
click at [182, 80] on div "1 Unidades 001" at bounding box center [184, 79] width 137 height 7
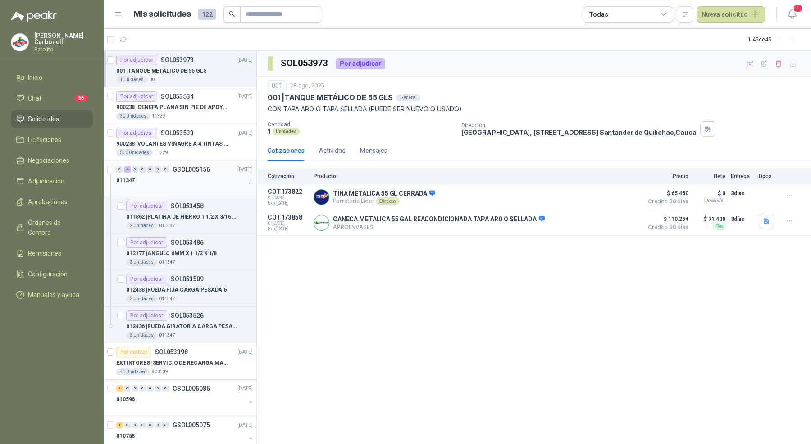
click at [205, 181] on div "011347" at bounding box center [180, 180] width 129 height 11
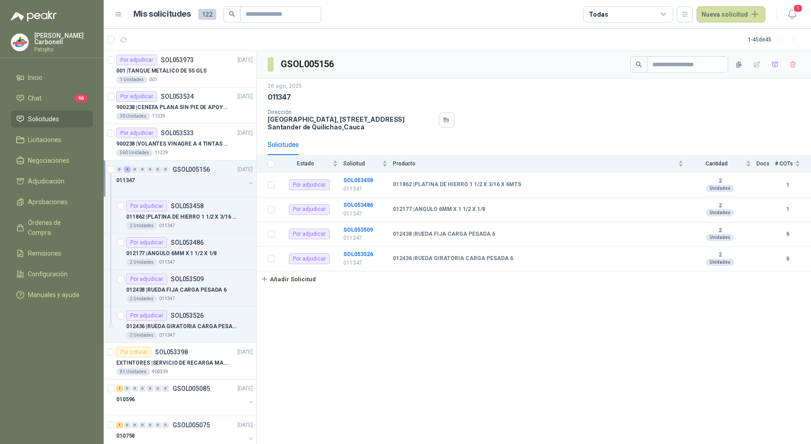
click at [205, 181] on div "011347" at bounding box center [180, 180] width 129 height 11
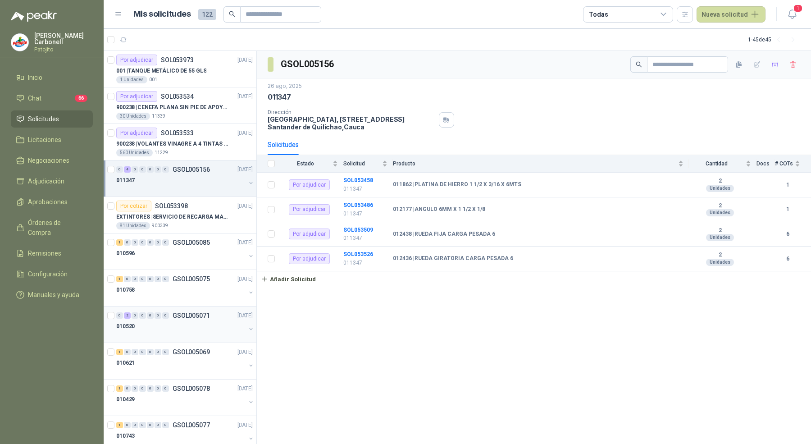
click at [186, 318] on div "0 2 0 0 0 0 0 GSOL005071 [DATE]" at bounding box center [185, 315] width 138 height 11
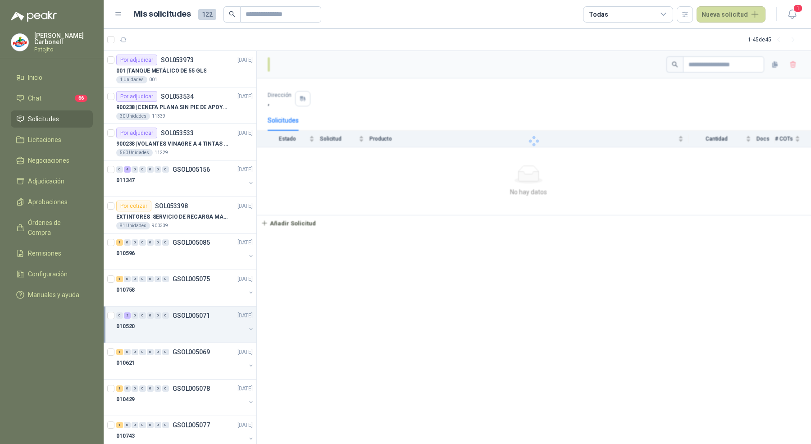
click at [186, 318] on div "0 2 0 0 0 0 0 GSOL005071 [DATE]" at bounding box center [185, 315] width 138 height 11
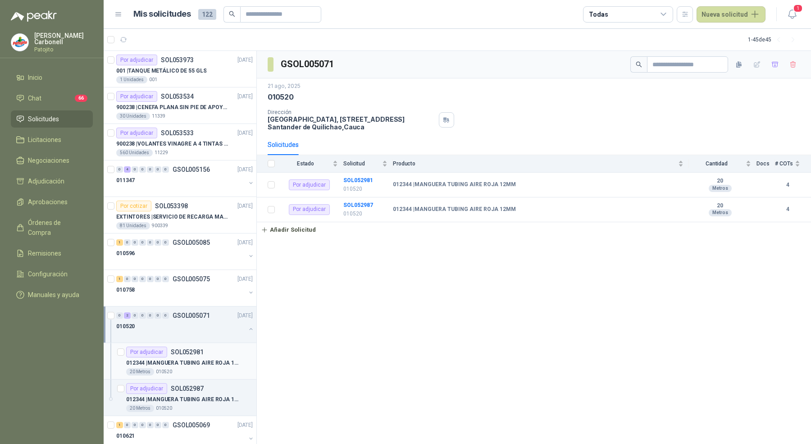
click at [183, 346] on div "Por adjudicar SOL052981" at bounding box center [164, 351] width 77 height 11
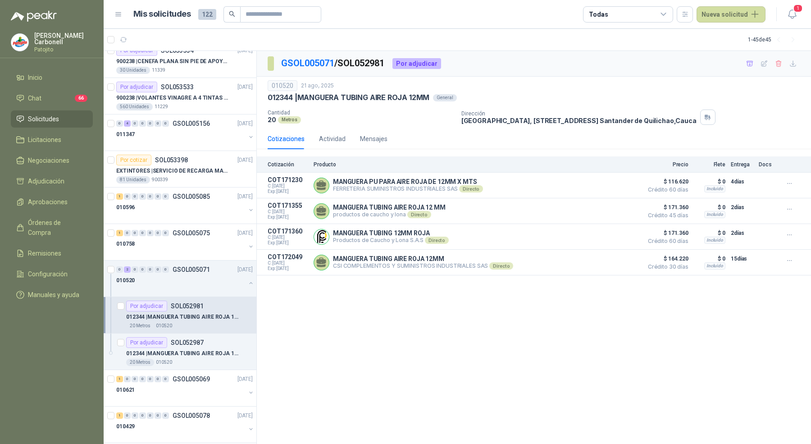
scroll to position [49, 0]
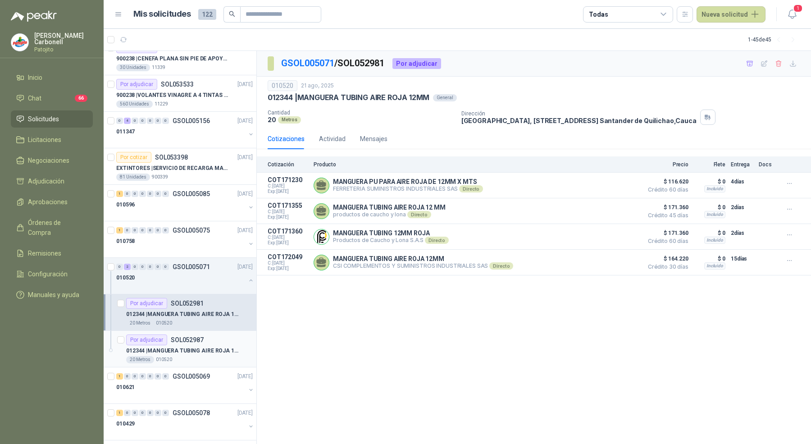
click at [183, 346] on p "012344 | MANGUERA TUBING AIRE ROJA 12MM" at bounding box center [182, 350] width 112 height 9
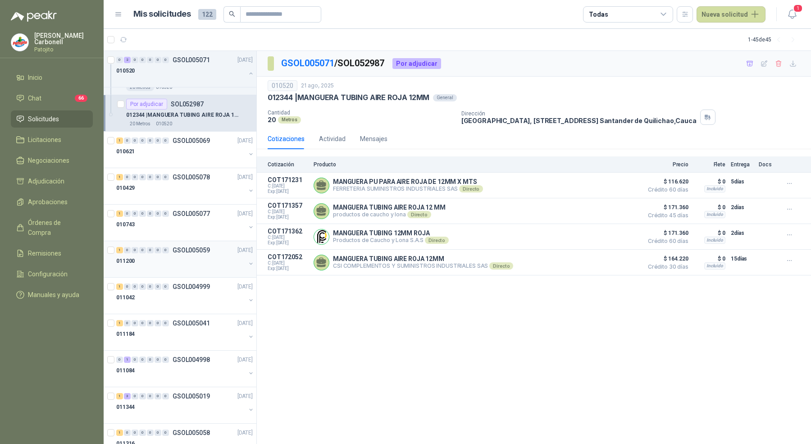
scroll to position [314, 0]
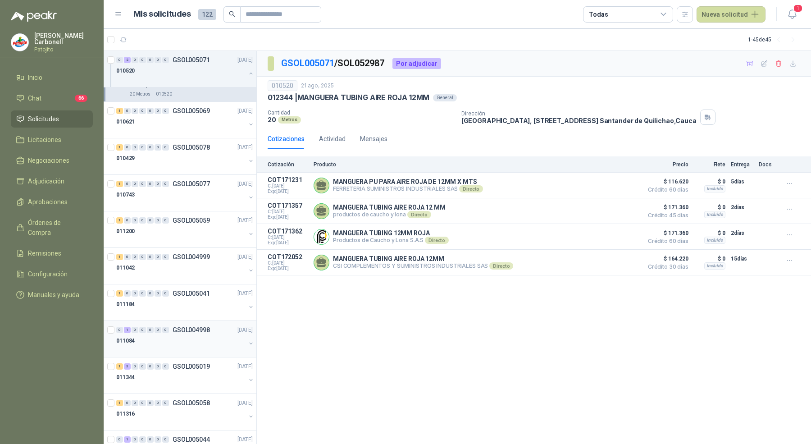
click at [187, 336] on div "011084" at bounding box center [180, 340] width 129 height 11
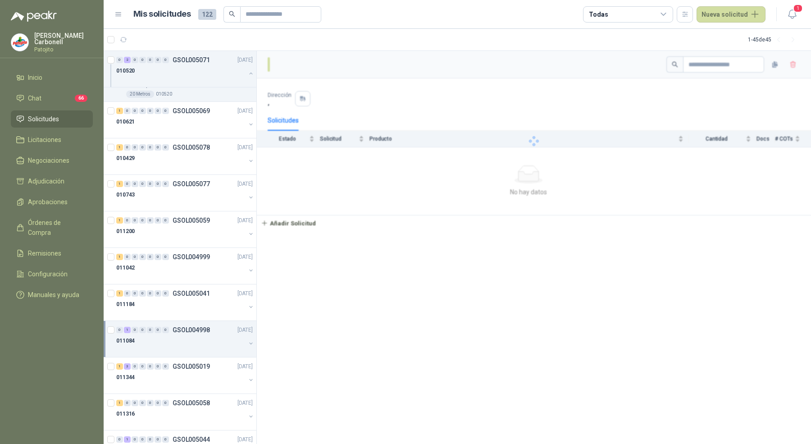
click at [187, 336] on div "011084" at bounding box center [180, 340] width 129 height 11
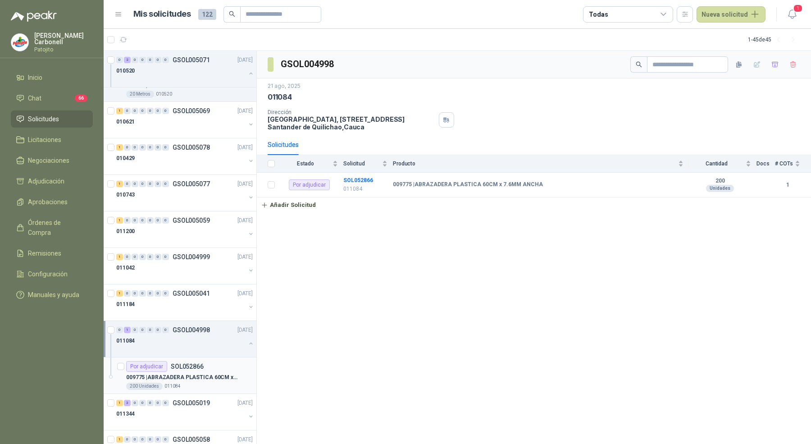
click at [181, 376] on p "009775 | ABRAZADERA PLASTICA 60CM x 7.6MM ANCHA" at bounding box center [182, 377] width 112 height 9
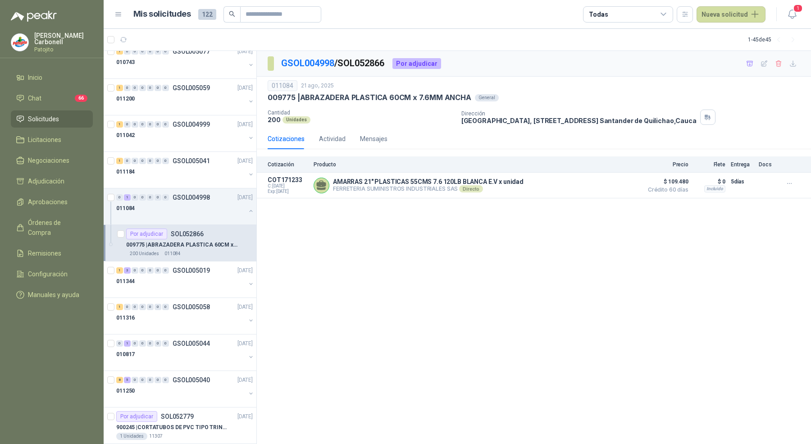
scroll to position [486, 0]
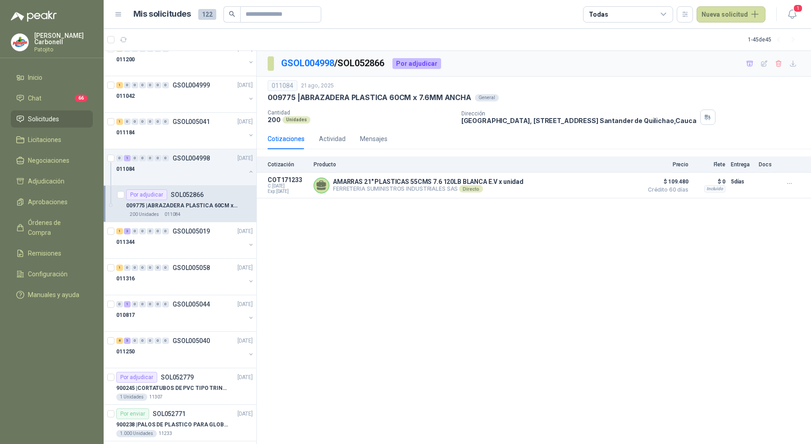
click at [181, 376] on div "Por adjudicar SOL052779" at bounding box center [154, 377] width 77 height 11
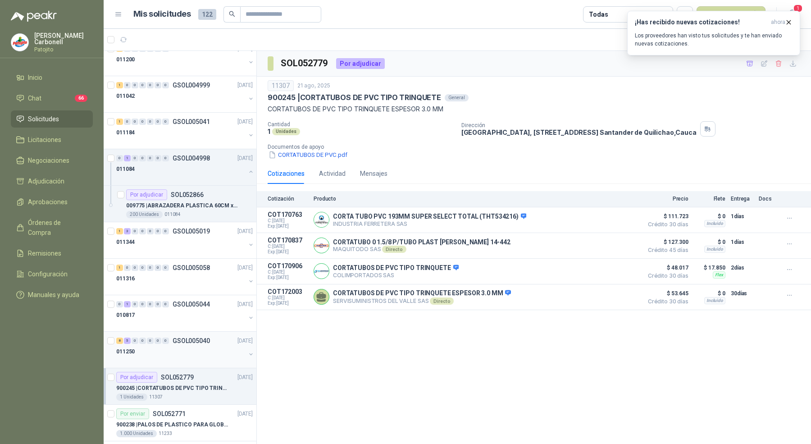
click at [190, 347] on div "011250" at bounding box center [180, 351] width 129 height 11
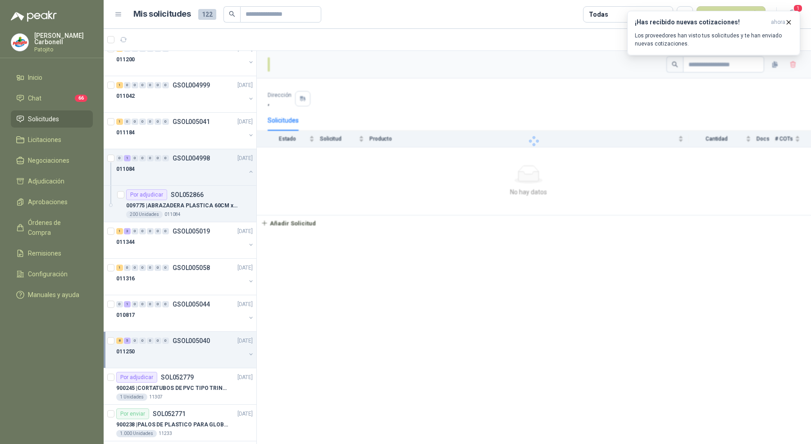
click at [190, 347] on div "011250" at bounding box center [180, 351] width 129 height 11
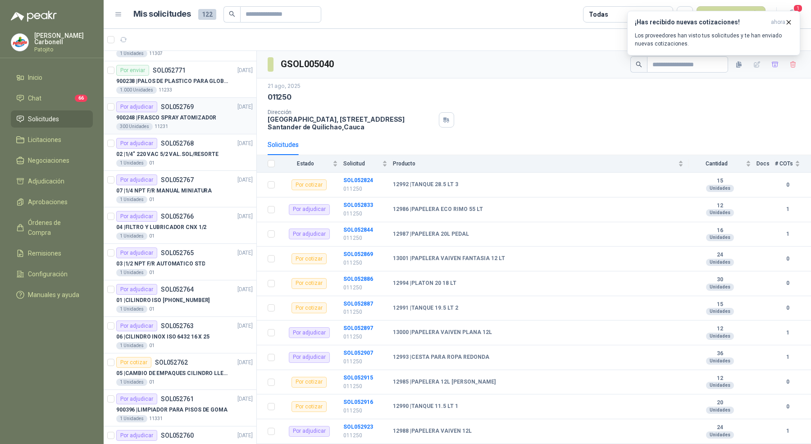
scroll to position [1357, 0]
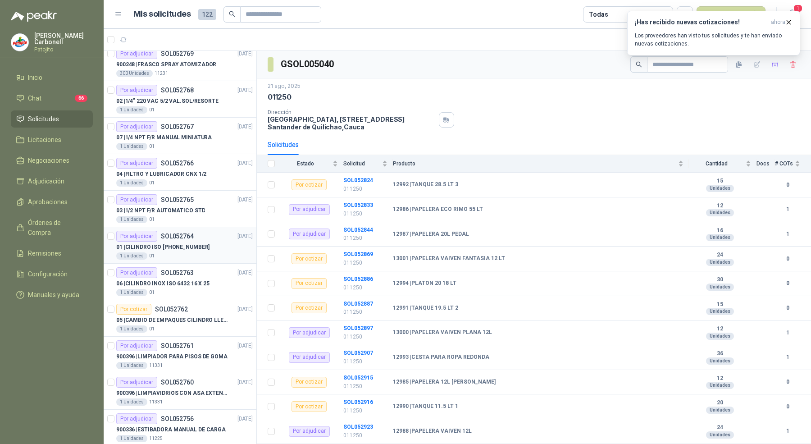
click at [188, 252] on div "1 Unidades 01" at bounding box center [184, 255] width 137 height 7
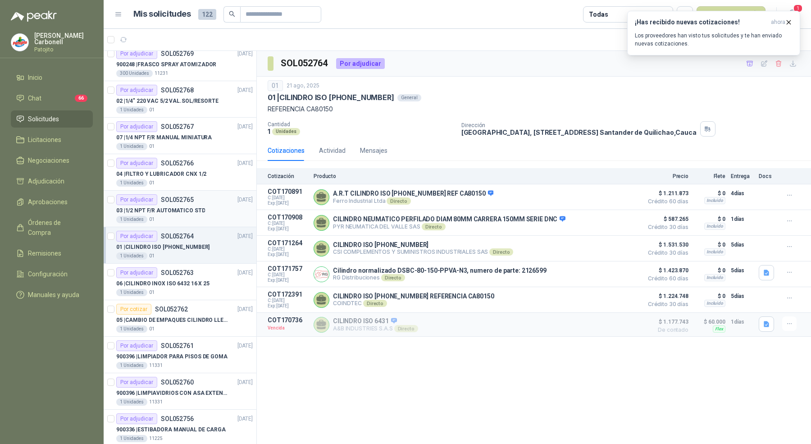
click at [184, 216] on div "1 Unidades 01" at bounding box center [184, 219] width 137 height 7
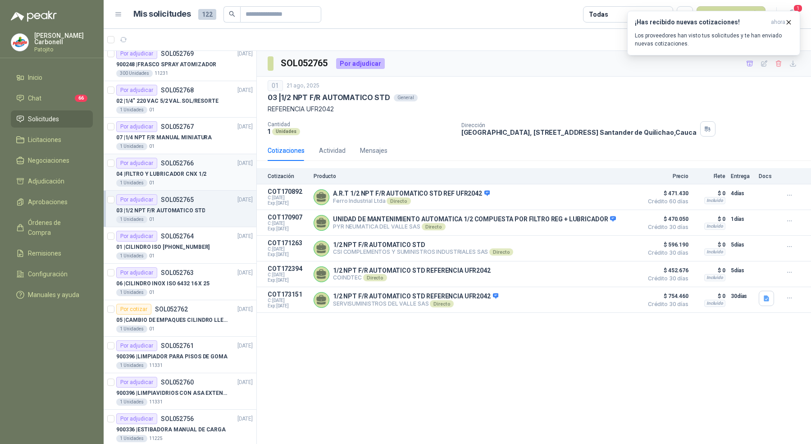
click at [182, 179] on div "1 Unidades 01" at bounding box center [184, 182] width 137 height 7
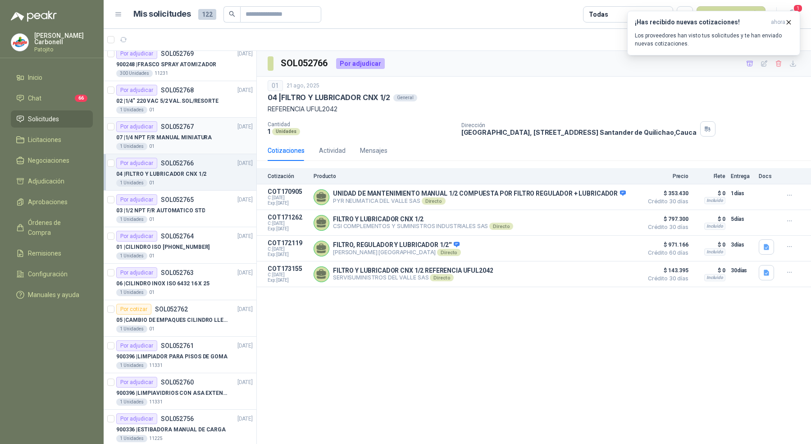
click at [187, 143] on div "1 Unidades 01" at bounding box center [184, 146] width 137 height 7
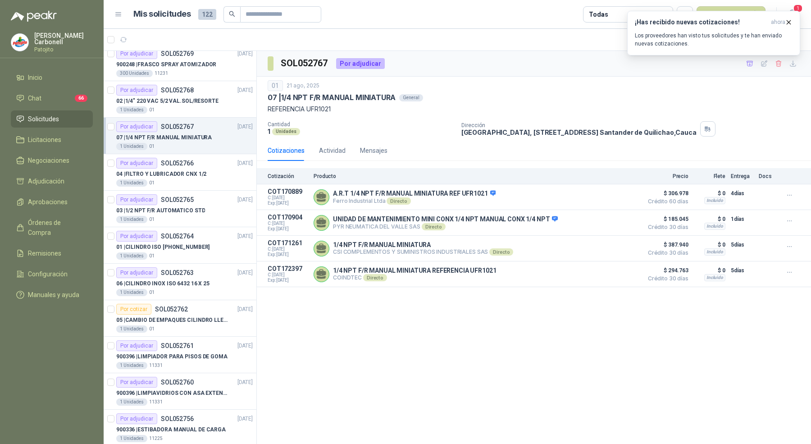
scroll to position [1316, 0]
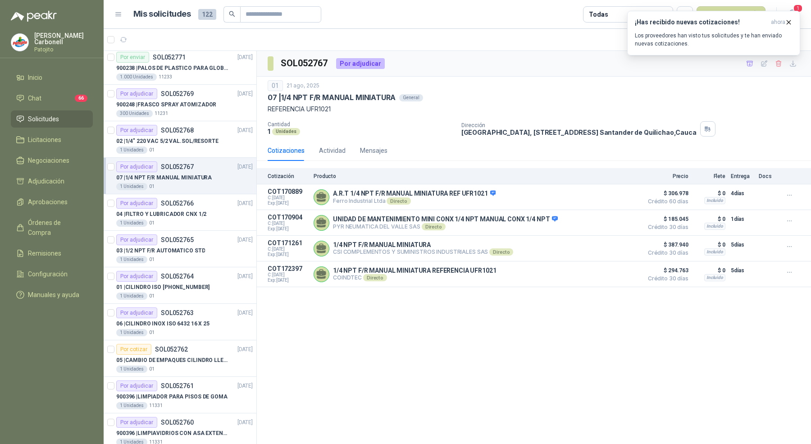
click at [187, 137] on p "02 | 1/4" 220 VAC 5/2 VAL.SOL/RESORTE" at bounding box center [167, 141] width 102 height 9
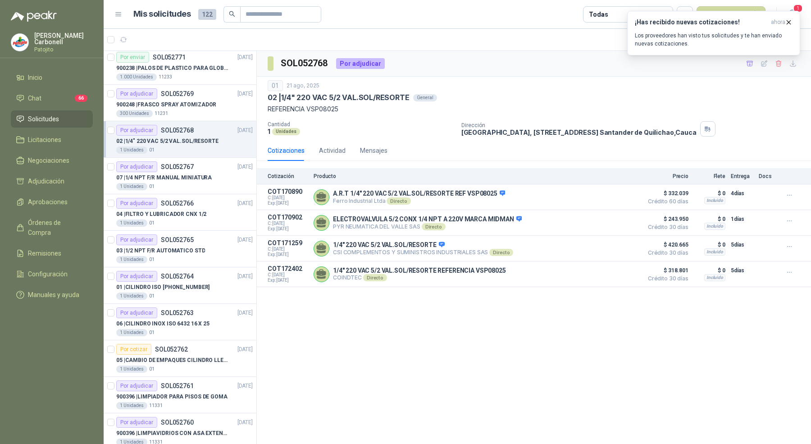
click at [192, 121] on article "Por adjudicar SOL052768 [DATE] 02 | 1/4" 220 VAC 5/2 VAL.SOL/RESORTE 1 Unidades…" at bounding box center [180, 139] width 153 height 36
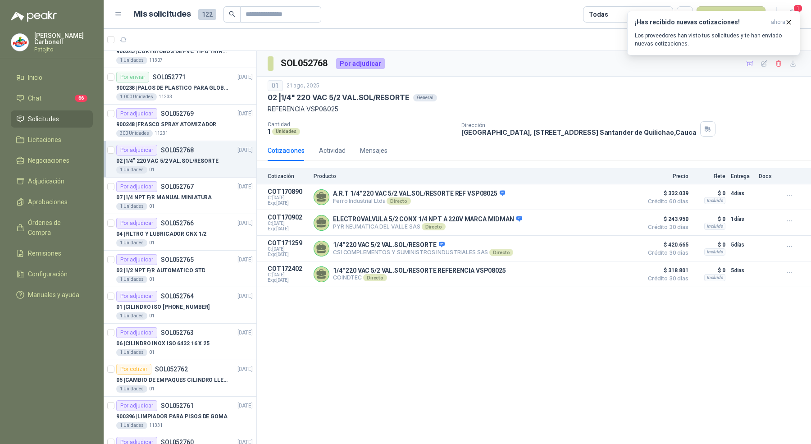
scroll to position [1294, 0]
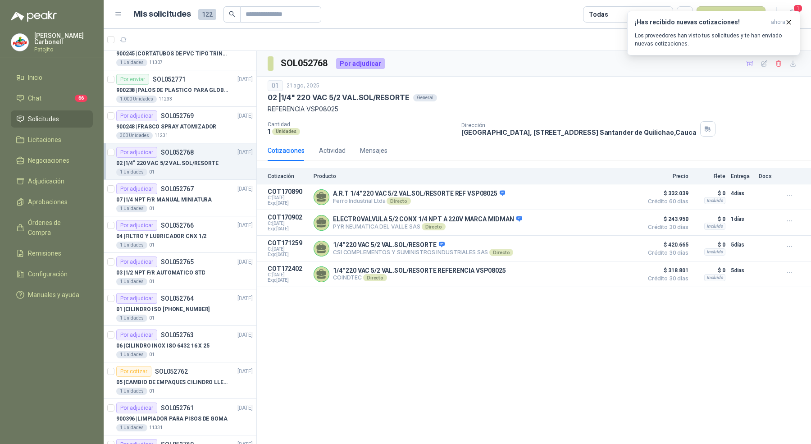
click at [192, 121] on div "900248 | FRASCO SPRAY ATOMIZADOR" at bounding box center [184, 126] width 137 height 11
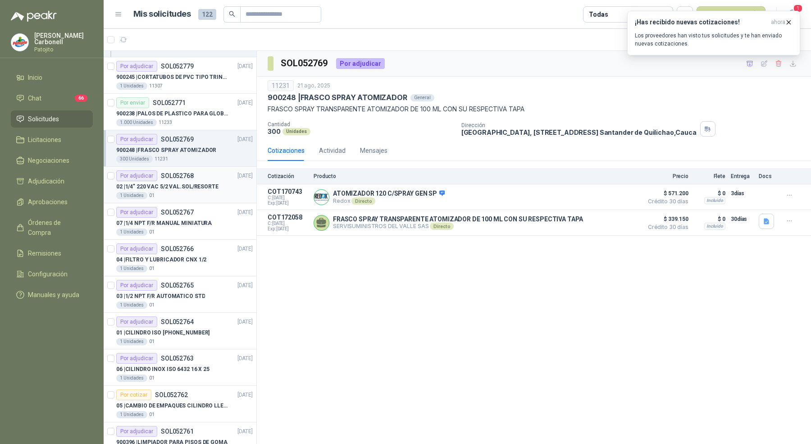
scroll to position [1270, 0]
click at [189, 120] on div "1.000 Unidades 11233" at bounding box center [184, 123] width 137 height 7
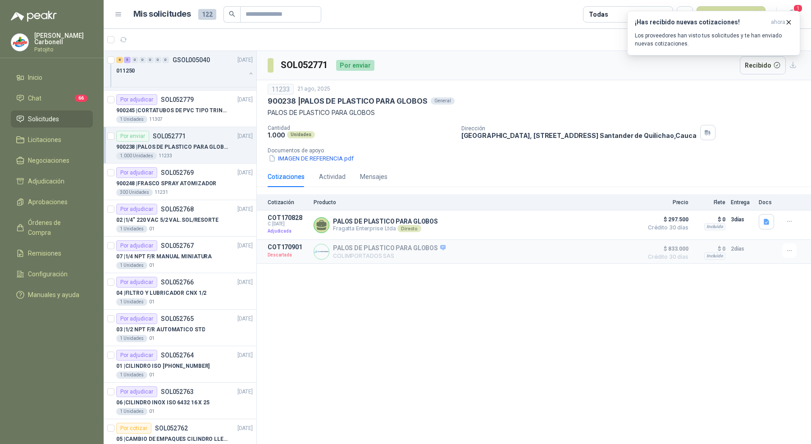
scroll to position [1237, 0]
click at [189, 116] on div "1 Unidades 11307" at bounding box center [184, 119] width 137 height 7
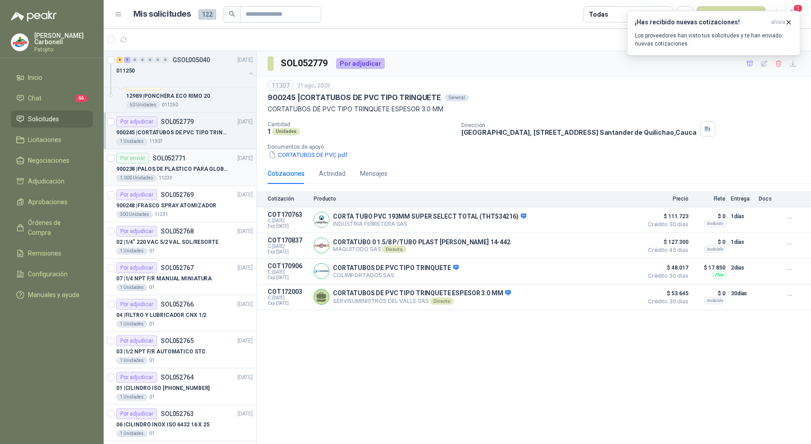
scroll to position [1203, 0]
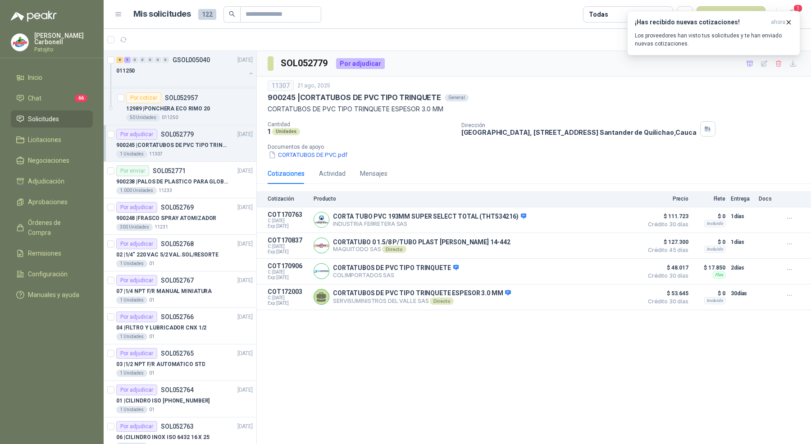
click at [187, 131] on p "SOL052779" at bounding box center [177, 134] width 33 height 6
click at [192, 141] on p "900245 | CORTATUBOS DE PVC TIPO TRINQUETE" at bounding box center [172, 145] width 112 height 9
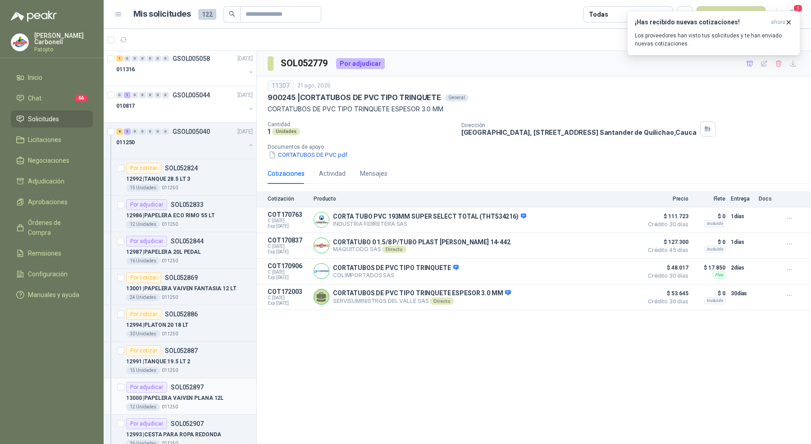
scroll to position [693, 0]
click at [180, 141] on div "011250" at bounding box center [180, 144] width 129 height 11
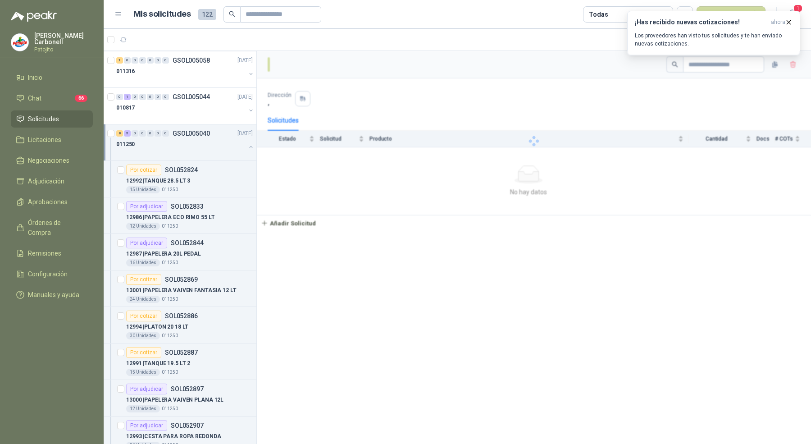
click at [182, 150] on div at bounding box center [180, 153] width 129 height 7
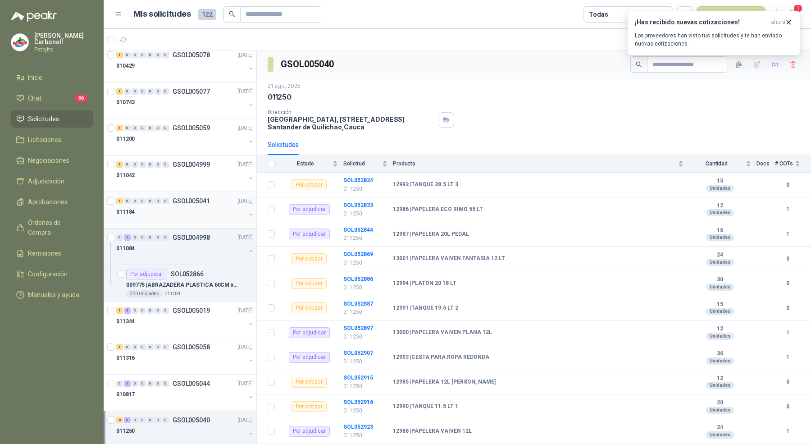
scroll to position [406, 0]
click at [169, 243] on div "011084" at bounding box center [180, 248] width 129 height 11
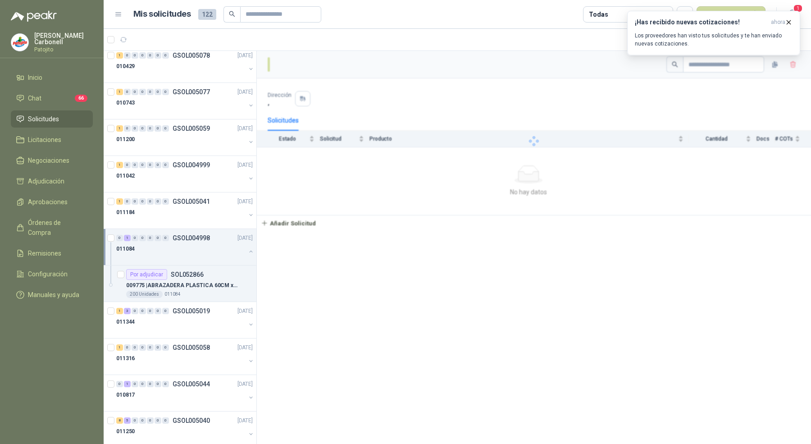
click at [169, 243] on div "011084" at bounding box center [180, 248] width 129 height 11
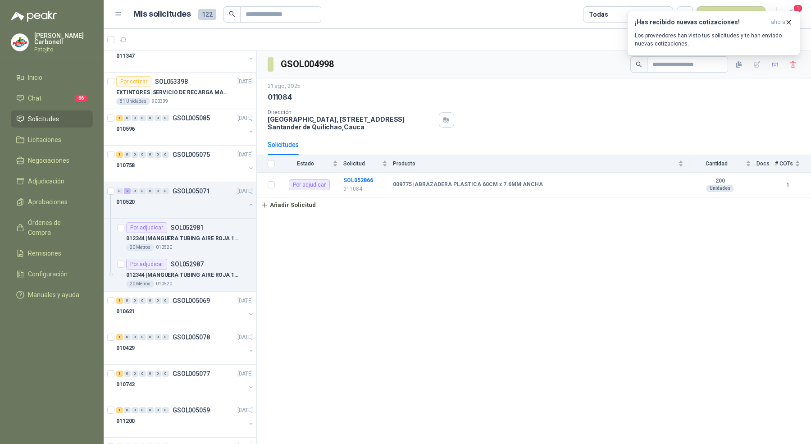
scroll to position [110, 0]
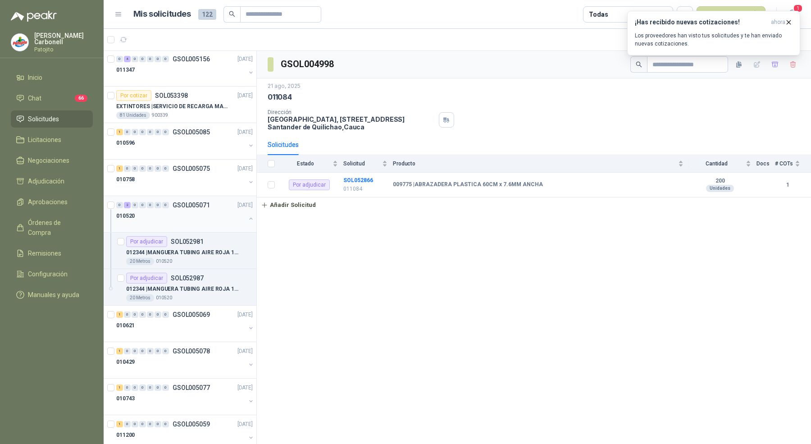
click at [171, 222] on div at bounding box center [180, 224] width 129 height 7
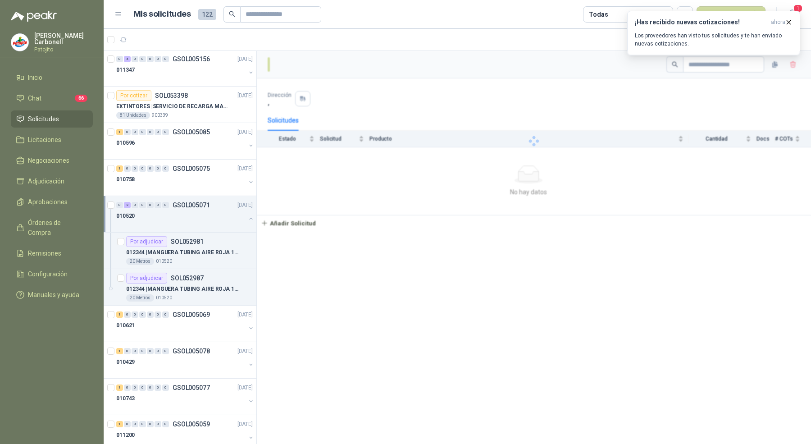
click at [171, 222] on div at bounding box center [180, 224] width 129 height 7
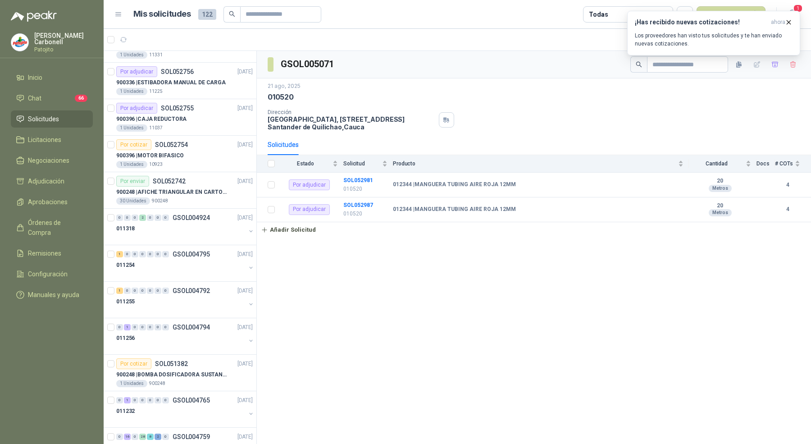
scroll to position [1253, 0]
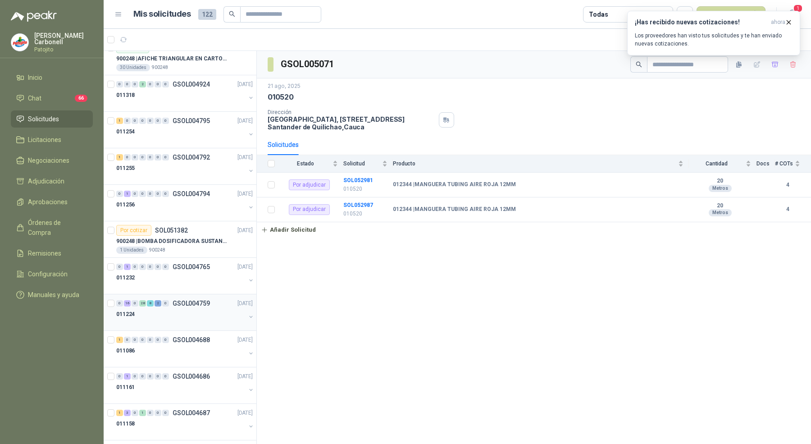
click at [163, 309] on div "011224" at bounding box center [180, 314] width 129 height 11
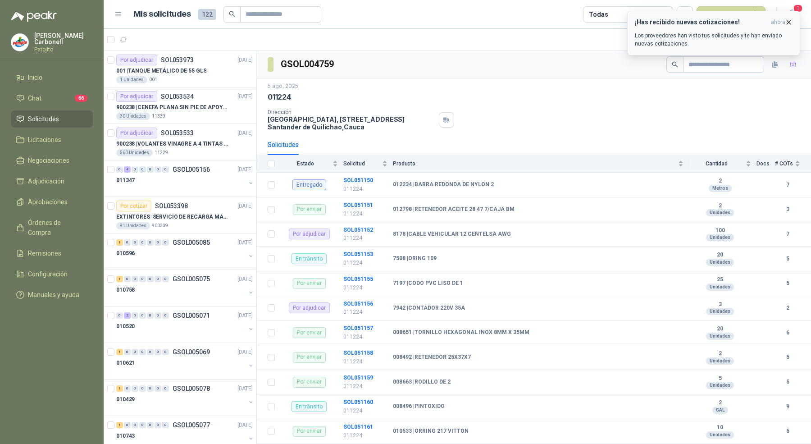
click at [788, 19] on icon "button" at bounding box center [789, 22] width 8 height 8
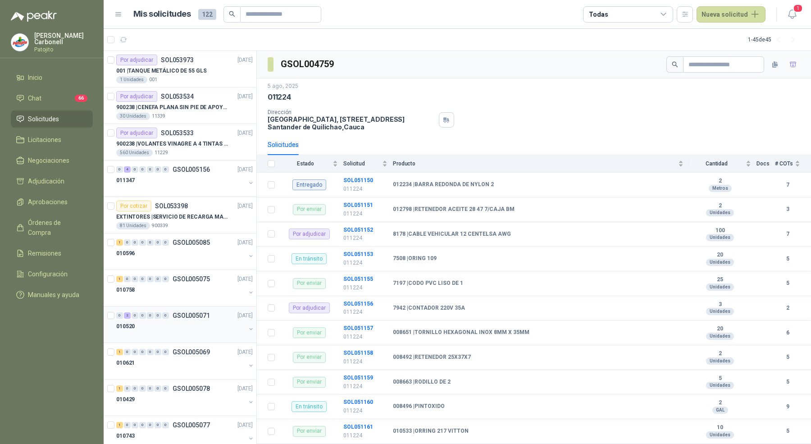
click at [169, 313] on div "0 2 0 0 0 0 0 GSOL005071" at bounding box center [163, 315] width 94 height 6
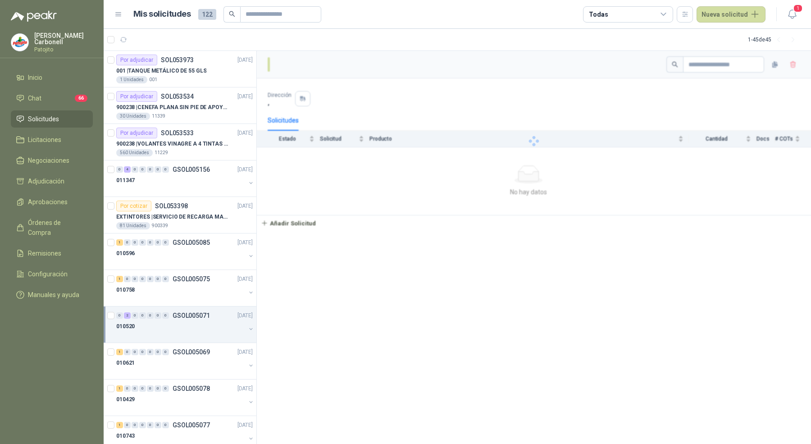
click at [169, 313] on div "0 2 0 0 0 0 0 GSOL005071" at bounding box center [163, 315] width 94 height 6
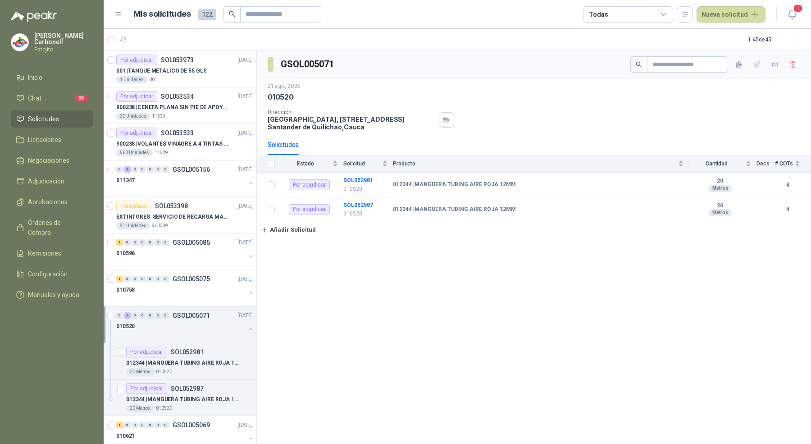
click at [247, 325] on button "button" at bounding box center [250, 328] width 7 height 7
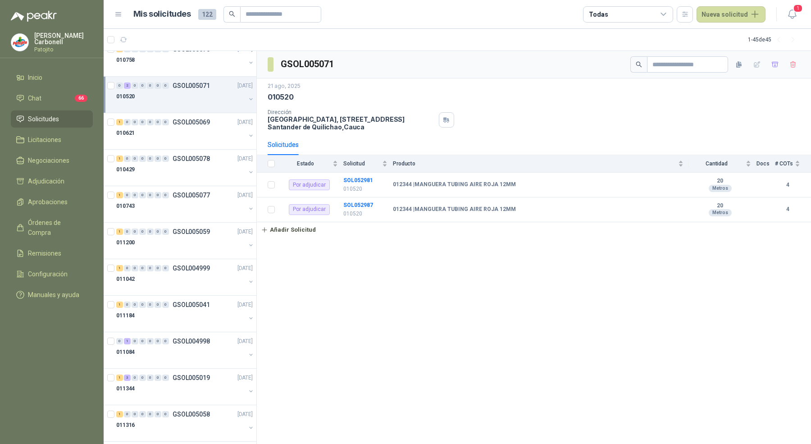
scroll to position [286, 0]
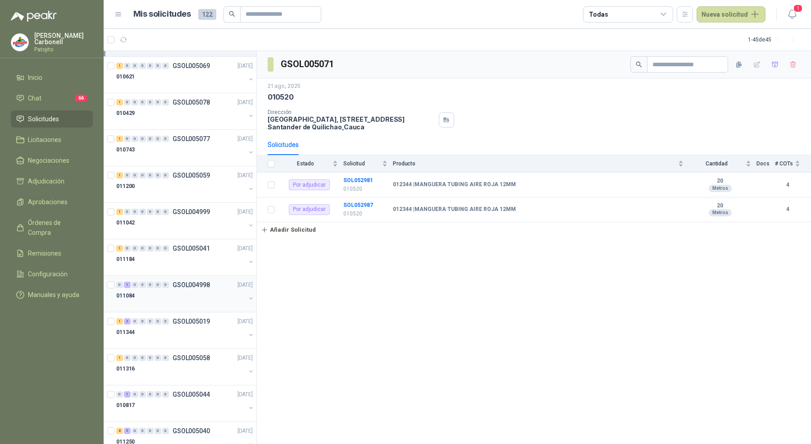
click at [184, 291] on div "011084" at bounding box center [180, 295] width 129 height 11
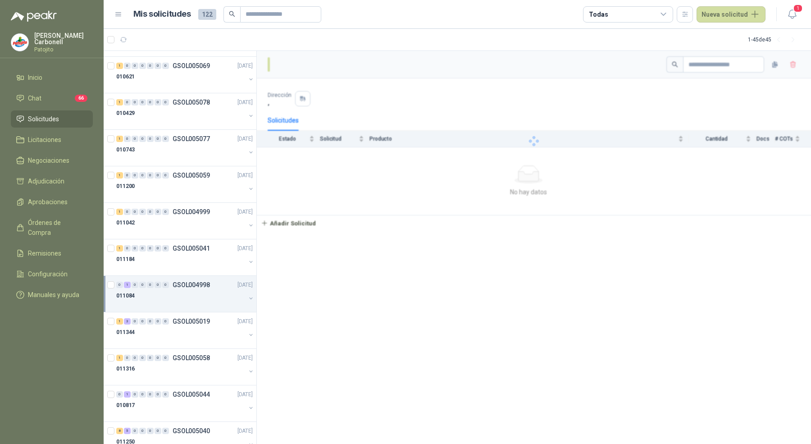
click at [184, 291] on div "011084" at bounding box center [180, 295] width 129 height 11
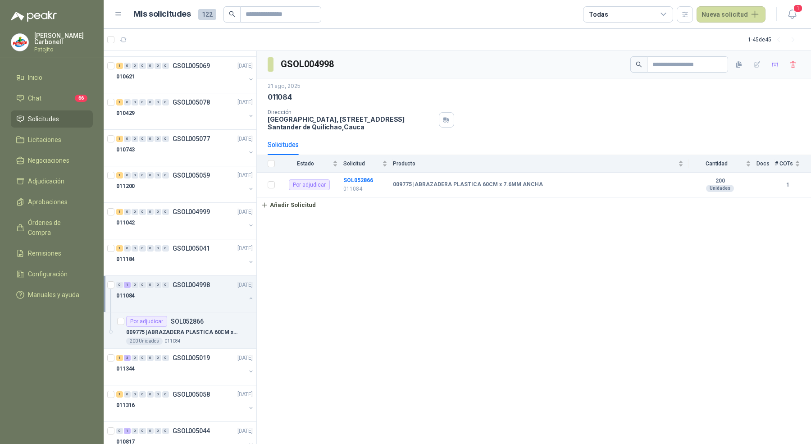
click at [184, 292] on div "011084" at bounding box center [180, 295] width 129 height 11
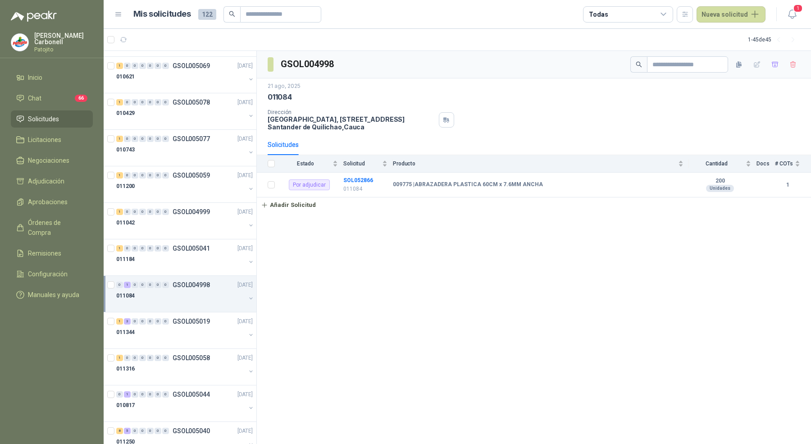
click at [187, 301] on div at bounding box center [180, 304] width 129 height 7
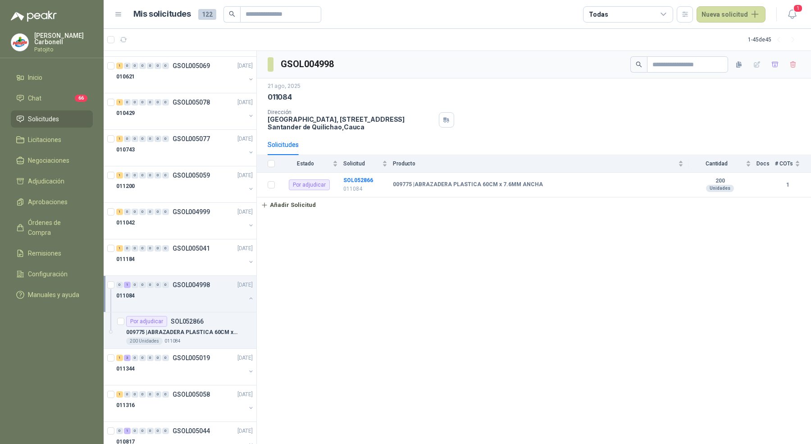
click at [187, 301] on div at bounding box center [180, 304] width 129 height 7
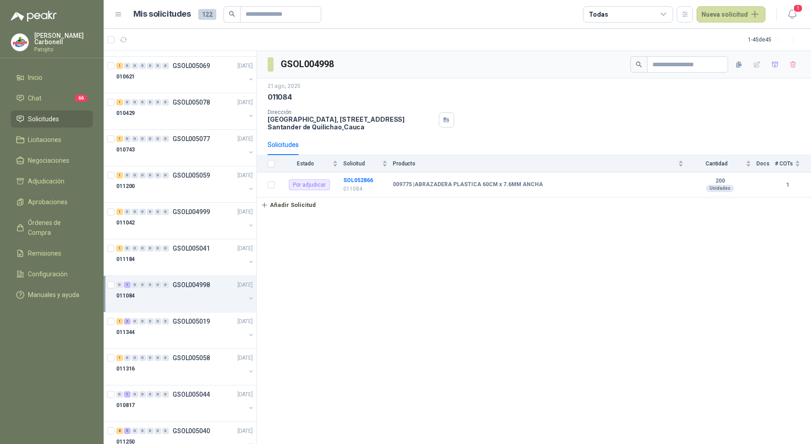
click at [187, 301] on div at bounding box center [180, 304] width 129 height 7
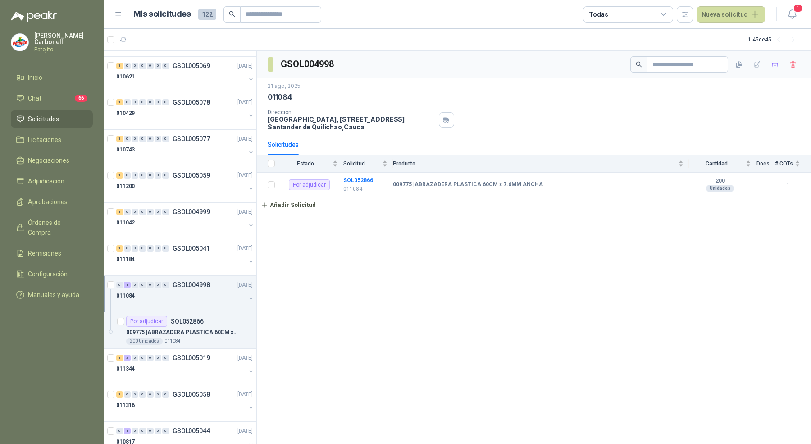
click at [187, 301] on div at bounding box center [180, 304] width 129 height 7
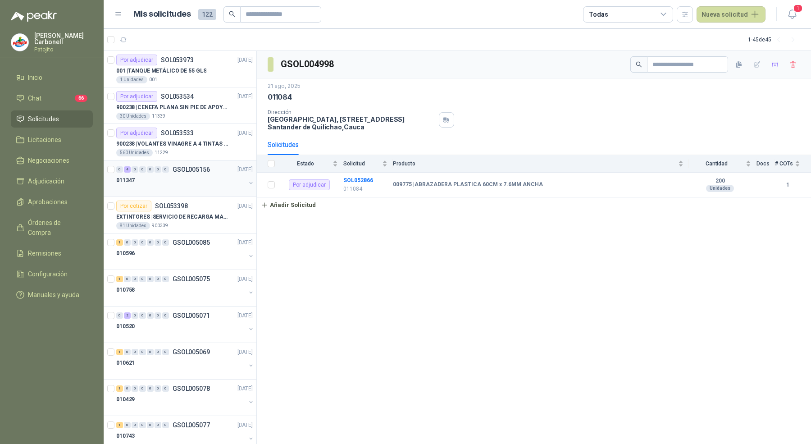
click at [192, 182] on div "011347" at bounding box center [180, 180] width 129 height 11
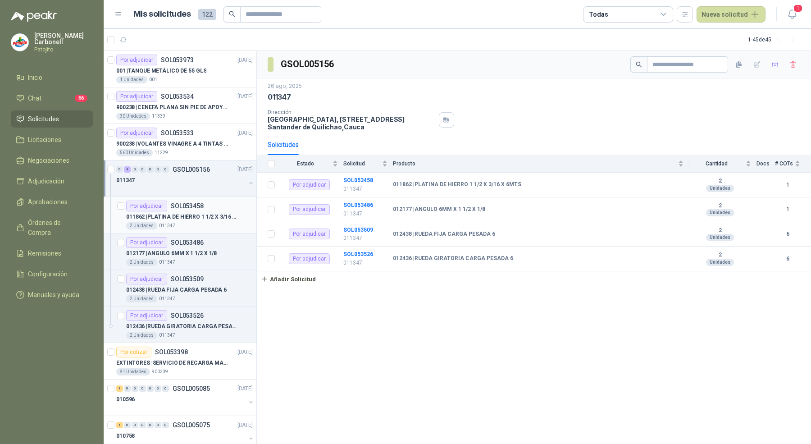
click at [200, 222] on div "2 Unidades 011347" at bounding box center [189, 225] width 127 height 7
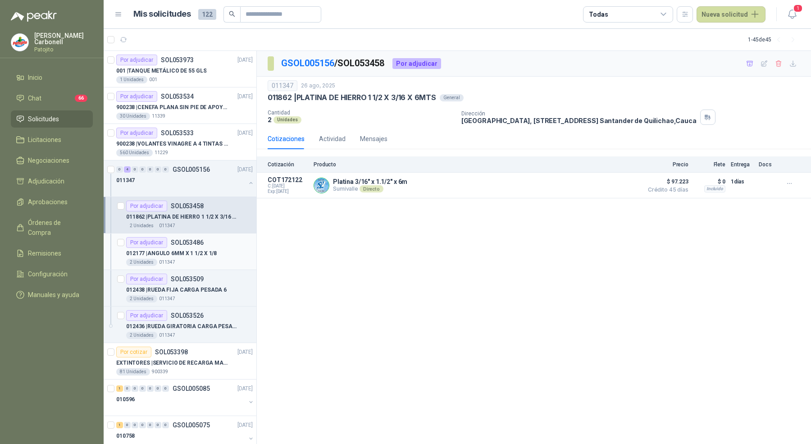
click at [203, 241] on div "Por adjudicar SOL053486" at bounding box center [189, 242] width 127 height 11
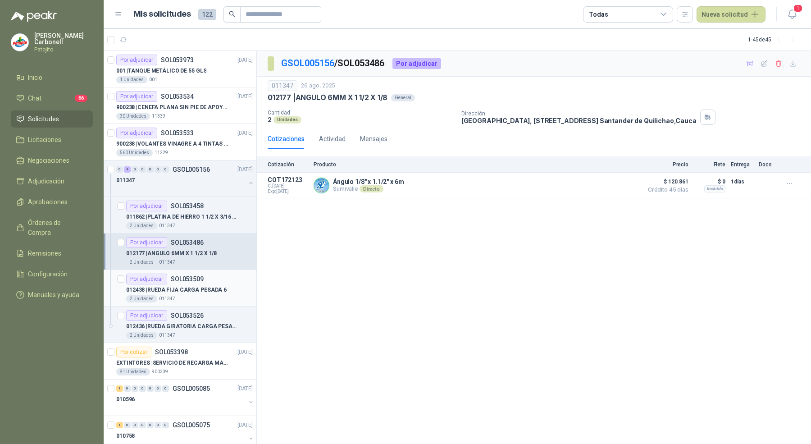
click at [204, 276] on div "Por adjudicar SOL053509" at bounding box center [189, 278] width 127 height 11
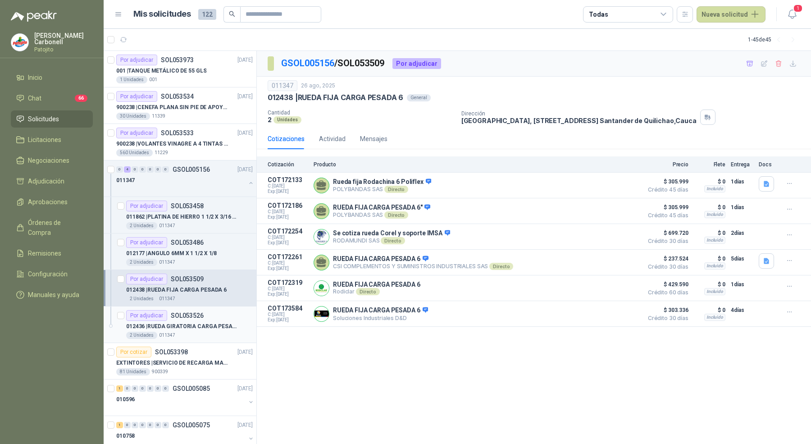
click at [204, 306] on article "Por adjudicar SOL053526 012436 | RUEDA GIRATORIA CARGA PESADA 6 2 Unidades 0113…" at bounding box center [180, 324] width 153 height 36
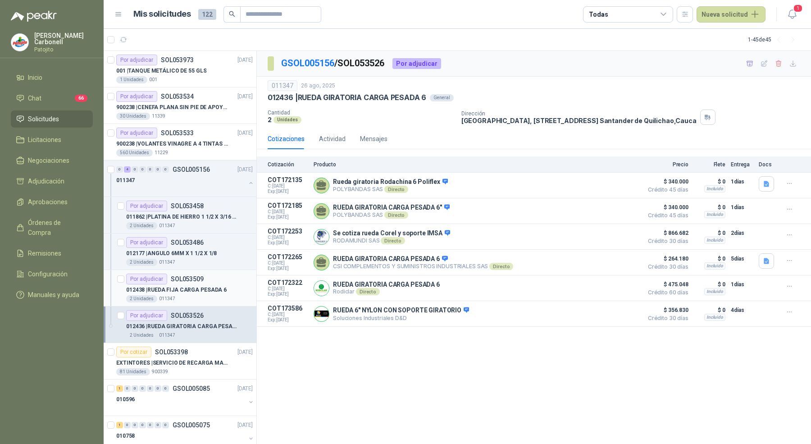
click at [206, 289] on p "012438 | RUEDA FIJA CARGA PESADA 6" at bounding box center [176, 290] width 100 height 9
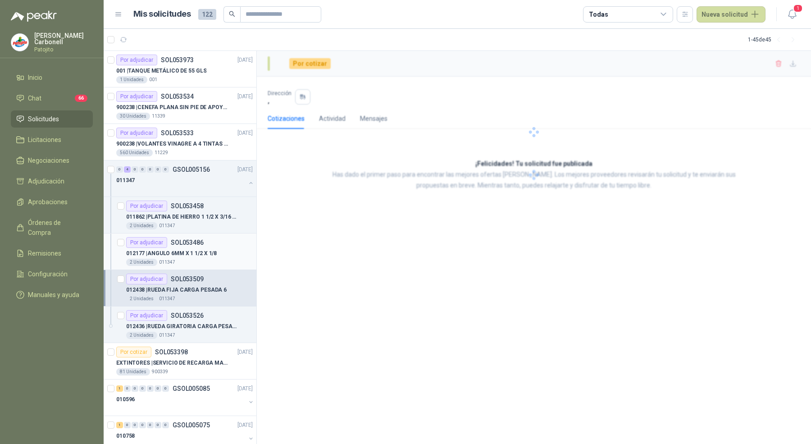
click at [214, 243] on div "Por adjudicar SOL053486" at bounding box center [189, 242] width 127 height 11
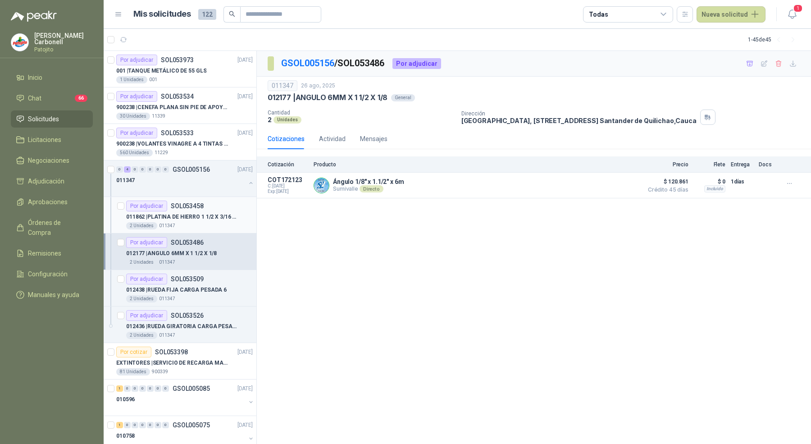
click at [216, 213] on p "011862 | PLATINA DE HIERRO 1 1/2 X 3/16 X 6MTS" at bounding box center [182, 217] width 112 height 9
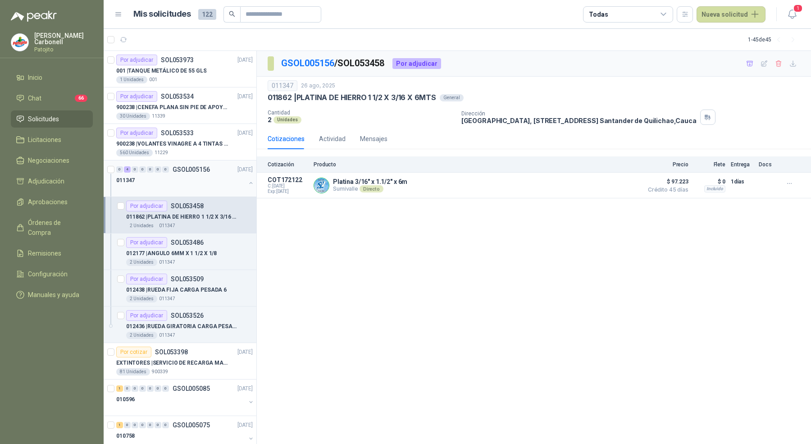
click at [220, 177] on div "011347" at bounding box center [180, 180] width 129 height 11
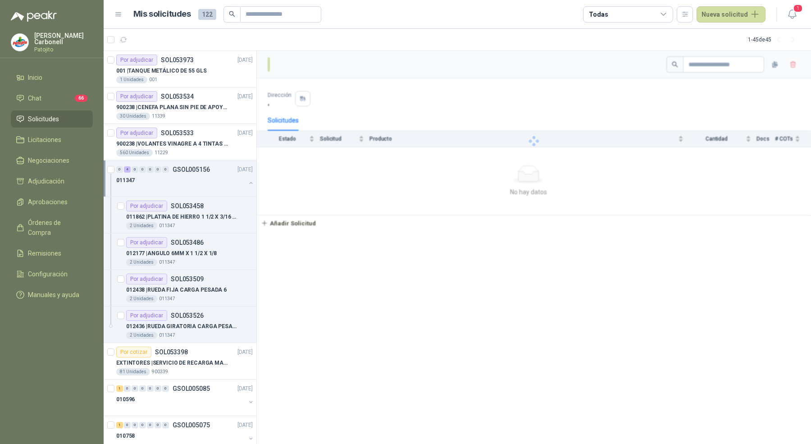
click at [220, 177] on div "011347" at bounding box center [180, 180] width 129 height 11
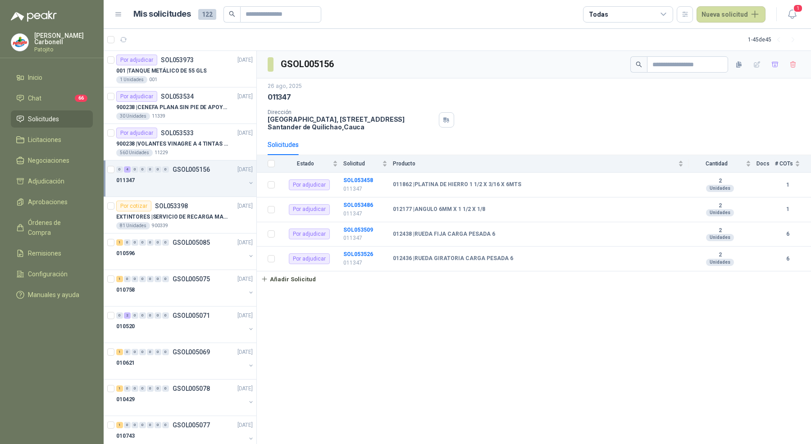
click at [247, 183] on button "button" at bounding box center [250, 182] width 7 height 7
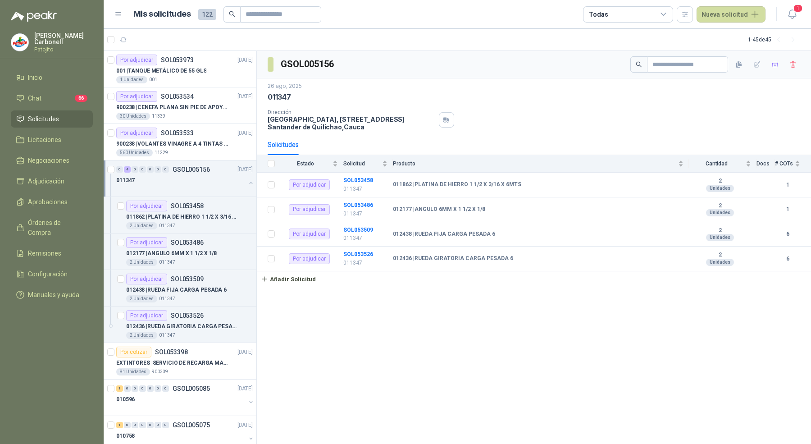
click at [247, 183] on button "button" at bounding box center [250, 182] width 7 height 7
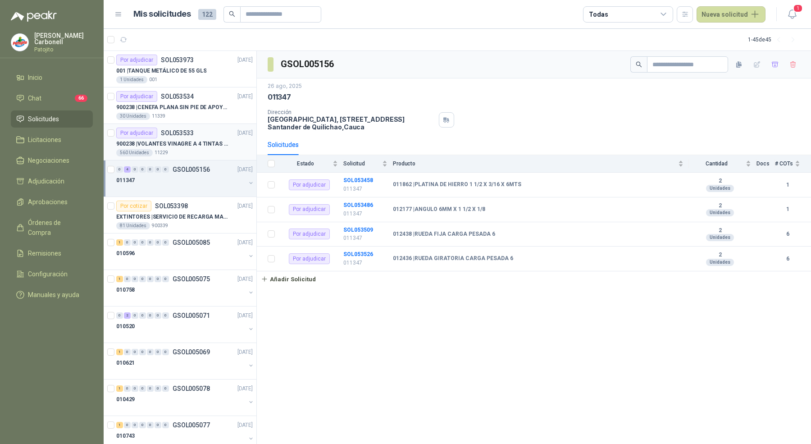
click at [194, 135] on div "Por adjudicar SOL053533 [DATE]" at bounding box center [184, 132] width 137 height 11
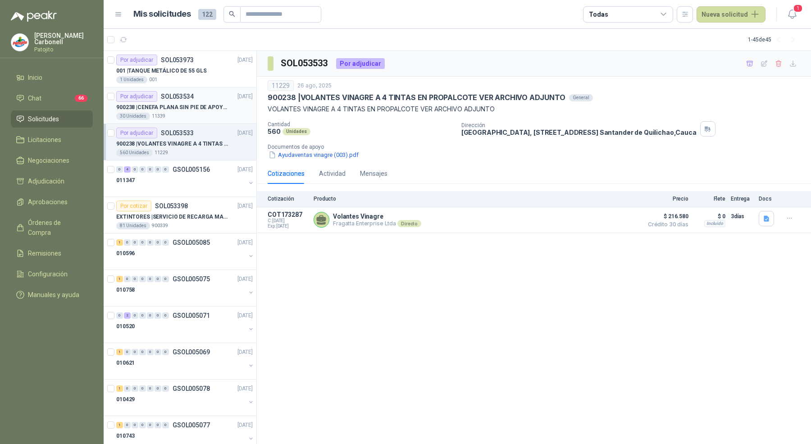
click at [200, 103] on p "900238 | CENEFA PLANA SIN PIE DE APOYO DE ACUERDO A LA IMAGEN ADJUNTA" at bounding box center [172, 107] width 112 height 9
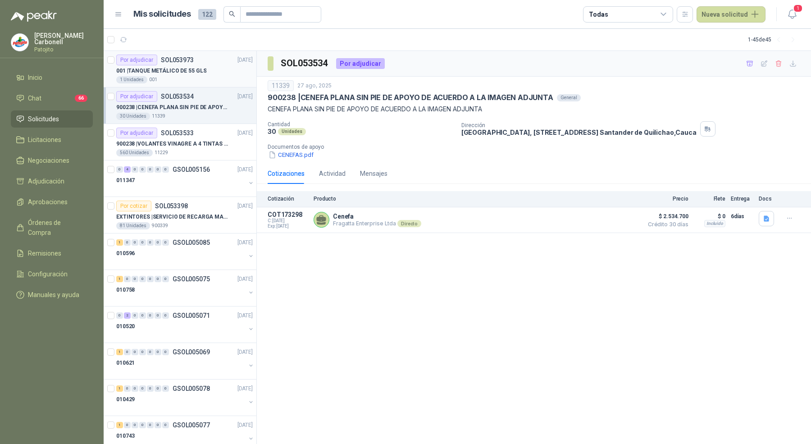
click at [202, 83] on article "Por adjudicar SOL053973 [DATE] 001 | TANQUE METÁLICO DE 55 GLS 1 Unidades 001" at bounding box center [180, 69] width 153 height 36
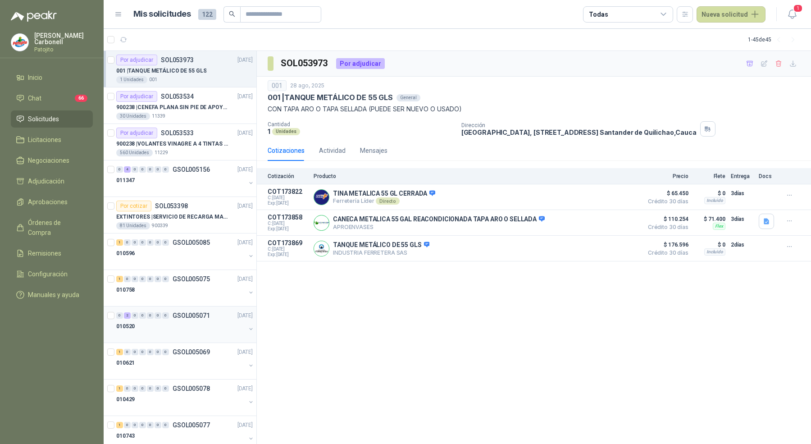
click at [195, 321] on div "010520" at bounding box center [180, 326] width 129 height 11
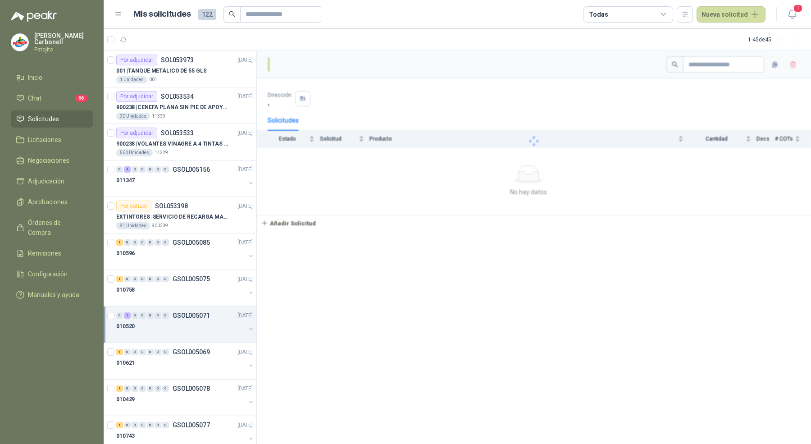
click at [195, 321] on div "010520" at bounding box center [180, 326] width 129 height 11
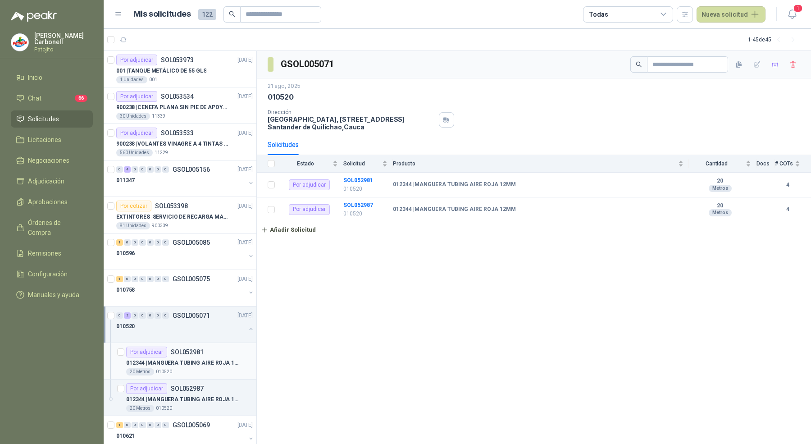
click at [200, 353] on p "SOL052981" at bounding box center [187, 352] width 33 height 6
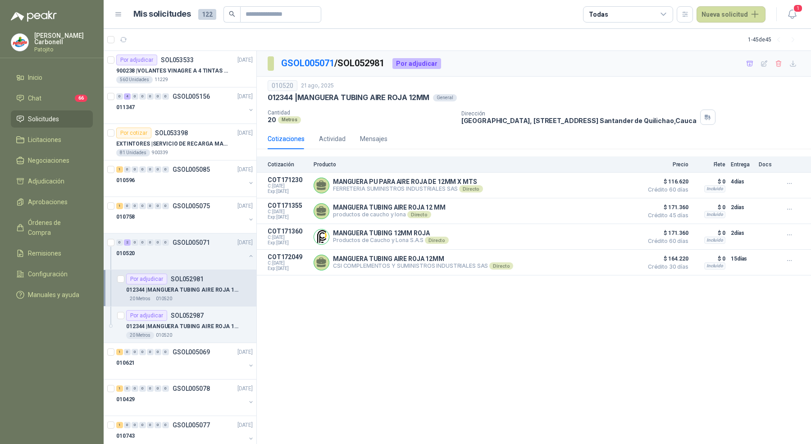
scroll to position [75, 0]
click at [199, 345] on div "1 0 0 0 0 0 0 GSOL005069 [DATE]" at bounding box center [185, 350] width 138 height 11
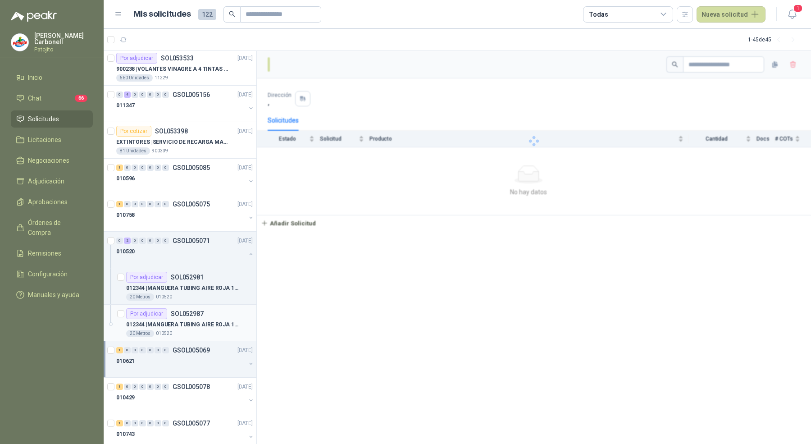
click at [204, 330] on div "20 Metros 010520" at bounding box center [189, 333] width 127 height 7
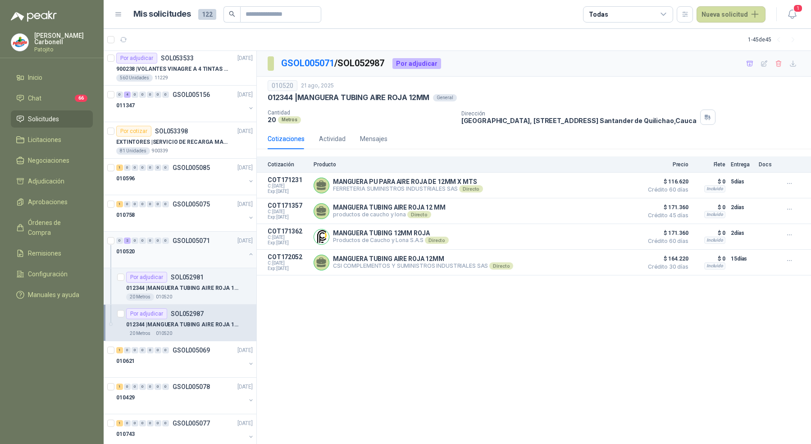
click at [205, 254] on div "010520" at bounding box center [180, 251] width 129 height 11
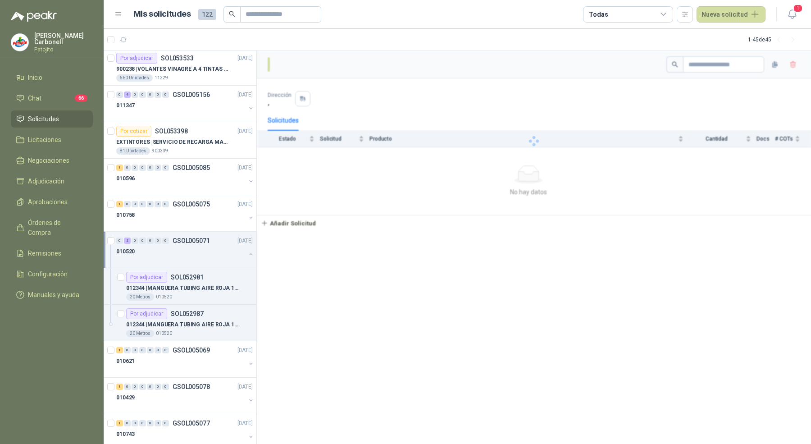
click at [205, 254] on div "010520" at bounding box center [180, 251] width 129 height 11
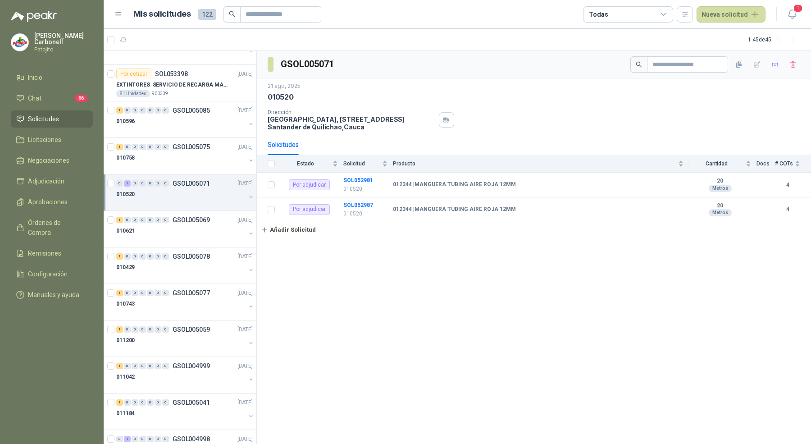
scroll to position [134, 0]
click at [209, 215] on div "1 0 0 0 0 0 0 GSOL005069 [DATE]" at bounding box center [185, 218] width 138 height 11
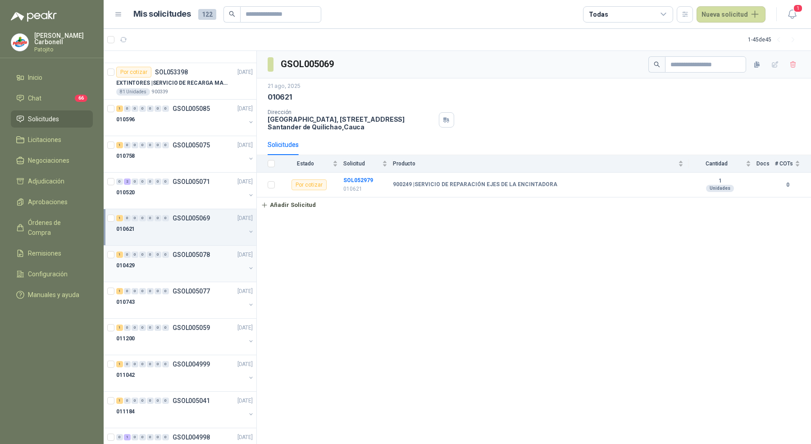
click at [202, 267] on div "010429" at bounding box center [180, 265] width 129 height 11
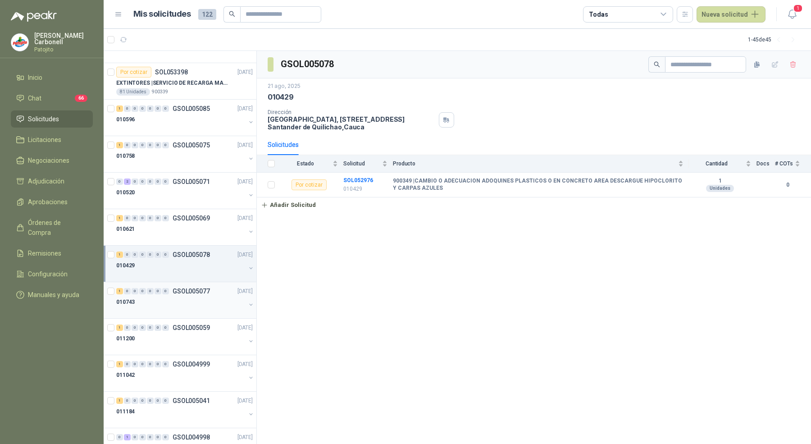
click at [202, 307] on div at bounding box center [180, 310] width 129 height 7
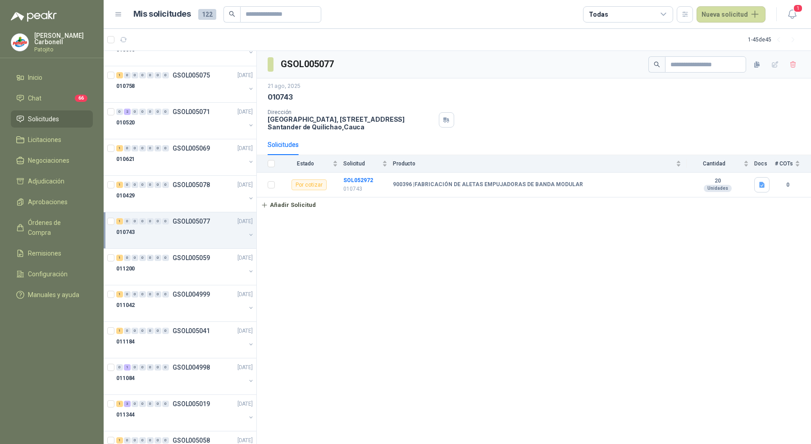
scroll to position [204, 0]
click at [198, 264] on div "011200" at bounding box center [180, 268] width 129 height 11
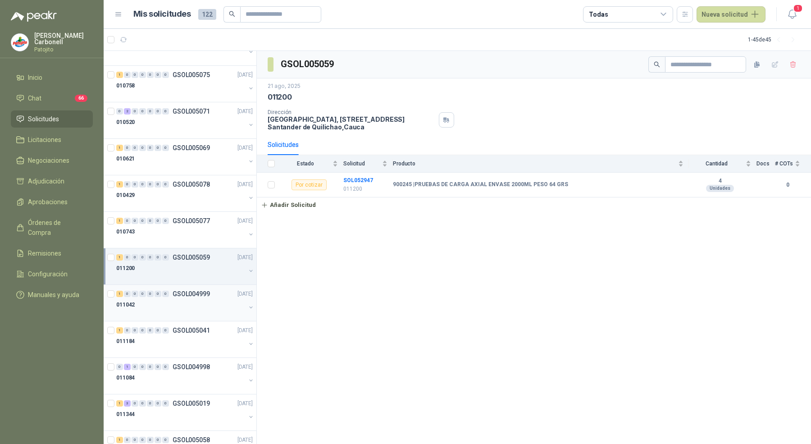
click at [201, 310] on div at bounding box center [180, 313] width 129 height 7
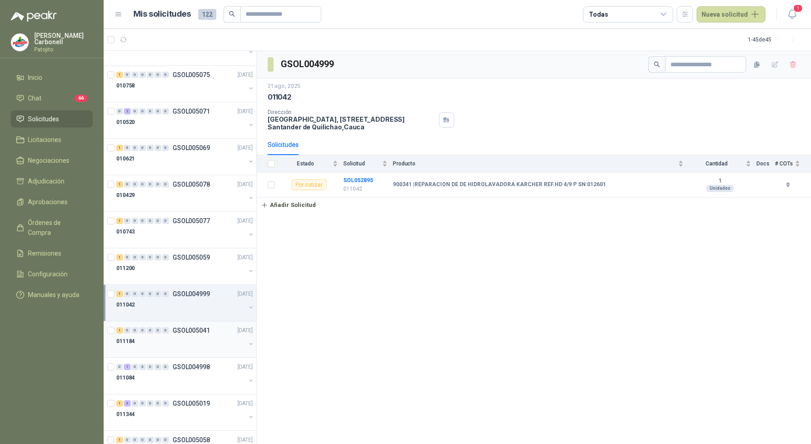
click at [204, 339] on div "011184" at bounding box center [180, 341] width 129 height 11
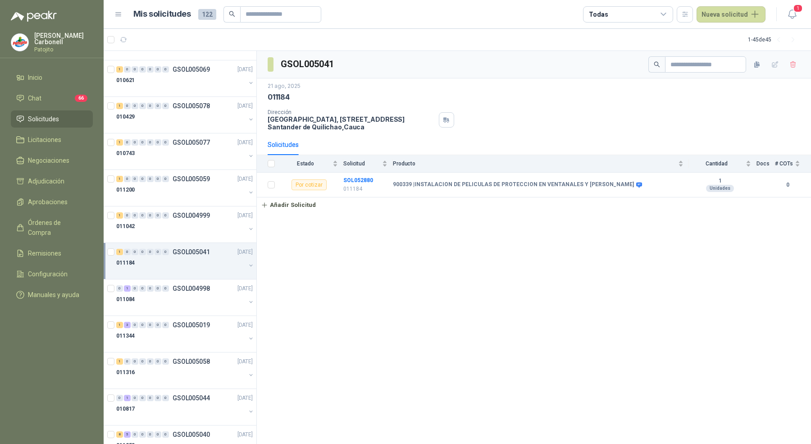
scroll to position [283, 0]
click at [201, 304] on div at bounding box center [180, 307] width 129 height 7
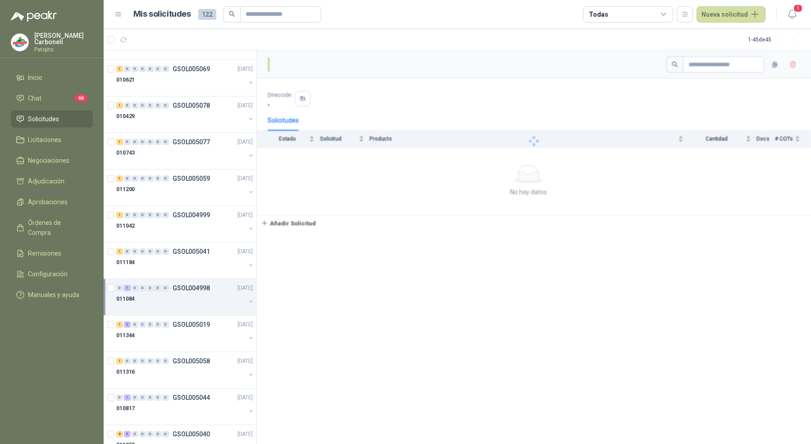
click at [201, 304] on div at bounding box center [180, 307] width 129 height 7
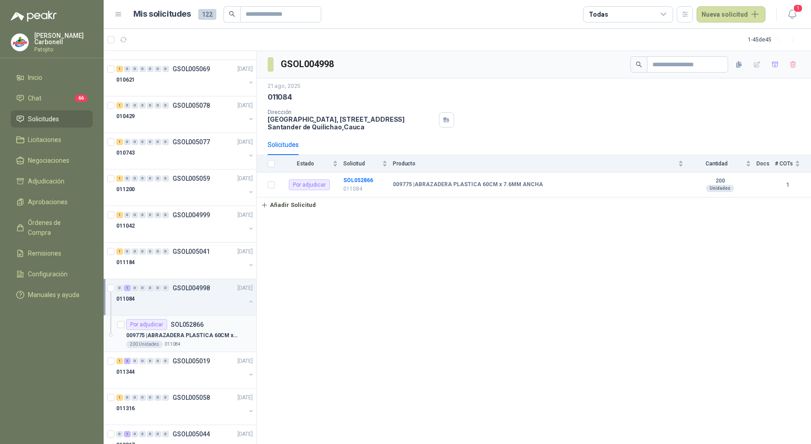
click at [192, 332] on p "009775 | ABRAZADERA PLASTICA 60CM x 7.6MM ANCHA" at bounding box center [182, 335] width 112 height 9
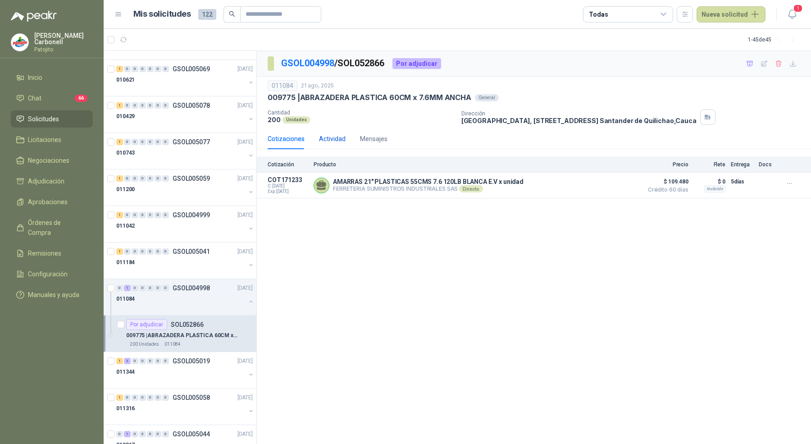
click at [329, 138] on div "Actividad" at bounding box center [332, 139] width 27 height 10
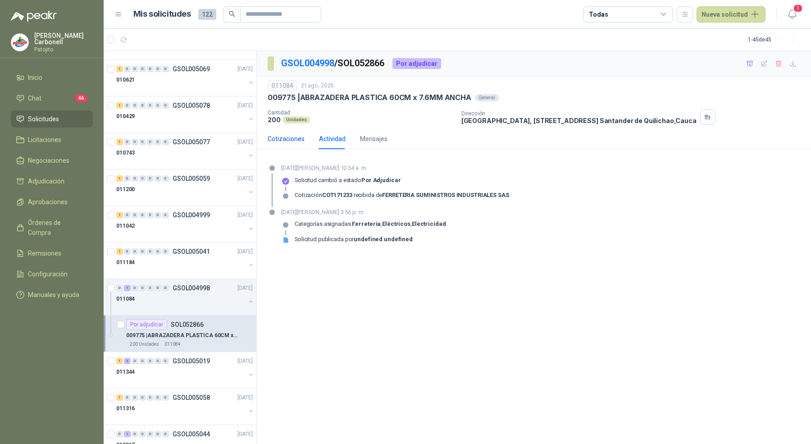
click at [282, 141] on div "Cotizaciones" at bounding box center [286, 139] width 37 height 10
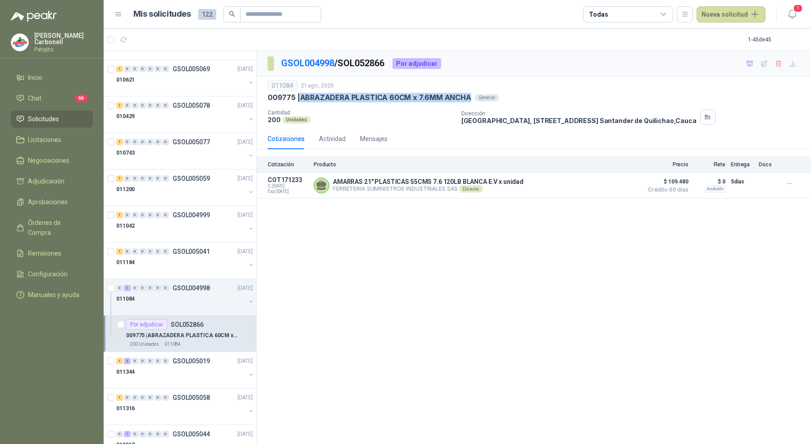
drag, startPoint x: 302, startPoint y: 97, endPoint x: 467, endPoint y: 96, distance: 164.4
click at [467, 96] on p "009775 | ABRAZADERA PLASTICA 60CM x 7.6MM ANCHA" at bounding box center [370, 97] width 204 height 9
copy p "ABRAZADERA PLASTICA 60CM x 7.6MM ANCHA"
click at [247, 298] on button "button" at bounding box center [250, 301] width 7 height 7
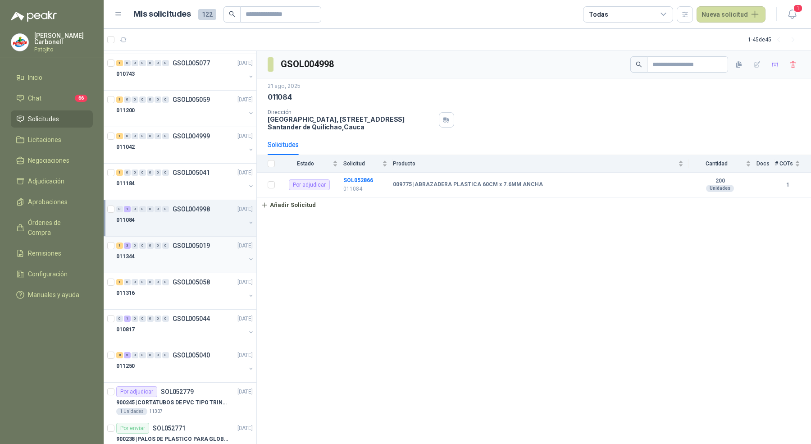
scroll to position [363, 0]
click at [247, 255] on button "button" at bounding box center [250, 258] width 7 height 7
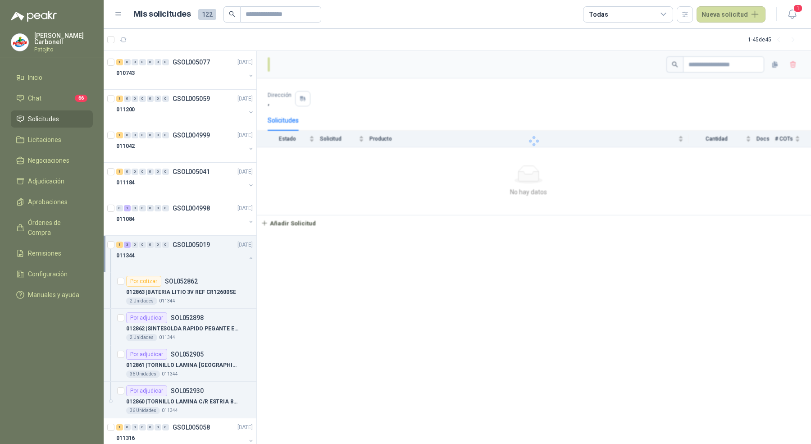
click at [247, 255] on button "button" at bounding box center [250, 258] width 7 height 7
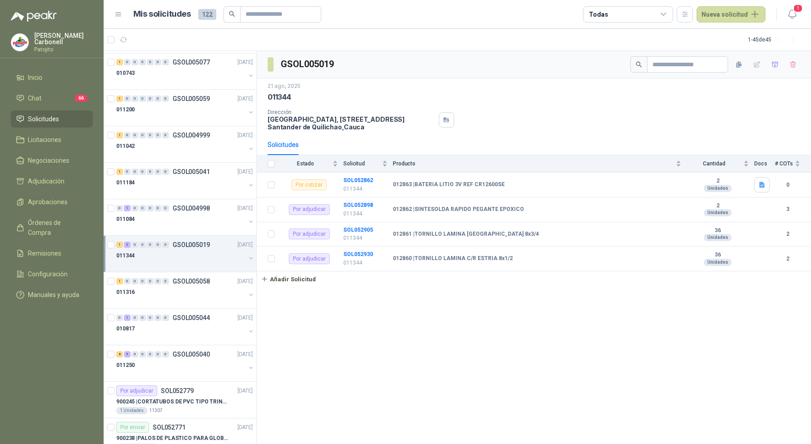
click at [247, 255] on button "button" at bounding box center [250, 258] width 7 height 7
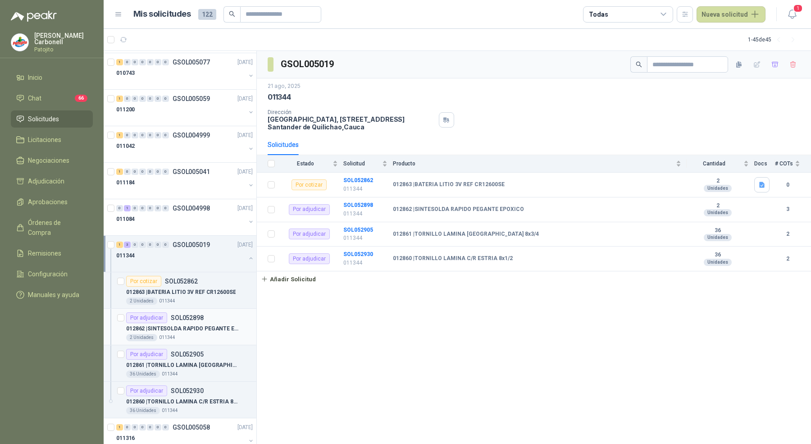
click at [214, 325] on p "012862 | SINTESOLDA RAPIDO PEGANTE EPOXICO" at bounding box center [182, 328] width 112 height 9
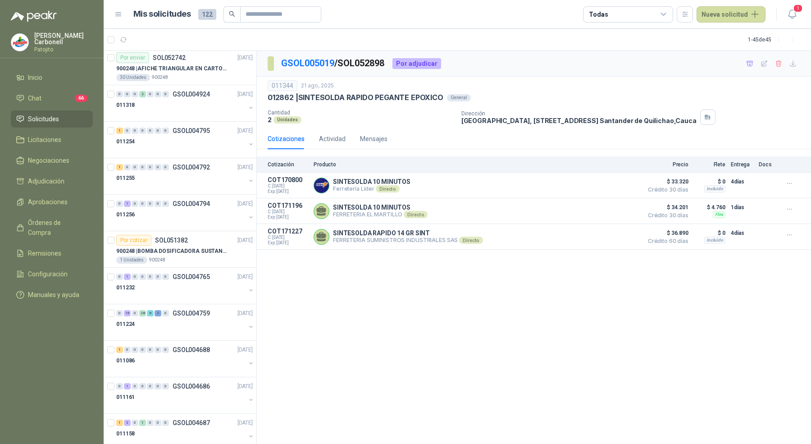
scroll to position [1398, 0]
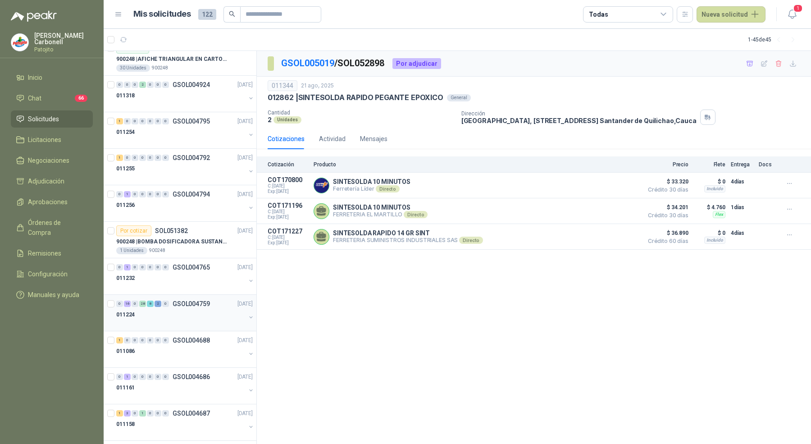
click at [148, 320] on div at bounding box center [180, 323] width 129 height 7
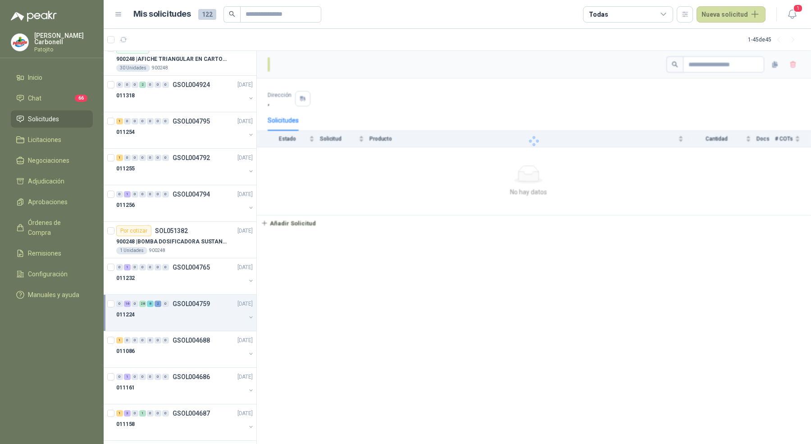
click at [148, 320] on div at bounding box center [180, 323] width 129 height 7
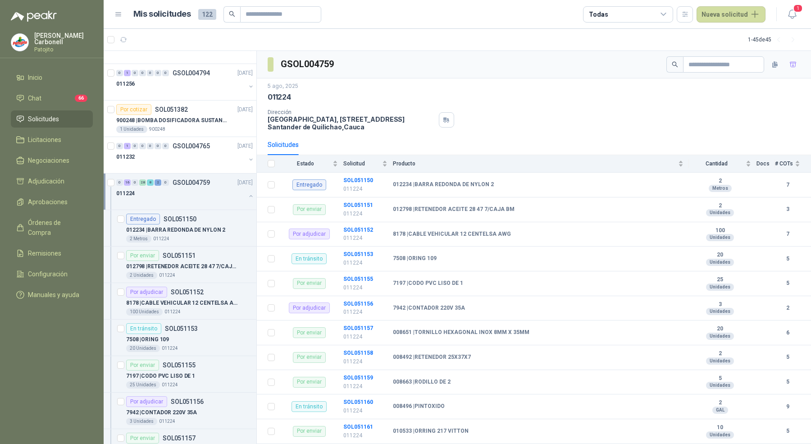
scroll to position [1520, 0]
click at [159, 298] on p "8178 | CABLE VEHICULAR 12 CENTELSA AWG" at bounding box center [182, 302] width 112 height 9
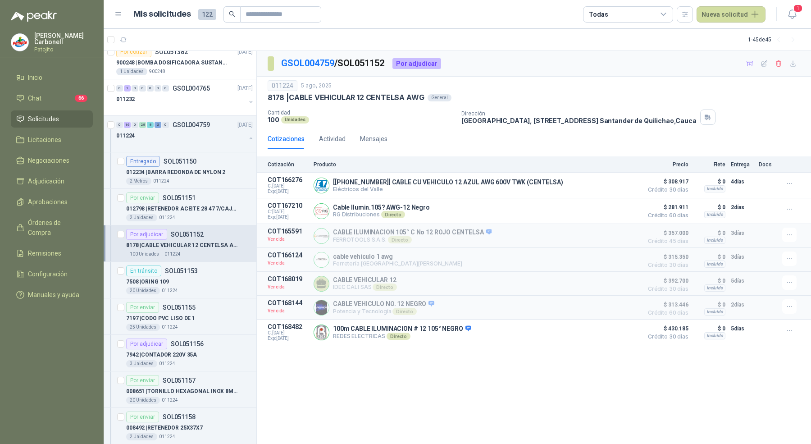
scroll to position [1583, 0]
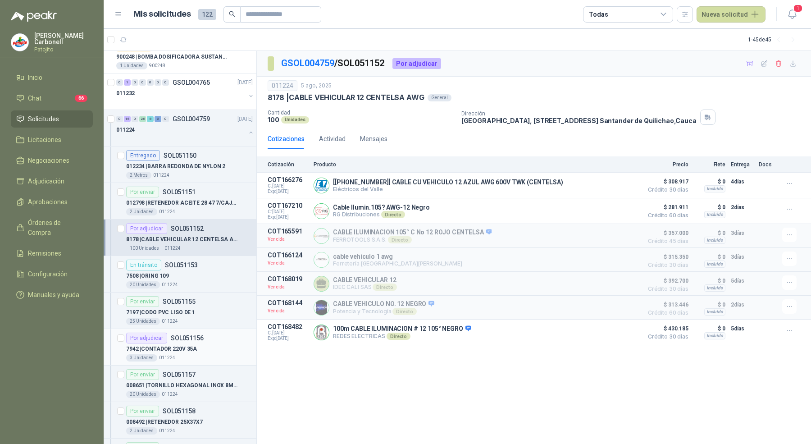
click at [159, 332] on div "Por adjudicar" at bounding box center [146, 337] width 41 height 11
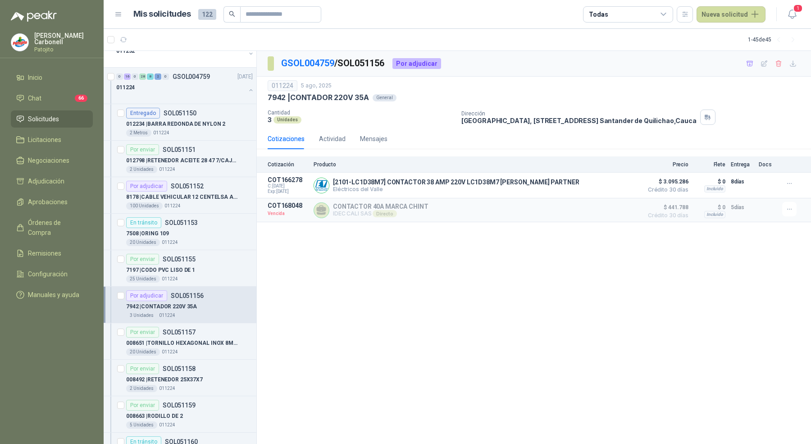
scroll to position [1627, 0]
click at [174, 264] on p "7197 | CODO PVC LISO DE 1" at bounding box center [160, 268] width 69 height 9
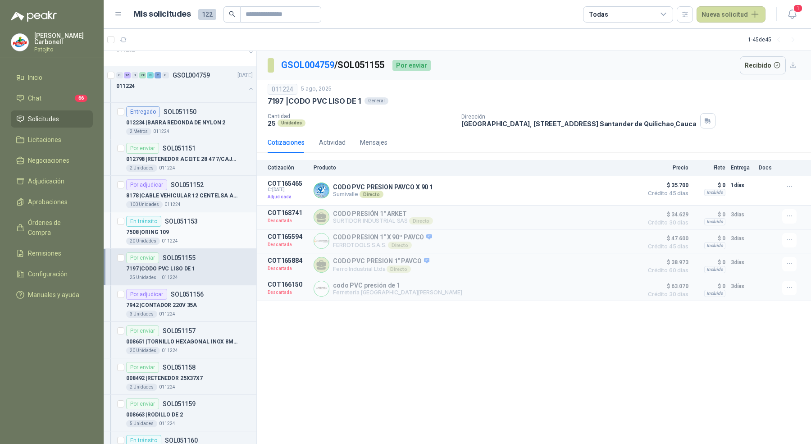
click at [187, 237] on div "20 Unidades 011224" at bounding box center [189, 240] width 127 height 7
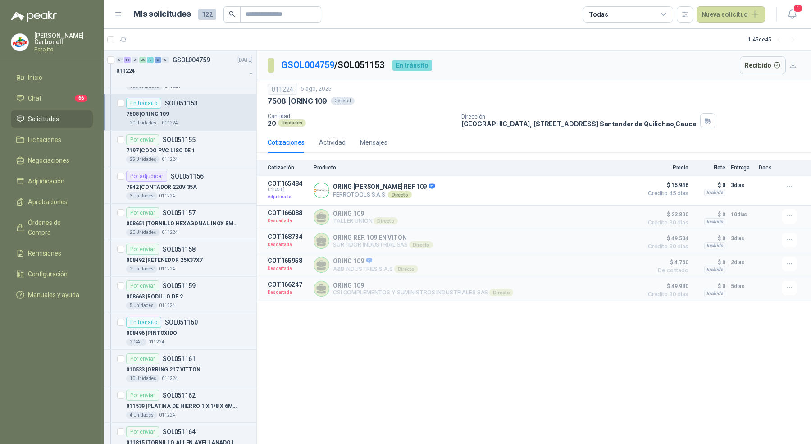
scroll to position [1748, 0]
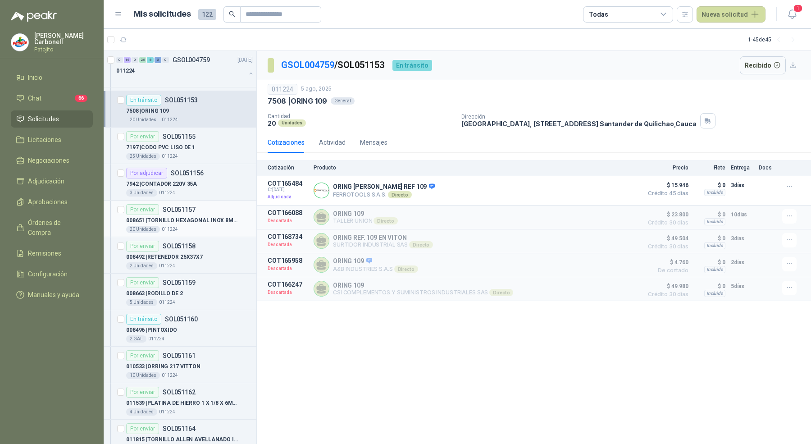
click at [187, 226] on div "20 Unidades 011224" at bounding box center [189, 229] width 127 height 7
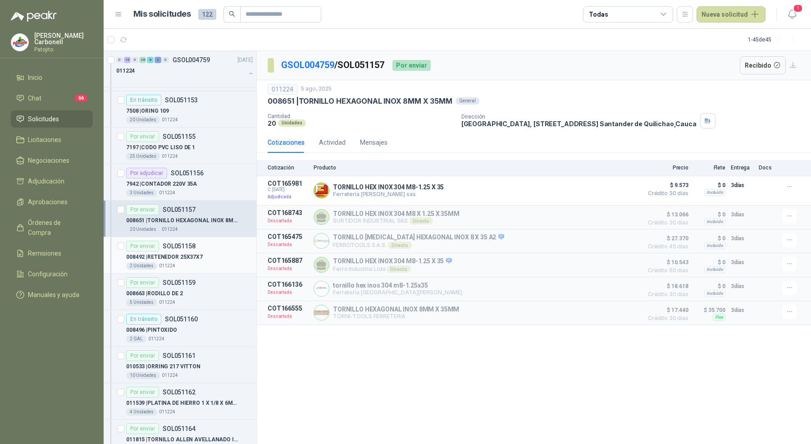
click at [187, 243] on p "SOL051158" at bounding box center [179, 246] width 33 height 6
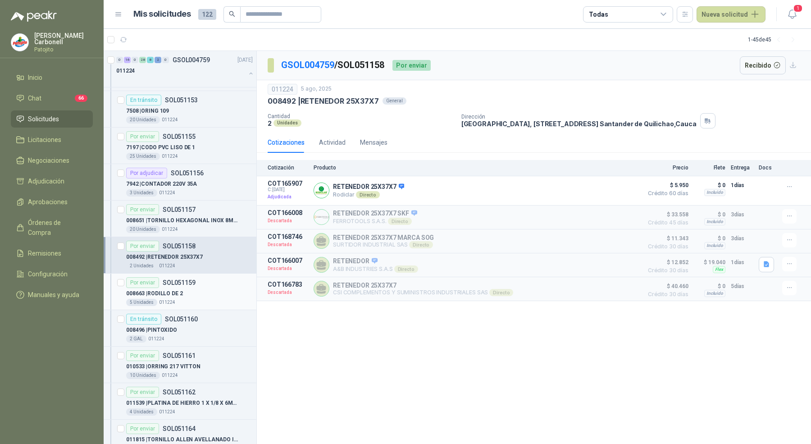
click at [192, 288] on div "008663 | RODILLO DE 2" at bounding box center [189, 293] width 127 height 11
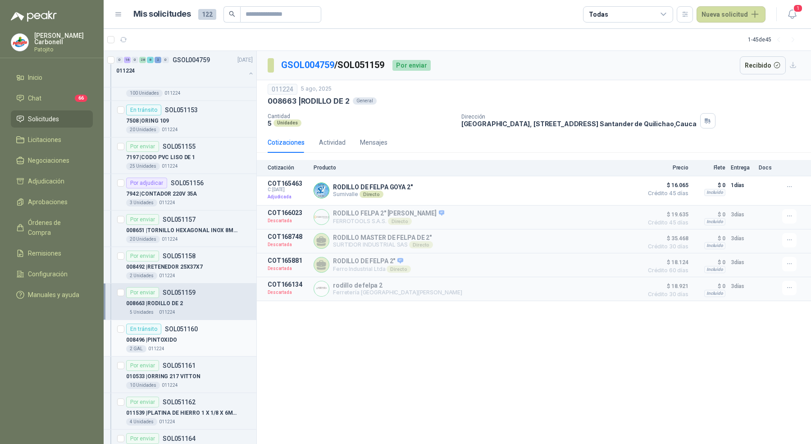
scroll to position [1751, 0]
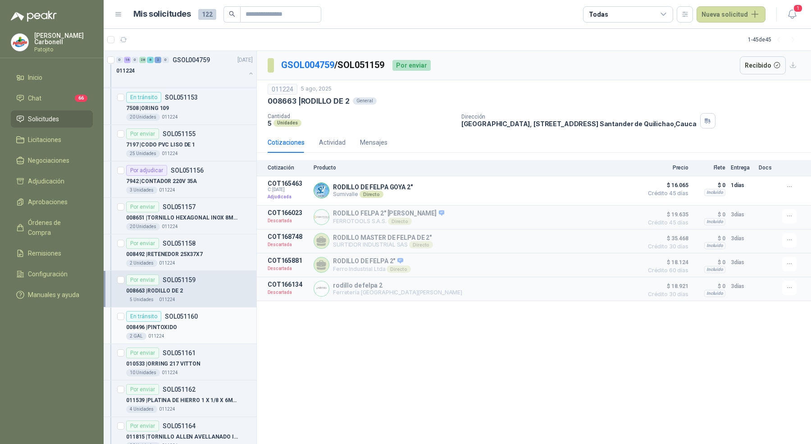
click at [192, 322] on div "008496 | PINTOXIDO" at bounding box center [189, 327] width 127 height 11
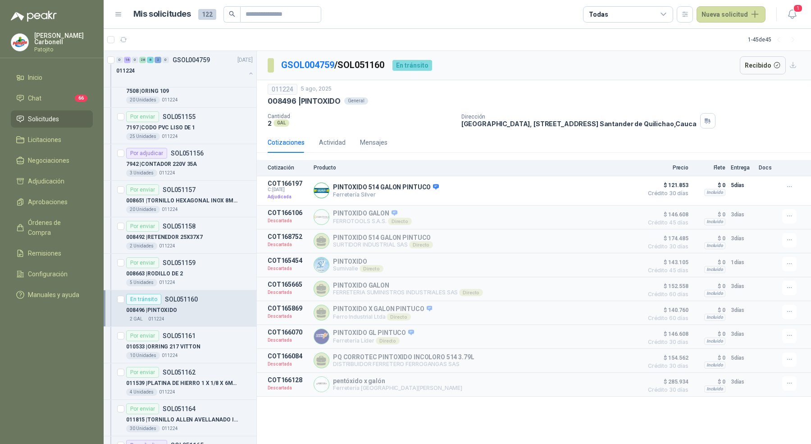
scroll to position [1769, 0]
click at [194, 329] on div "Por enviar SOL051161 010533 | ORRING 217 VITTON 10 Unidades 011224" at bounding box center [189, 343] width 127 height 29
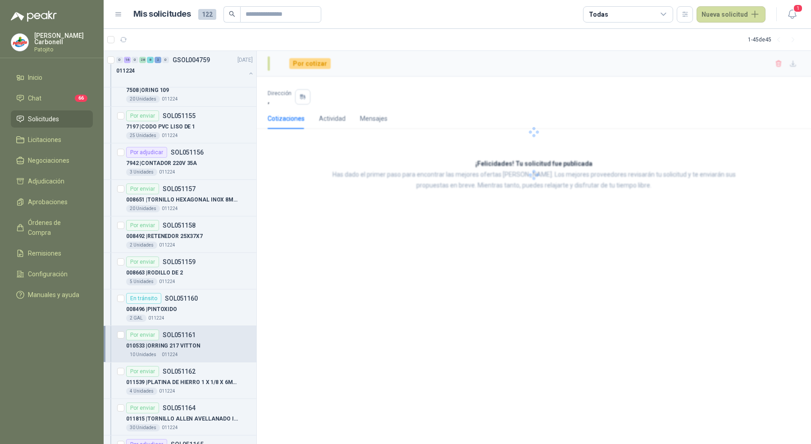
scroll to position [1888, 0]
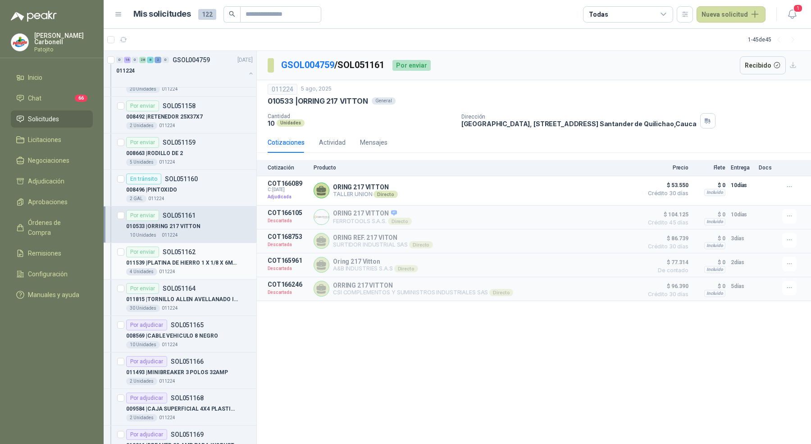
click at [191, 259] on p "011539 | PLATINA [PERSON_NAME] 1 X 1/8 X 6MTS" at bounding box center [182, 263] width 112 height 9
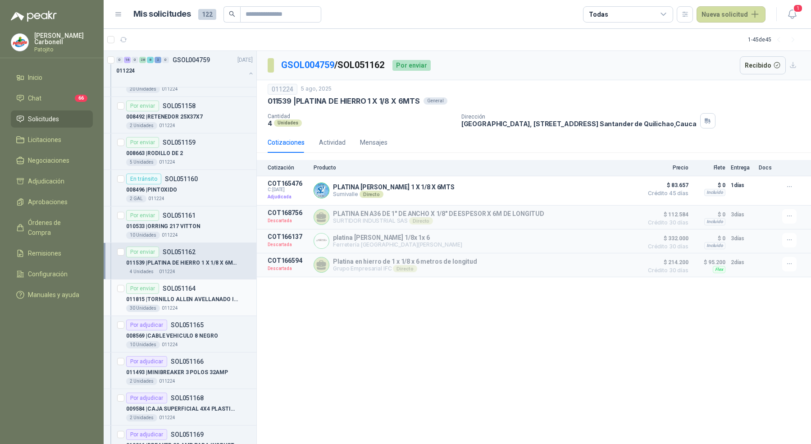
click at [191, 285] on p "SOL051164" at bounding box center [179, 288] width 33 height 6
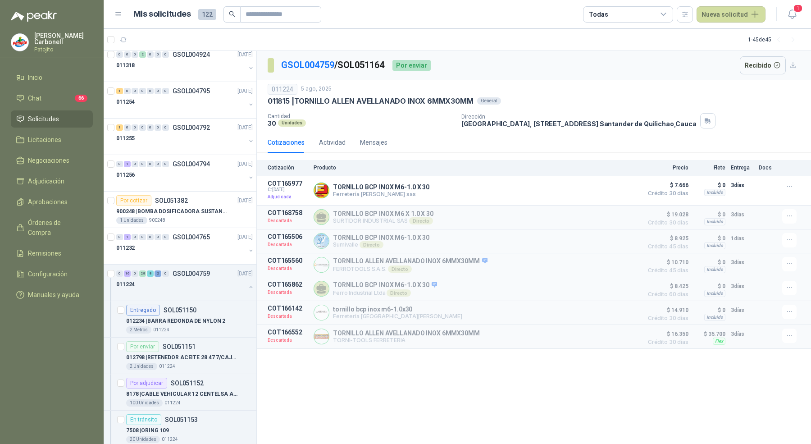
scroll to position [1409, 0]
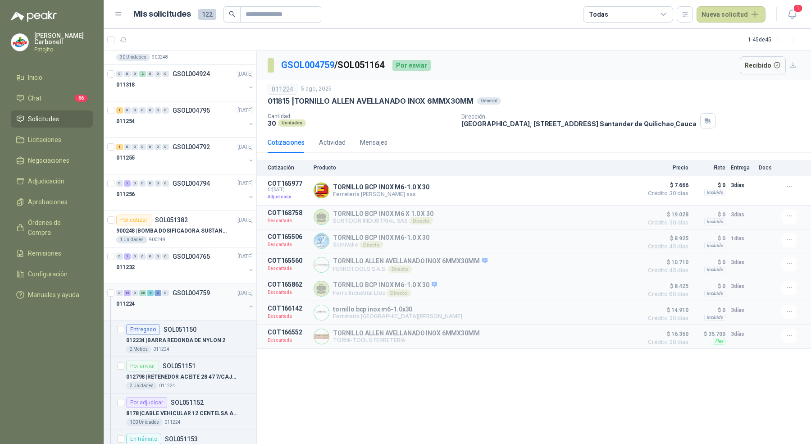
click at [199, 298] on div "011224" at bounding box center [180, 303] width 129 height 11
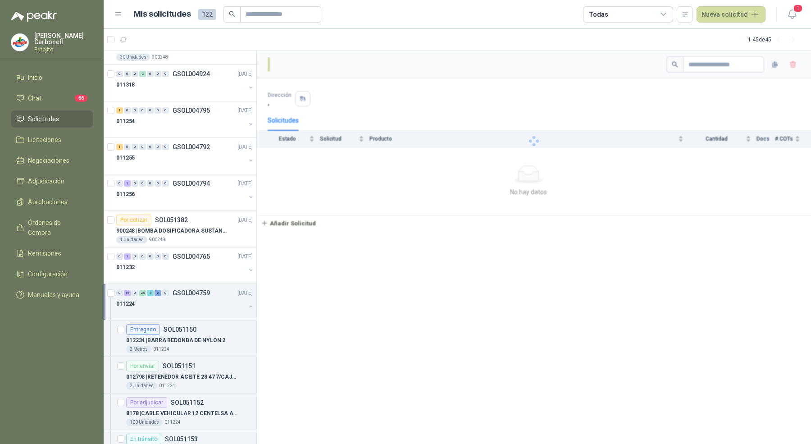
click at [199, 298] on div "011224" at bounding box center [180, 303] width 129 height 11
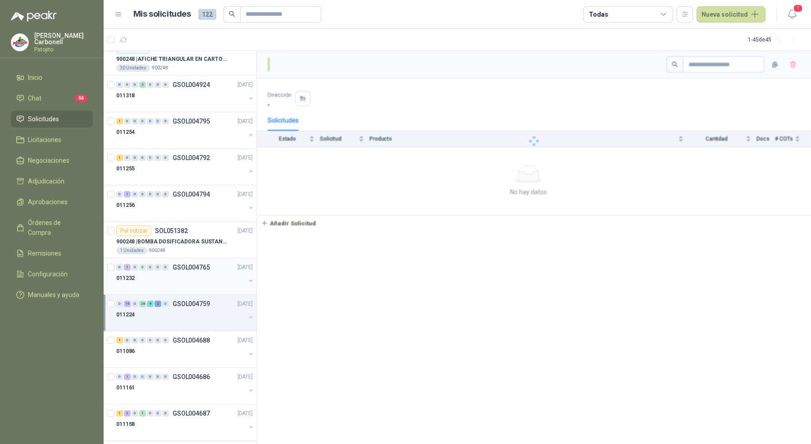
click at [198, 273] on div "011232" at bounding box center [180, 278] width 129 height 11
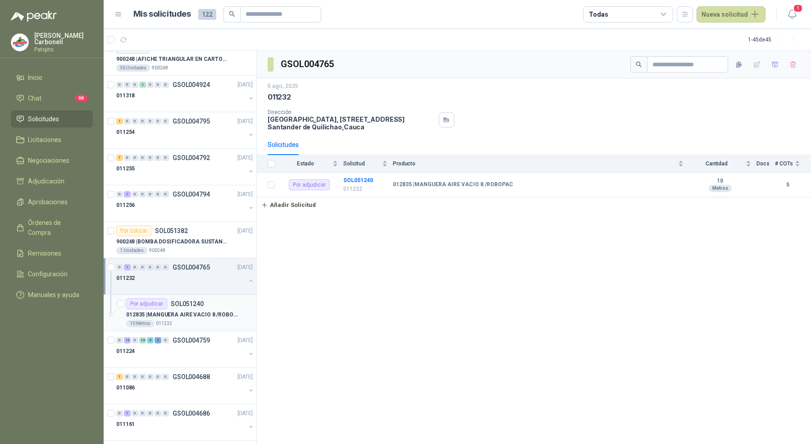
click at [193, 310] on p "012835 | MANGUERA AIRE VACIO 8 /ROBOPAC" at bounding box center [182, 314] width 112 height 9
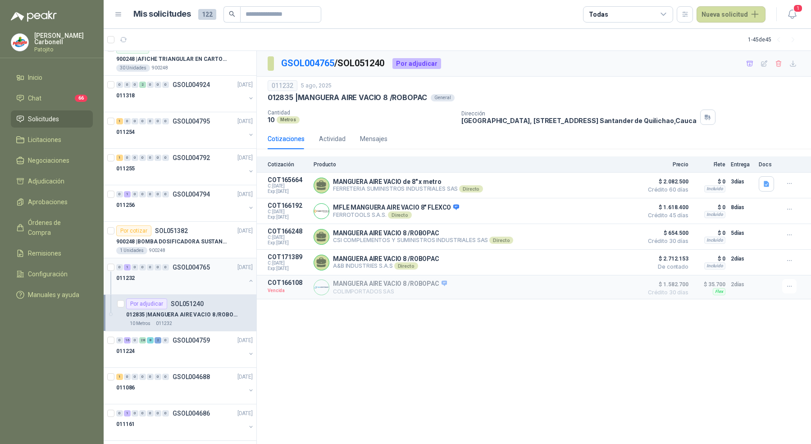
click at [187, 283] on div at bounding box center [180, 286] width 129 height 7
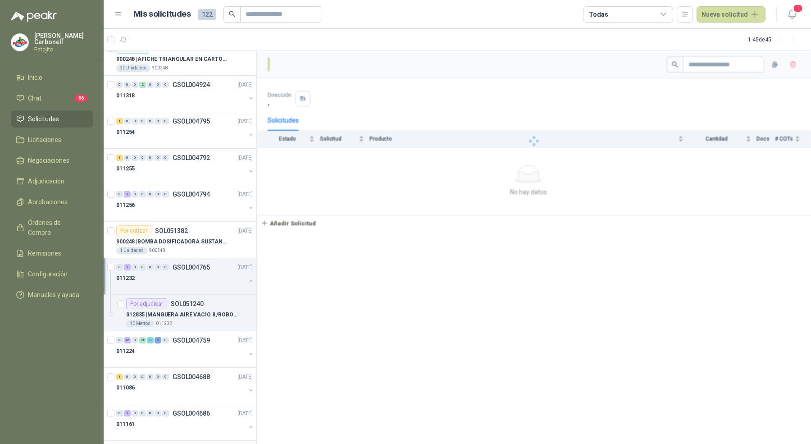
click at [187, 283] on div at bounding box center [180, 286] width 129 height 7
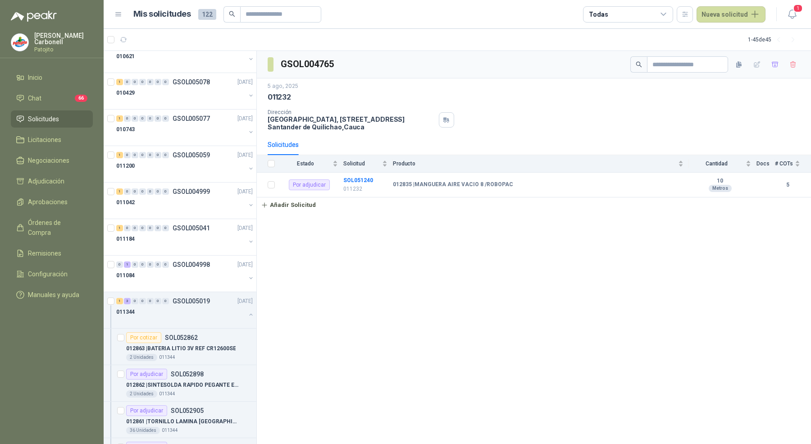
scroll to position [297, 0]
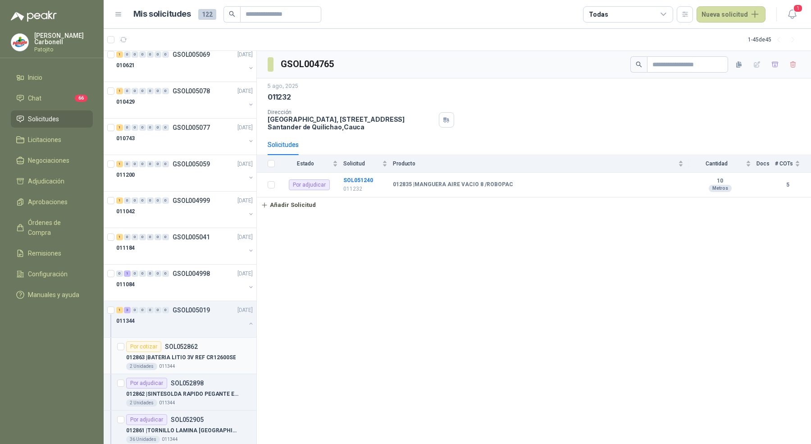
click at [191, 341] on div "Por cotizar SOL052862" at bounding box center [162, 346] width 72 height 11
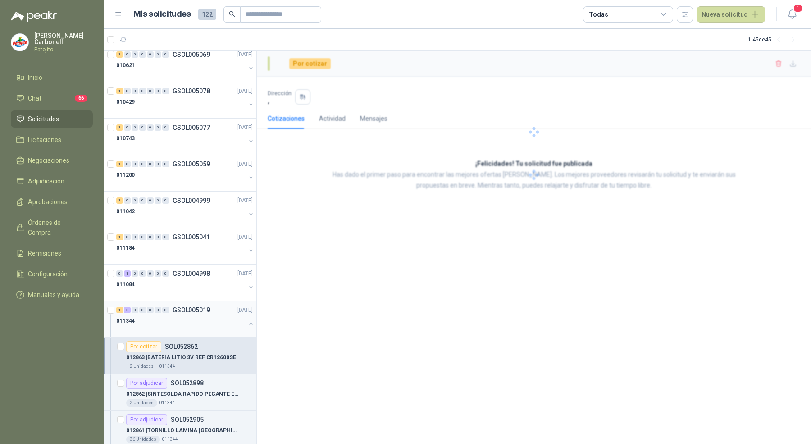
click at [196, 327] on div at bounding box center [180, 329] width 129 height 7
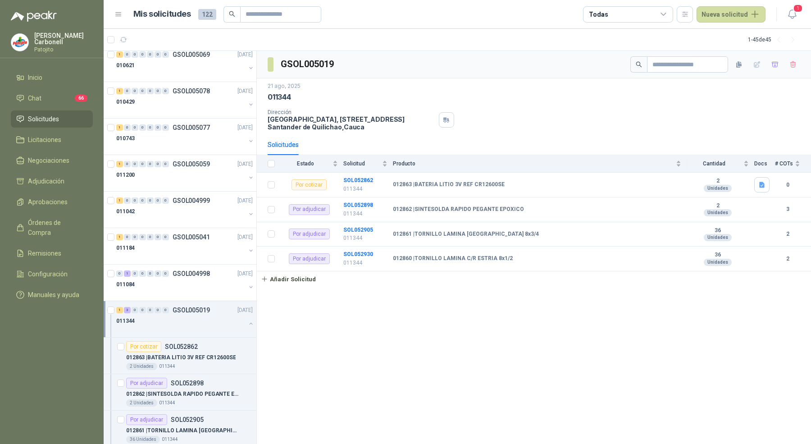
click at [196, 327] on div at bounding box center [180, 329] width 129 height 7
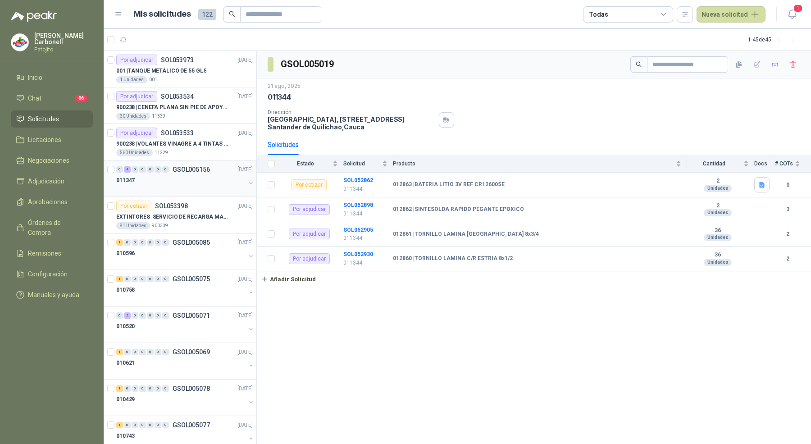
click at [205, 184] on div "011347" at bounding box center [180, 180] width 129 height 11
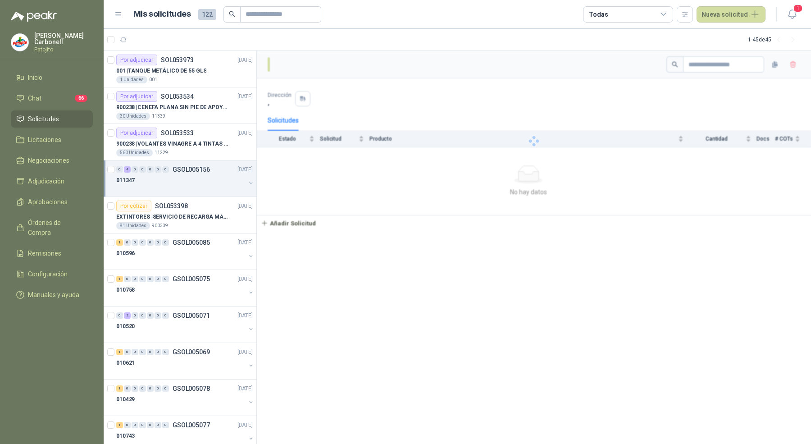
click at [205, 184] on div "011347" at bounding box center [180, 180] width 129 height 11
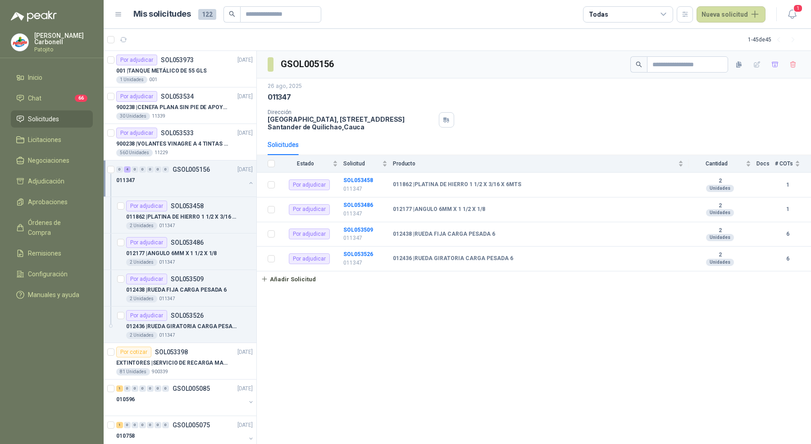
click at [206, 184] on div "011347" at bounding box center [180, 180] width 129 height 11
